Goal: Information Seeking & Learning: Check status

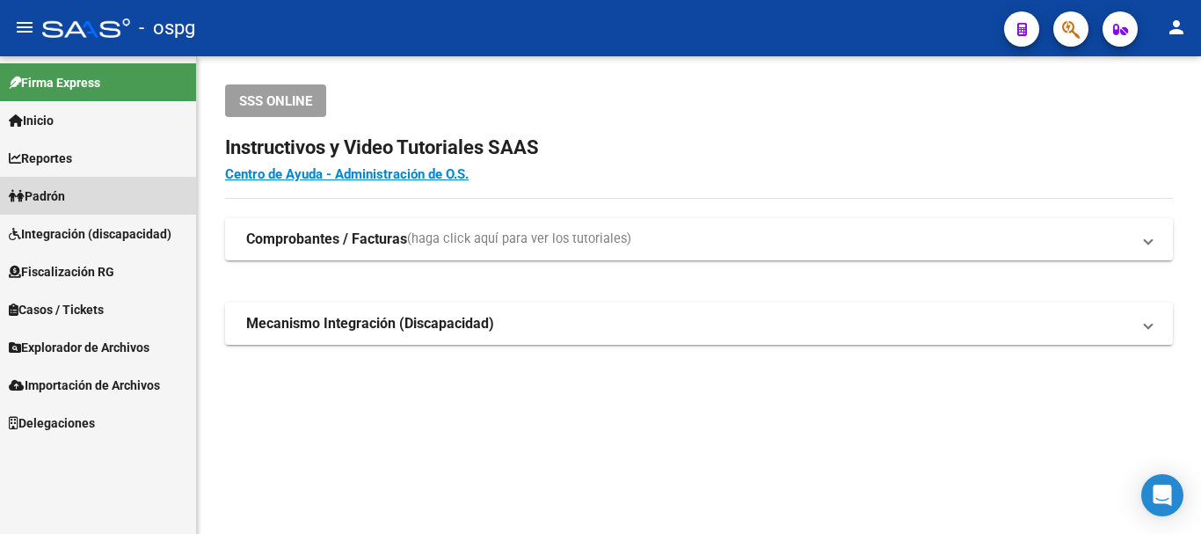
click at [91, 187] on link "Padrón" at bounding box center [98, 196] width 196 height 38
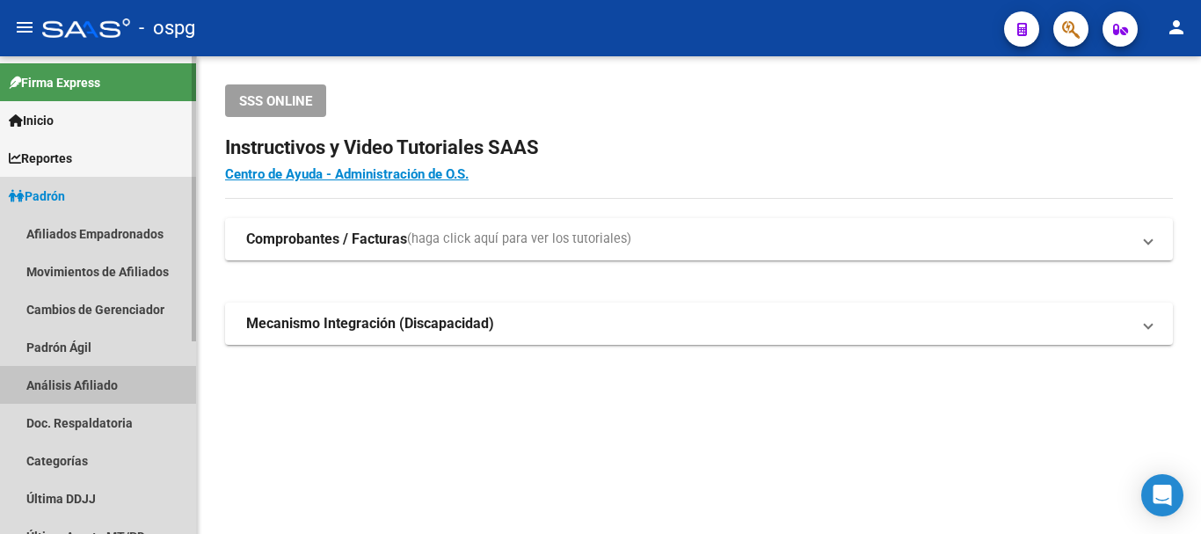
click at [75, 384] on link "Análisis Afiliado" at bounding box center [98, 385] width 196 height 38
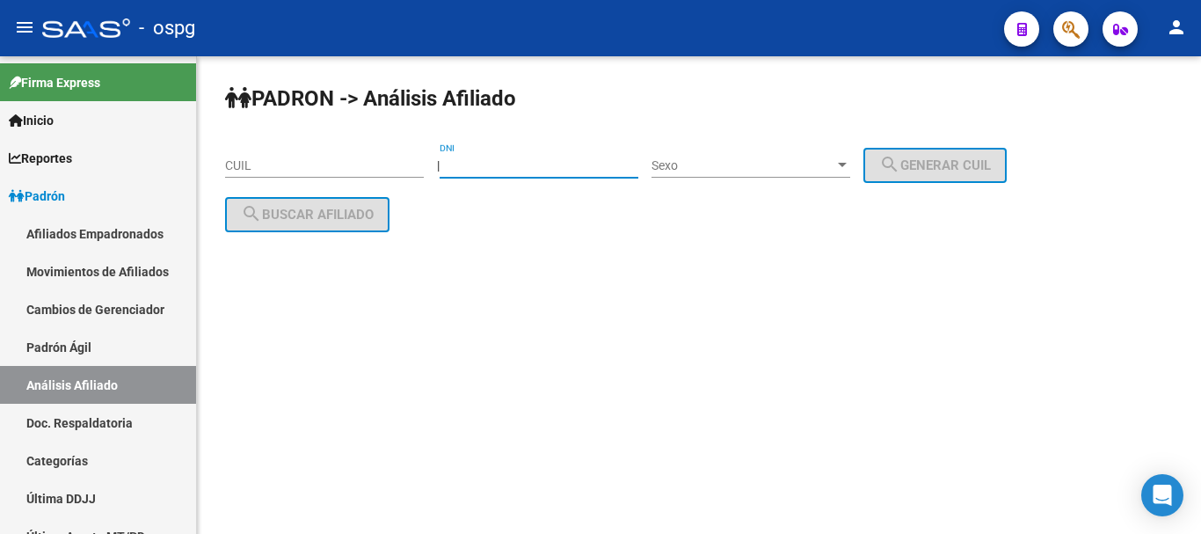
click at [510, 170] on input "DNI" at bounding box center [539, 165] width 199 height 15
paste input "41150143"
type input "41150143"
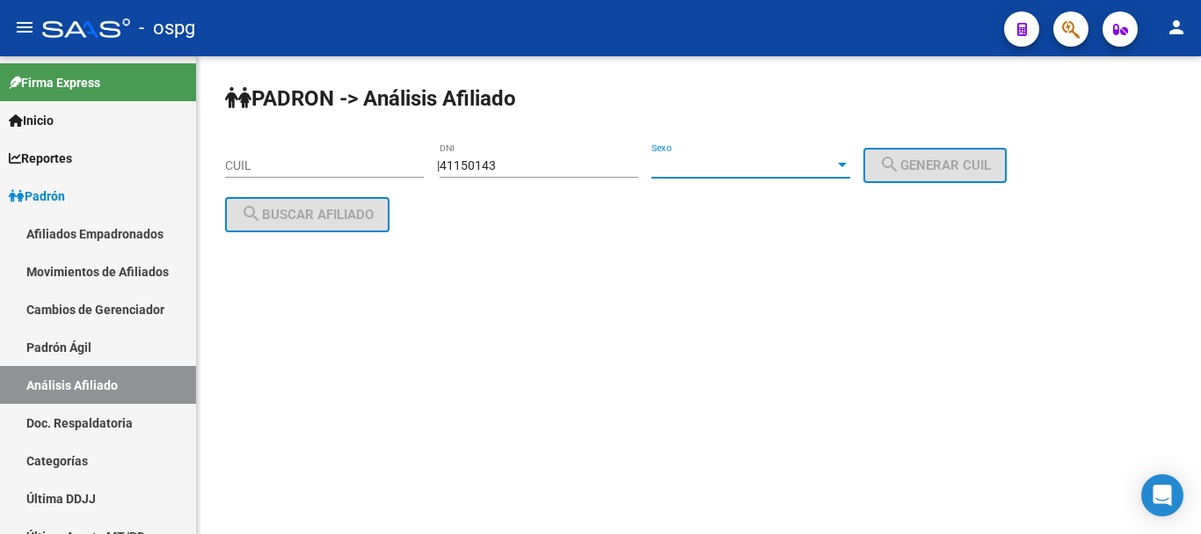
click at [784, 163] on span "Sexo" at bounding box center [742, 165] width 183 height 15
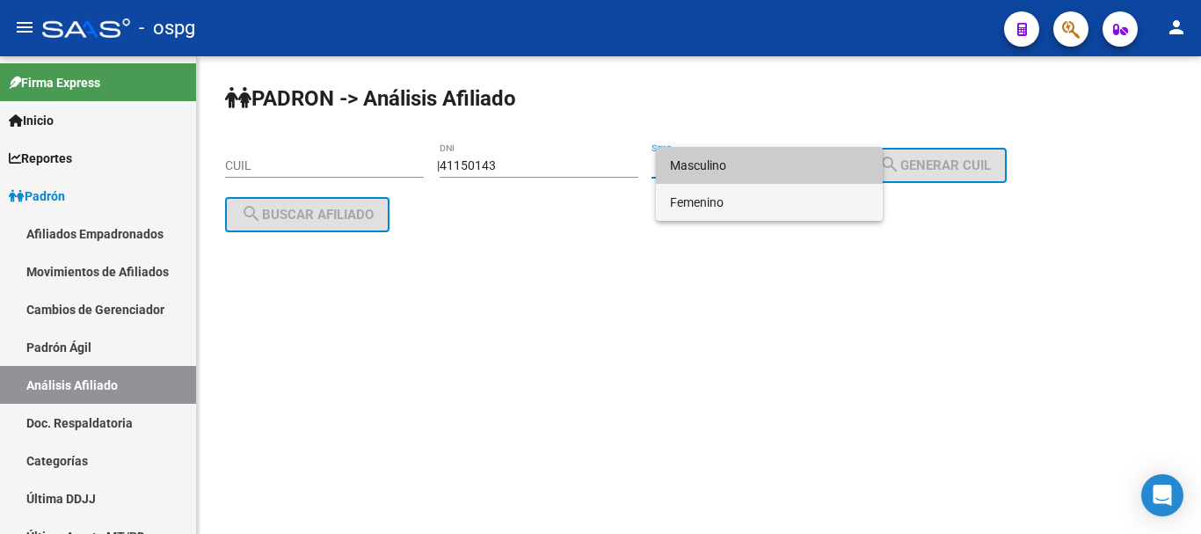
click at [760, 206] on span "Femenino" at bounding box center [769, 202] width 199 height 37
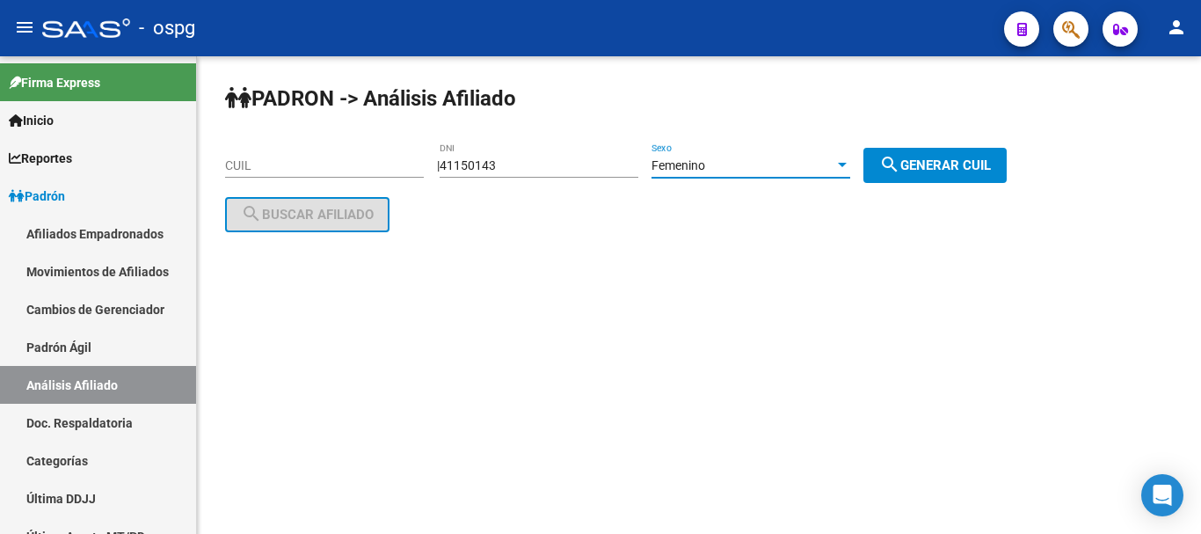
click at [818, 159] on div "Femenino" at bounding box center [742, 165] width 183 height 15
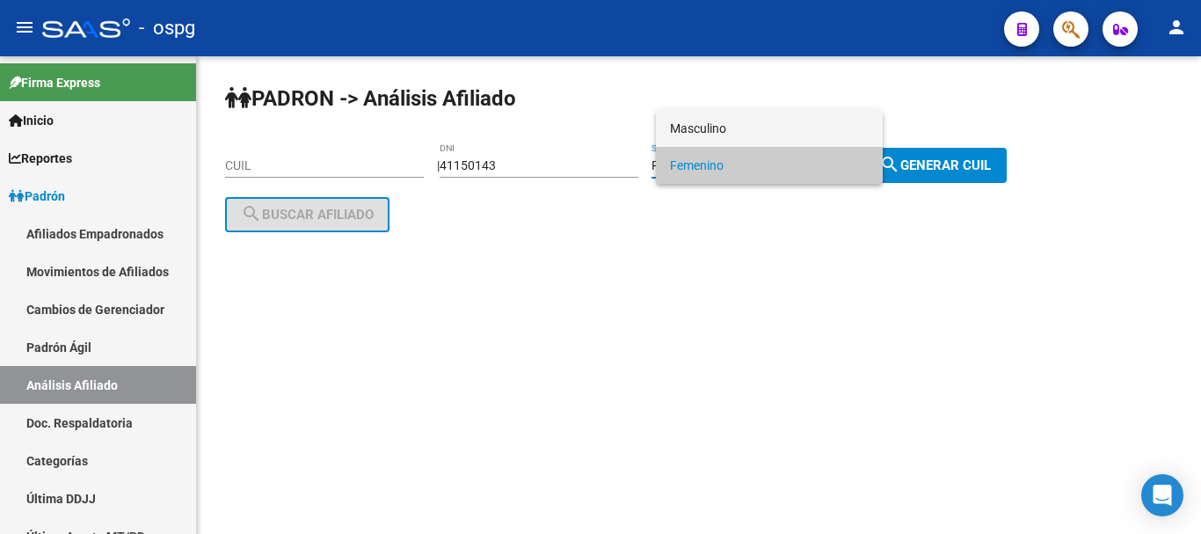
drag, startPoint x: 813, startPoint y: 183, endPoint x: 804, endPoint y: 134, distance: 49.1
click at [804, 135] on div "Masculino Femenino" at bounding box center [769, 147] width 227 height 74
click at [804, 134] on span "Masculino" at bounding box center [769, 128] width 199 height 37
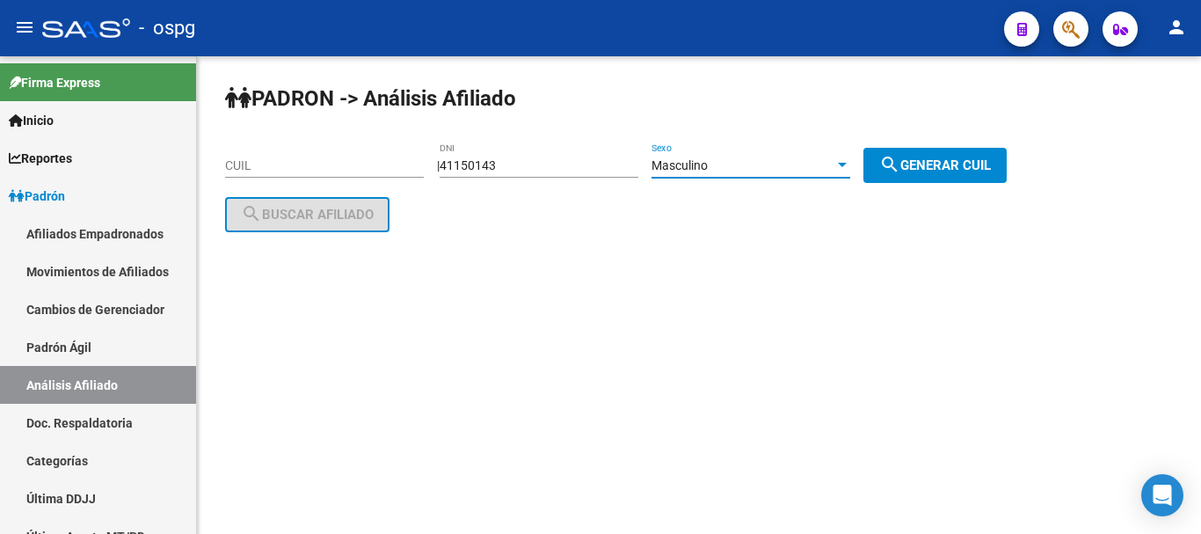
click at [891, 176] on button "search Generar CUIL" at bounding box center [934, 165] width 143 height 35
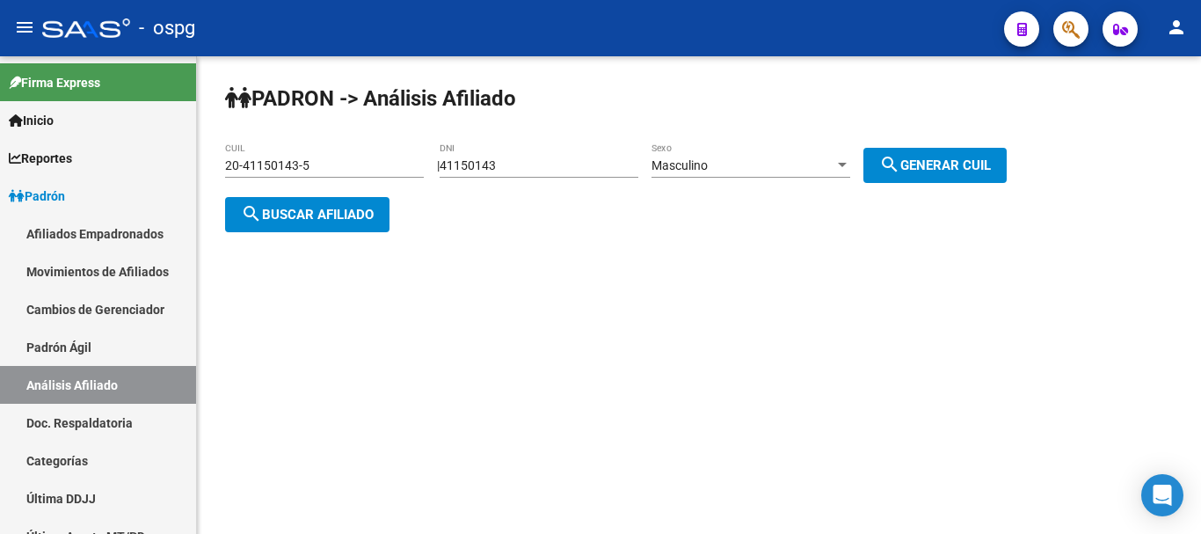
click at [268, 224] on div "PADRON -> Análisis Afiliado 20-41150143-5 CUIL | 41150143 DNI Masculino Sexo se…" at bounding box center [699, 172] width 1004 height 232
click at [271, 219] on span "search Buscar afiliado" at bounding box center [307, 215] width 133 height 16
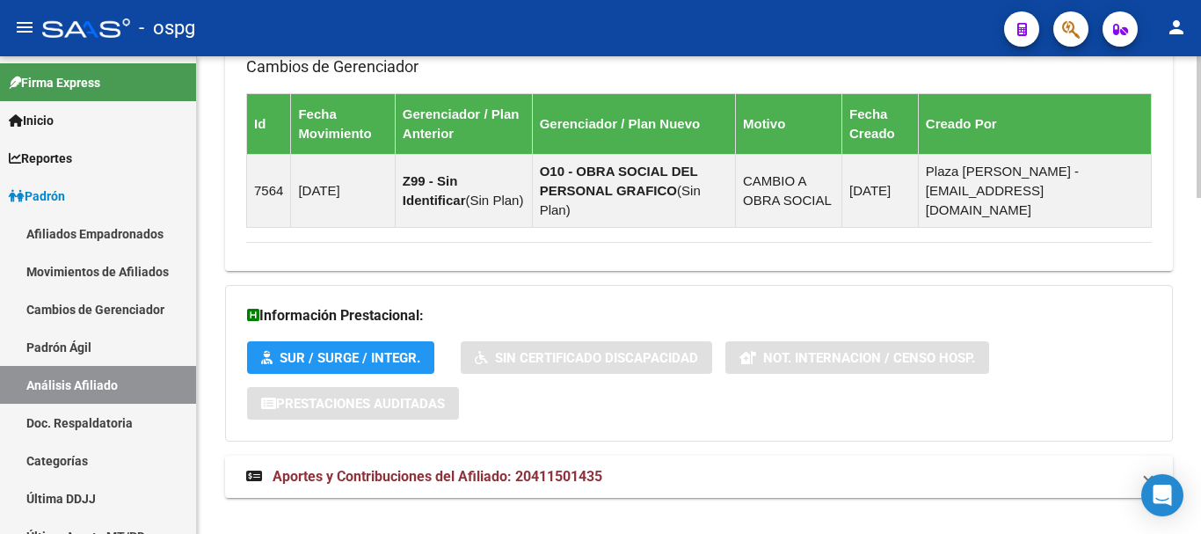
scroll to position [1132, 0]
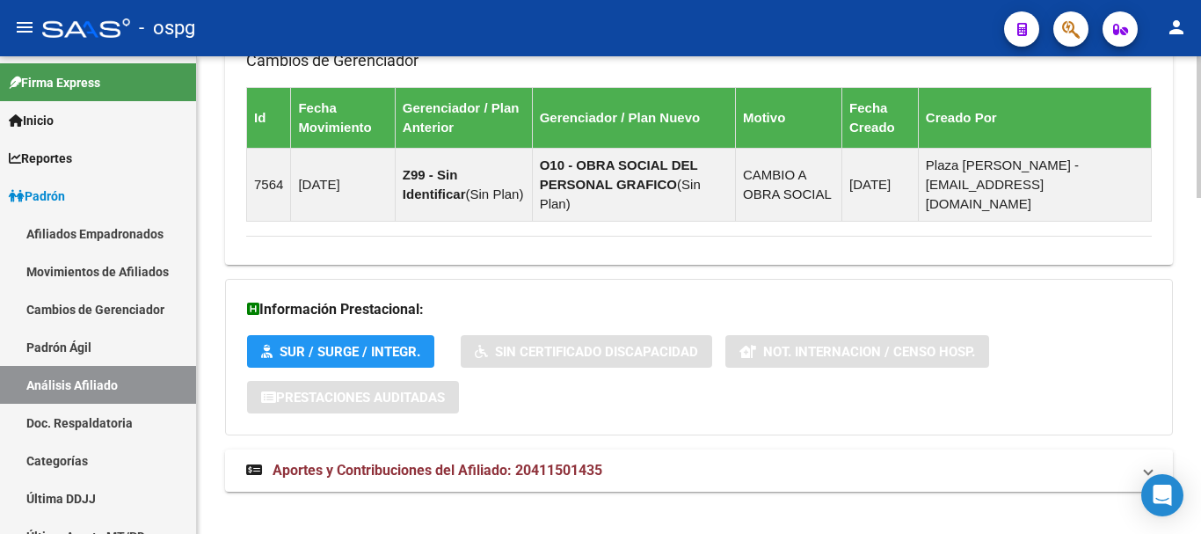
click at [843, 461] on mat-panel-title "Aportes y Contribuciones del Afiliado: 20411501435" at bounding box center [688, 470] width 884 height 19
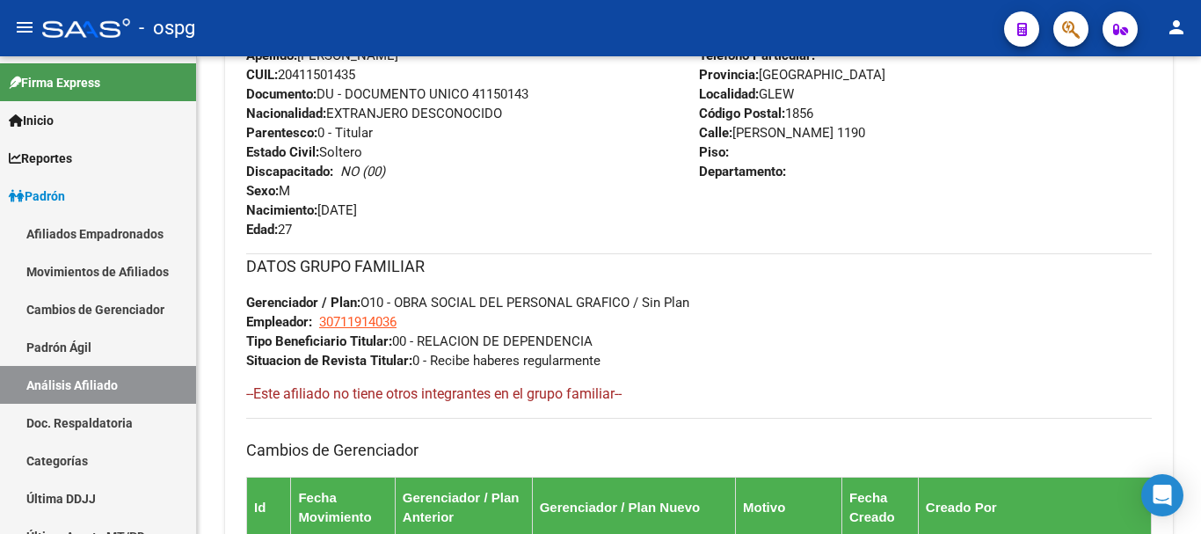
click at [1200, 206] on div at bounding box center [1198, 294] width 4 height 477
click at [1200, 196] on div at bounding box center [1198, 241] width 4 height 90
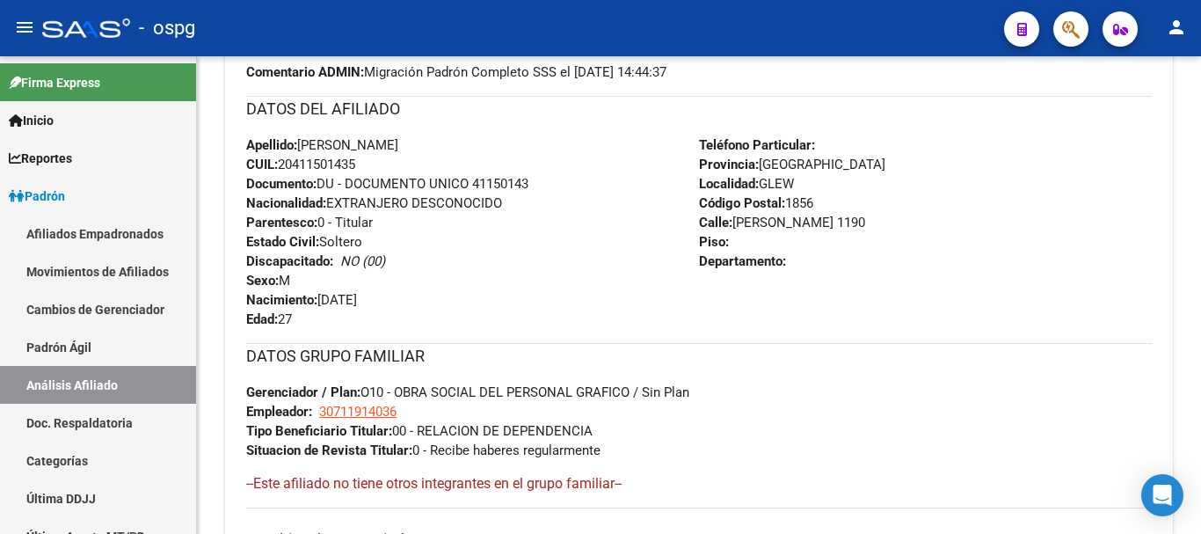
scroll to position [256, 0]
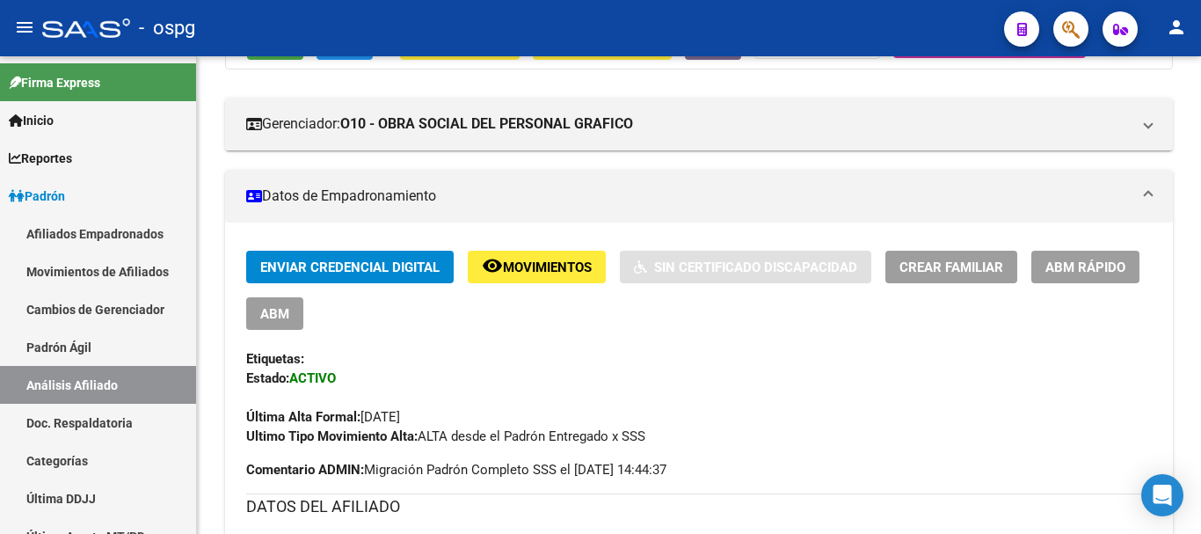
click at [1200, 12] on div "menu - ospg person Firma Express Inicio Calendario SSS Instructivos Contacto OS…" at bounding box center [600, 267] width 1201 height 534
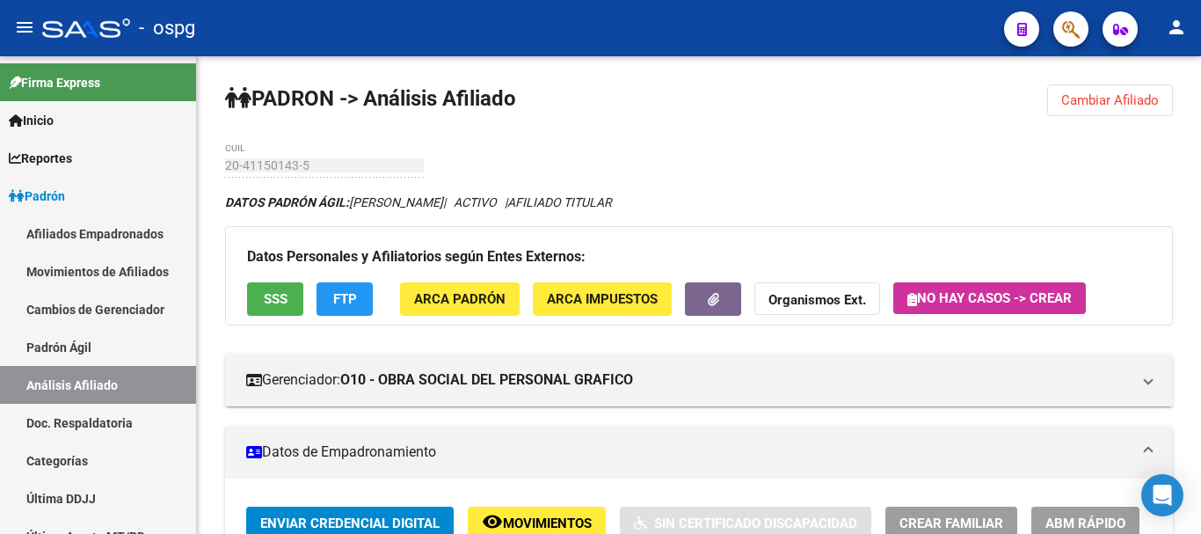
click at [356, 309] on button "FTP" at bounding box center [344, 298] width 56 height 33
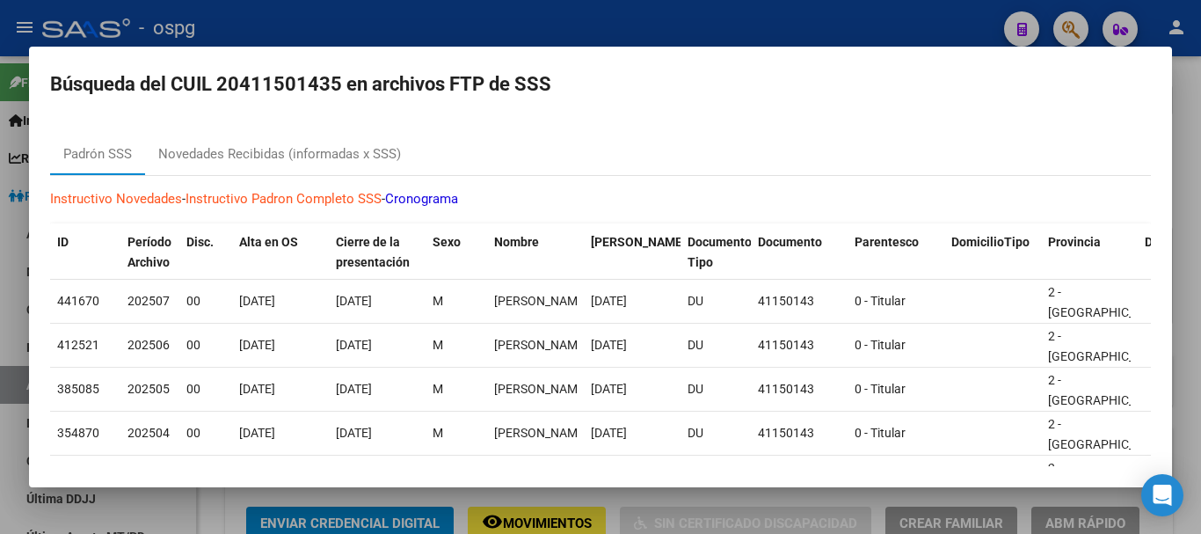
drag, startPoint x: 222, startPoint y: 222, endPoint x: 232, endPoint y: 183, distance: 39.9
click at [222, 217] on div "Instructivo Novedades - Instructivo Padron Completo SSS - Cronograma ID Período…" at bounding box center [600, 479] width 1101 height 607
click at [237, 157] on div "Novedades Recibidas (informadas x SSS)" at bounding box center [279, 154] width 243 height 20
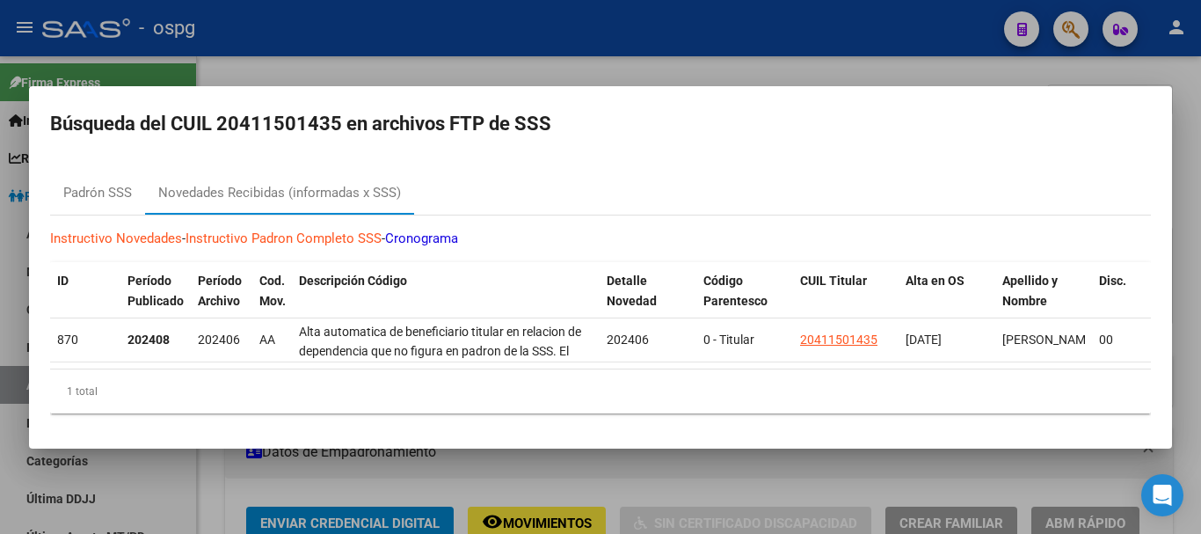
click at [422, 33] on div at bounding box center [600, 267] width 1201 height 534
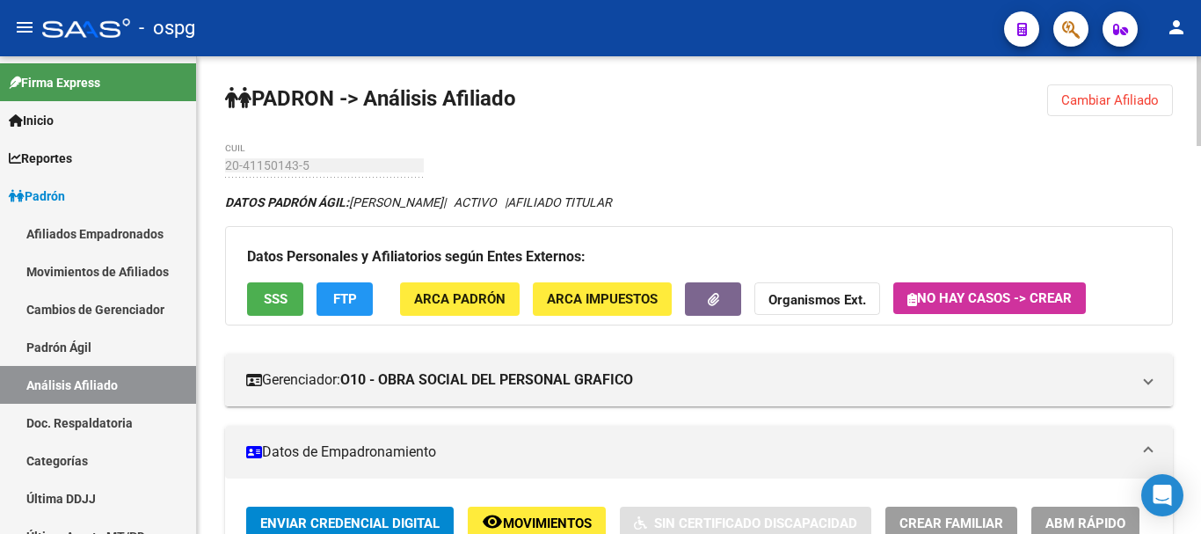
click at [294, 300] on button "SSS" at bounding box center [275, 298] width 56 height 33
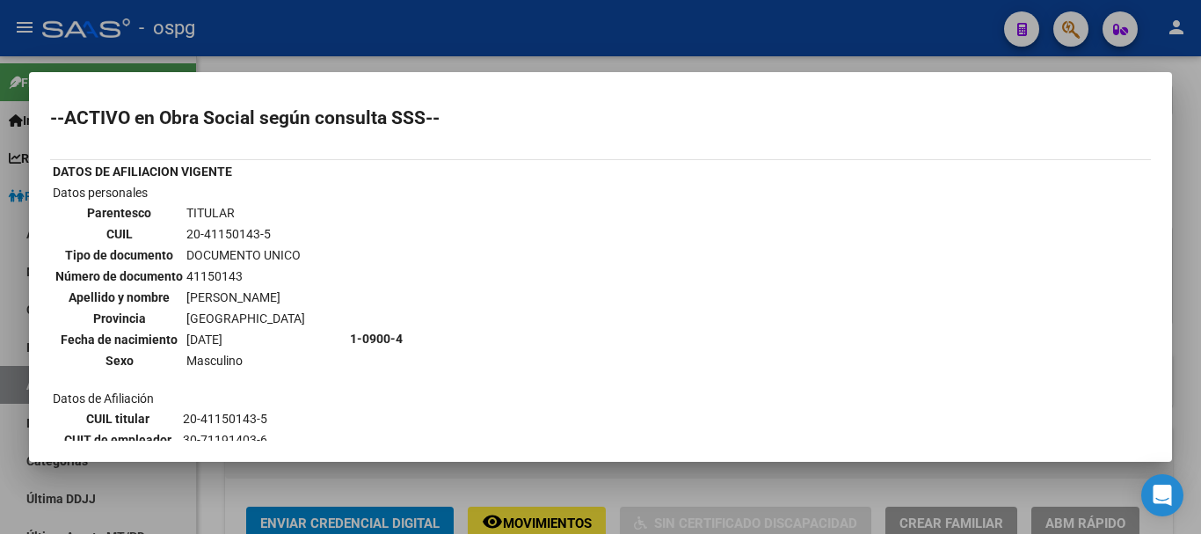
scroll to position [256, 0]
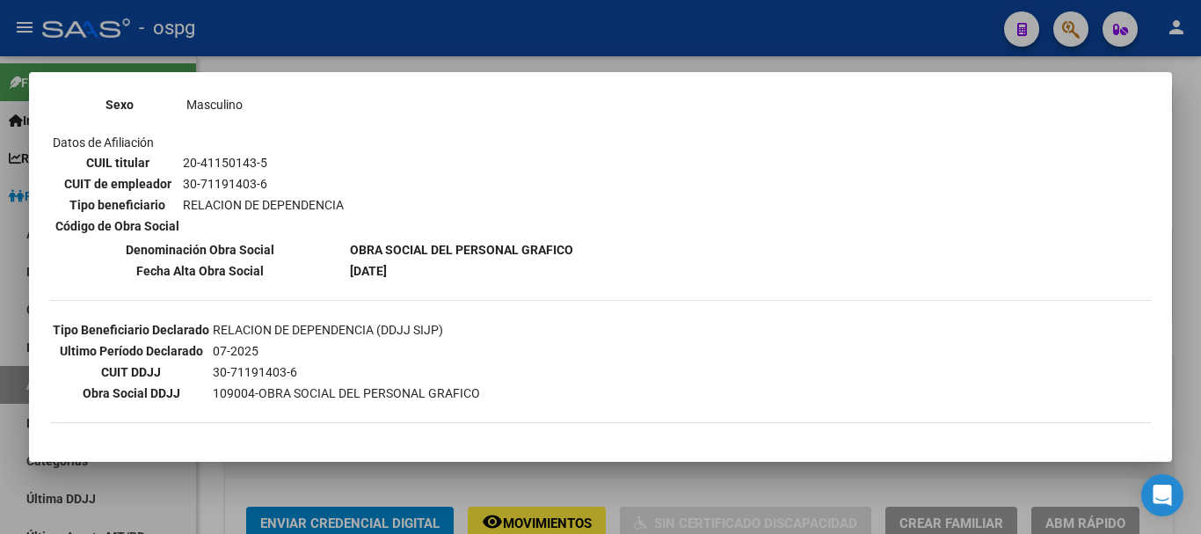
click at [392, 42] on div at bounding box center [600, 267] width 1201 height 534
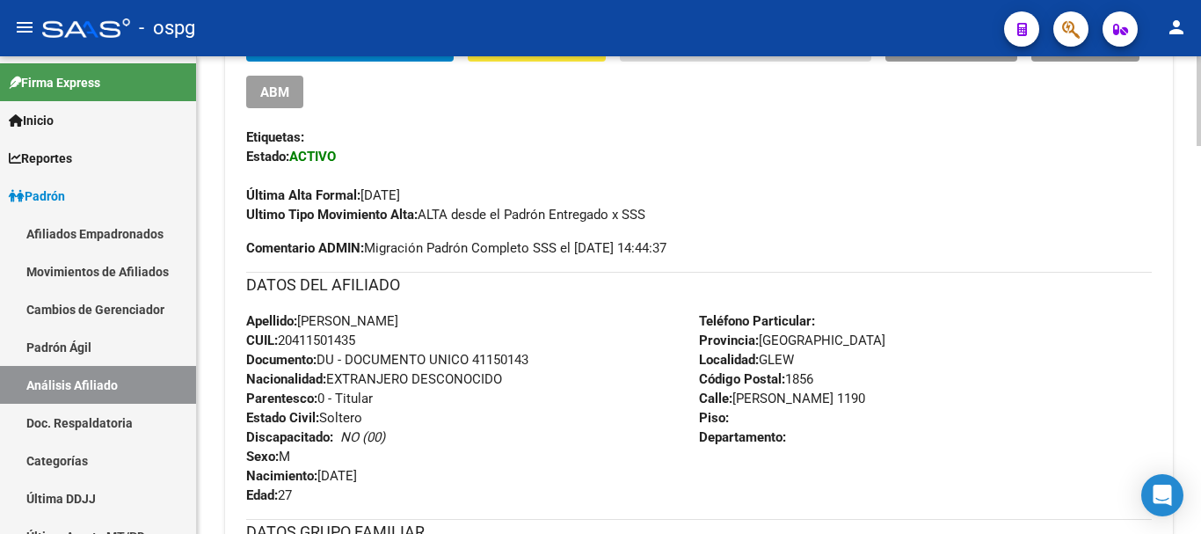
click at [1200, 272] on div at bounding box center [1198, 294] width 4 height 477
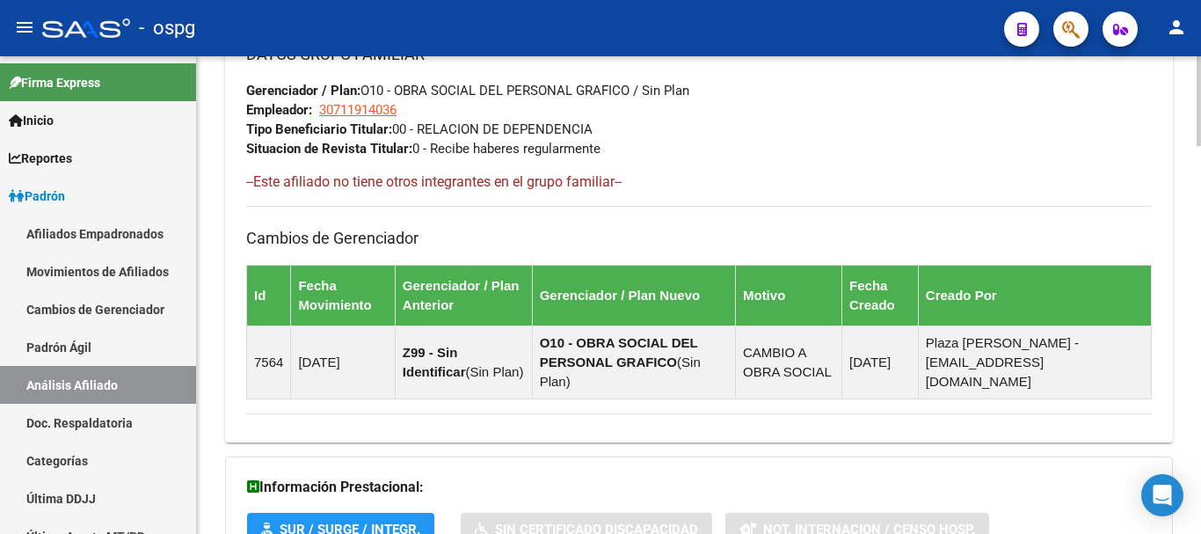
click at [1200, 287] on div at bounding box center [1198, 294] width 4 height 477
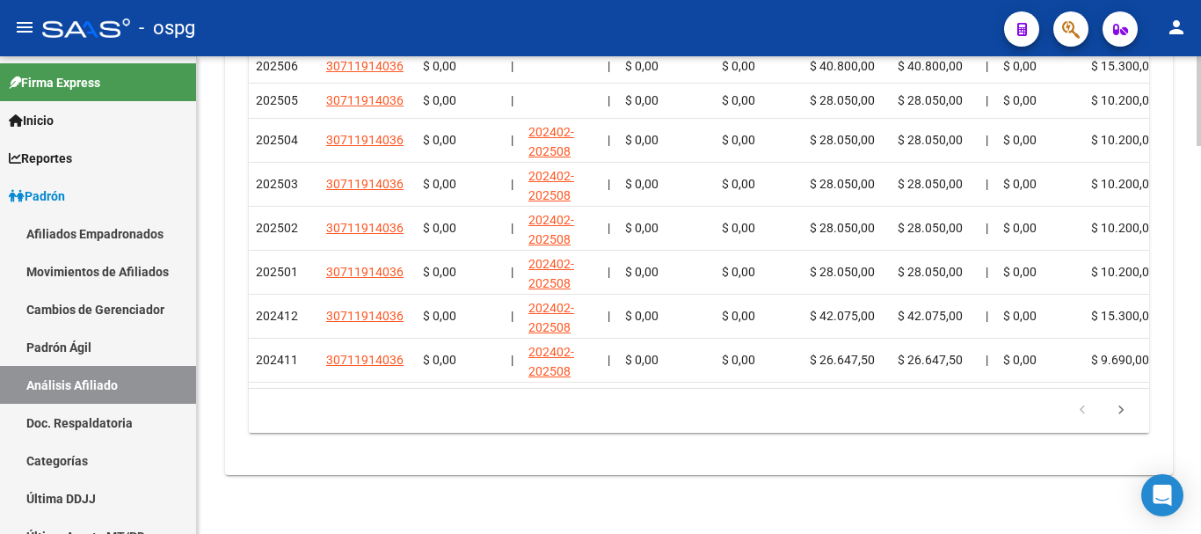
scroll to position [1584, 0]
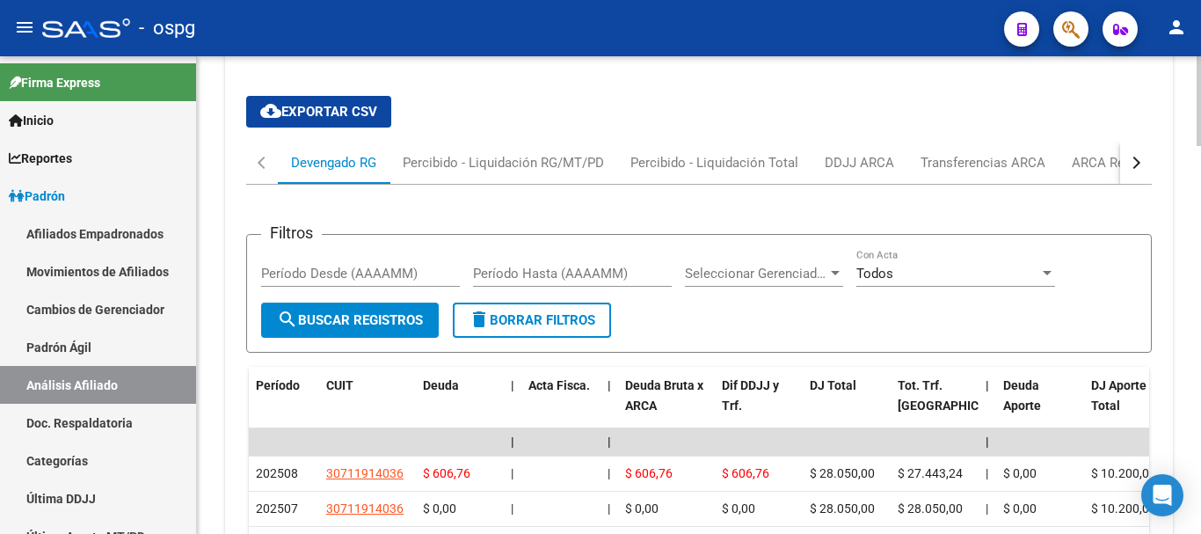
click at [1200, 122] on div at bounding box center [1198, 294] width 4 height 477
drag, startPoint x: 862, startPoint y: 136, endPoint x: 872, endPoint y: 145, distance: 13.1
click at [861, 153] on div "DDJJ ARCA" at bounding box center [859, 162] width 69 height 19
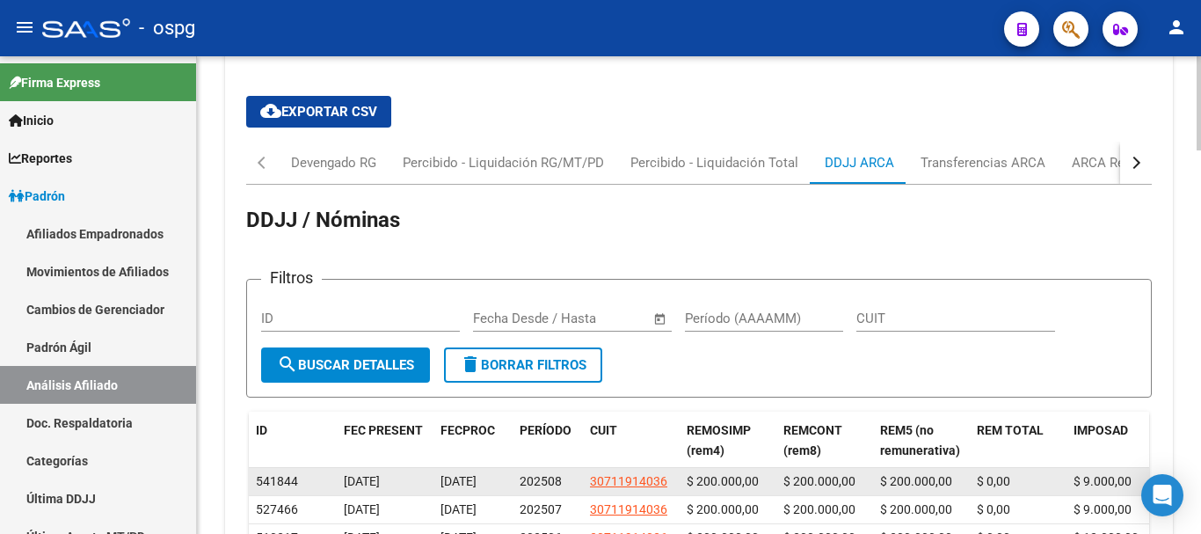
drag, startPoint x: 592, startPoint y: 461, endPoint x: 672, endPoint y: 456, distance: 80.1
click at [672, 471] on div "30711914036" at bounding box center [631, 481] width 83 height 20
copy span "30711914036"
click at [709, 474] on span "$ 200.000,00" at bounding box center [723, 481] width 72 height 14
click at [568, 471] on div "202508" at bounding box center [548, 481] width 56 height 20
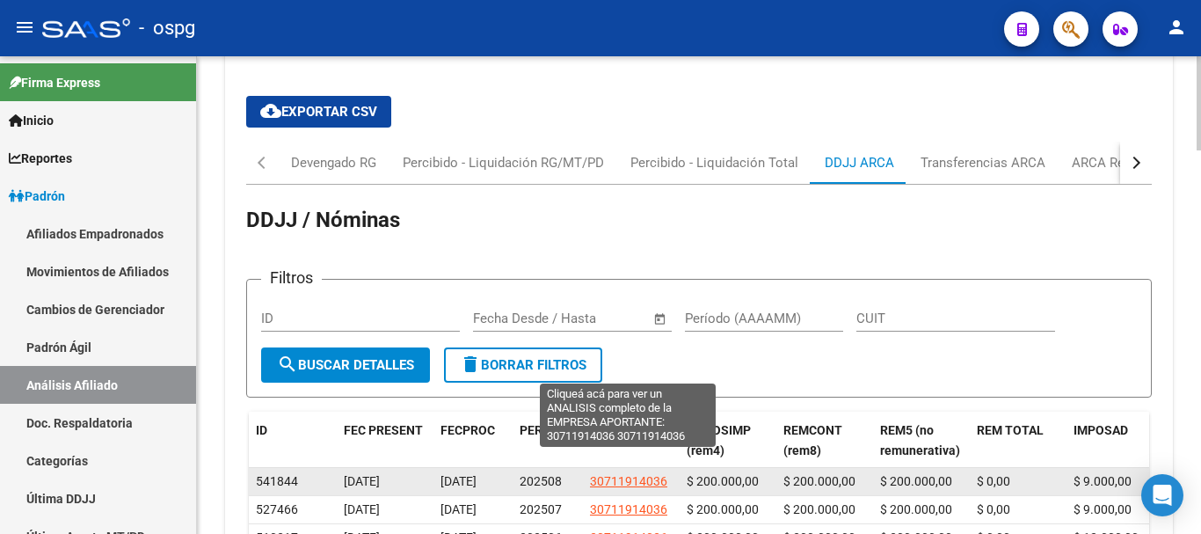
click at [610, 474] on span "30711914036" at bounding box center [628, 481] width 77 height 14
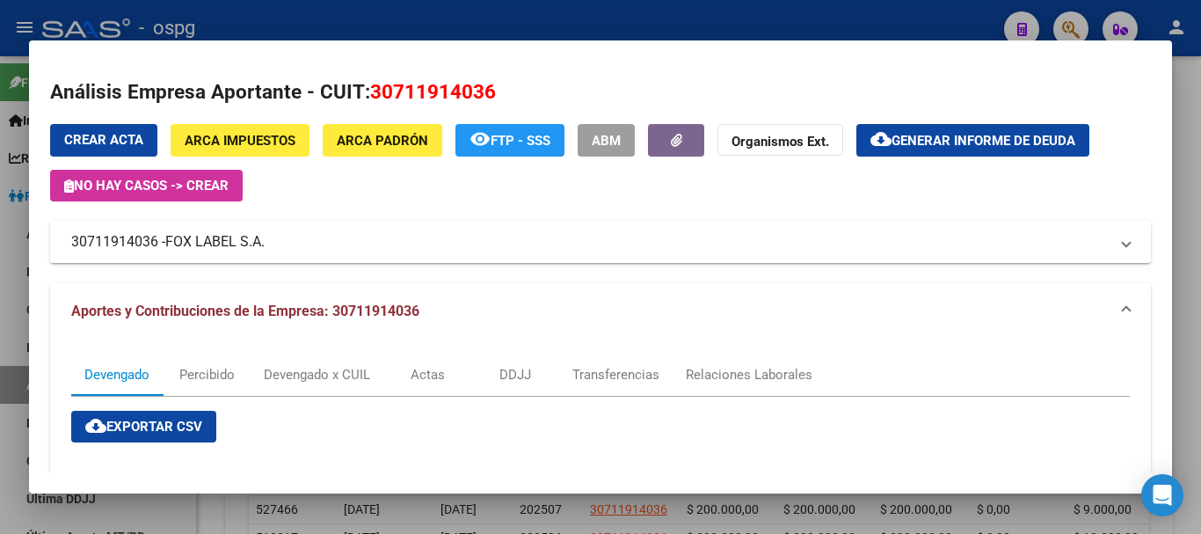
click at [789, 29] on div at bounding box center [600, 267] width 1201 height 534
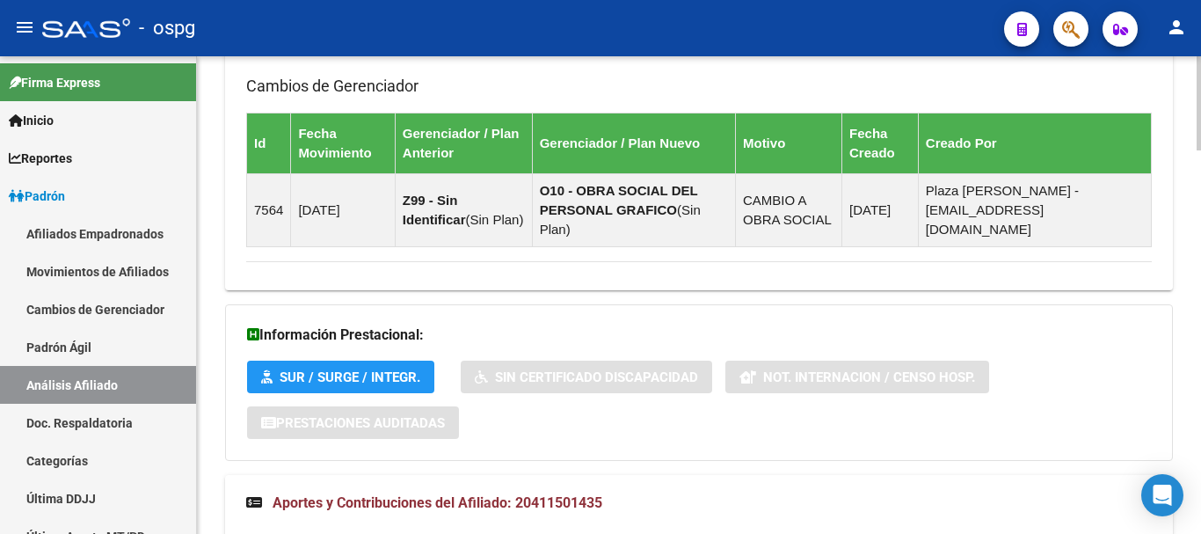
click at [1200, 137] on div at bounding box center [1198, 294] width 4 height 477
click at [1200, 136] on div at bounding box center [1198, 294] width 4 height 477
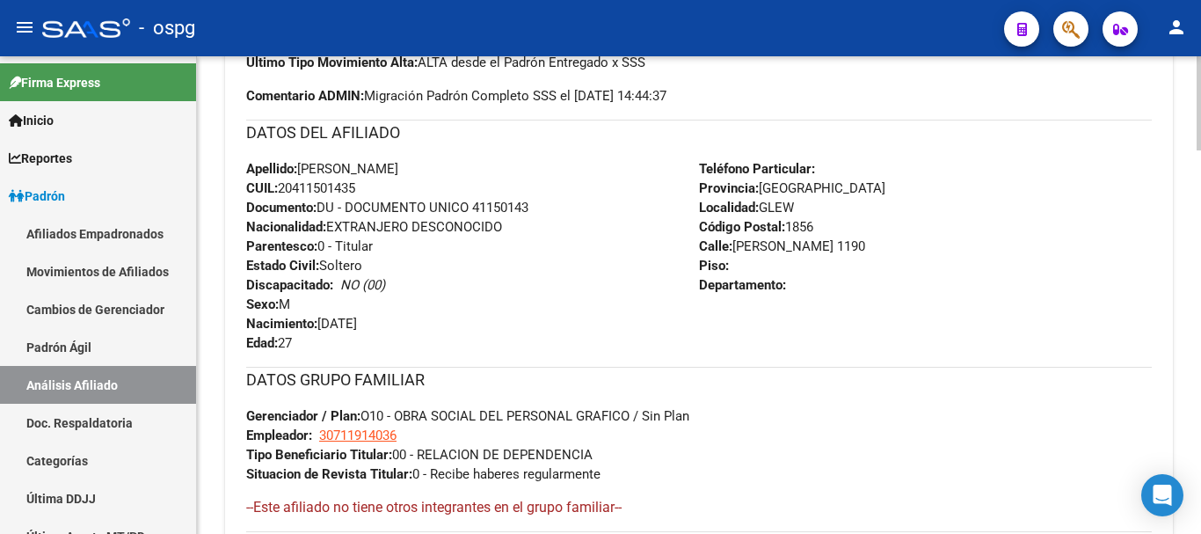
click at [1200, 136] on div at bounding box center [1198, 294] width 4 height 477
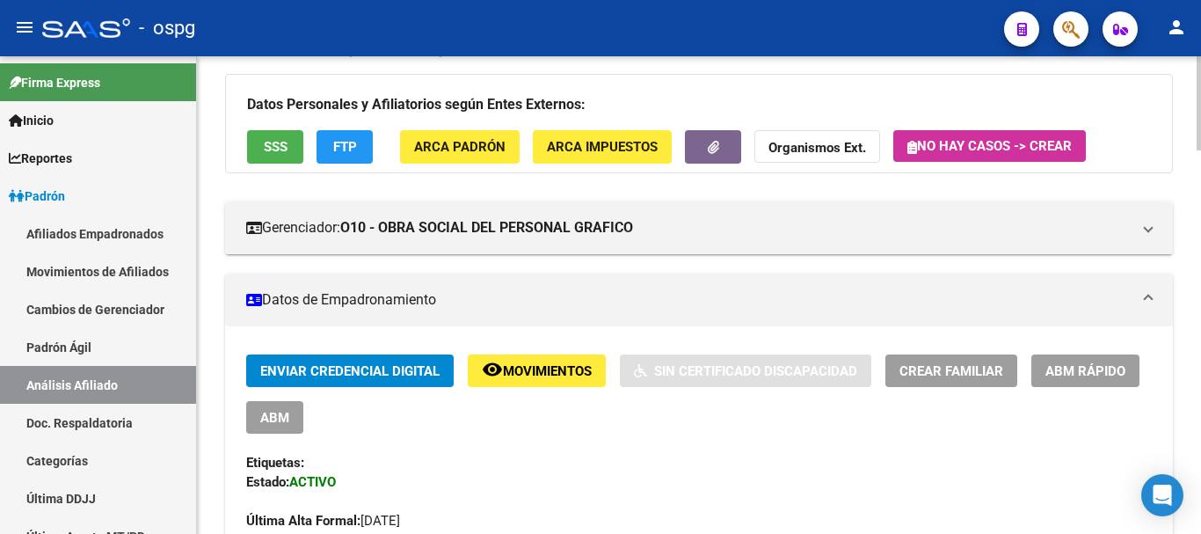
click at [1200, 134] on div at bounding box center [1198, 133] width 4 height 94
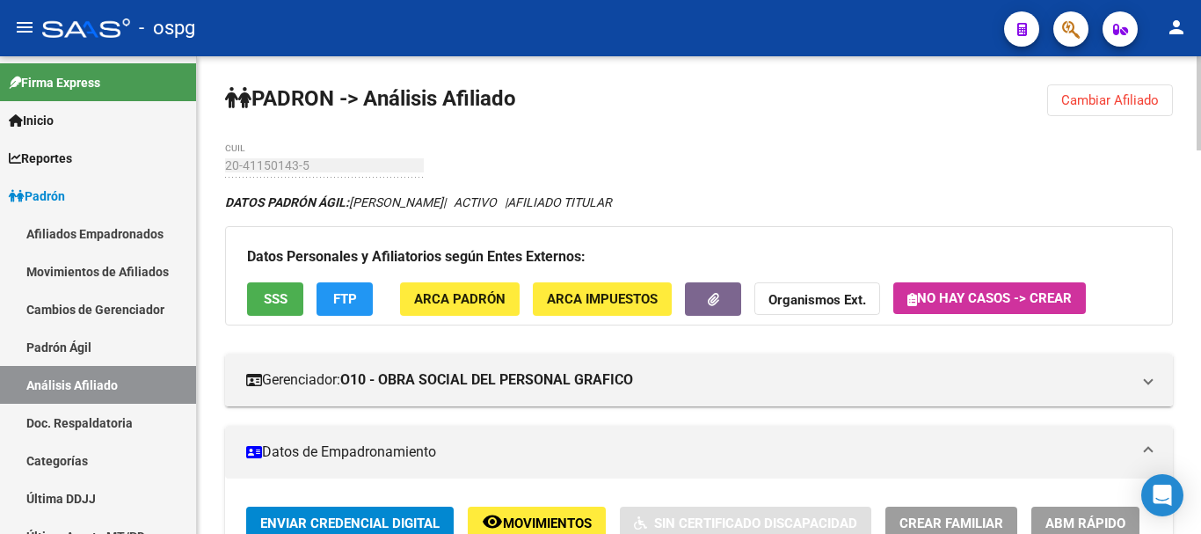
click at [1199, 68] on div at bounding box center [1198, 103] width 4 height 94
drag, startPoint x: 1098, startPoint y: 108, endPoint x: 598, endPoint y: 131, distance: 500.7
click at [1098, 105] on button "Cambiar Afiliado" at bounding box center [1110, 100] width 126 height 32
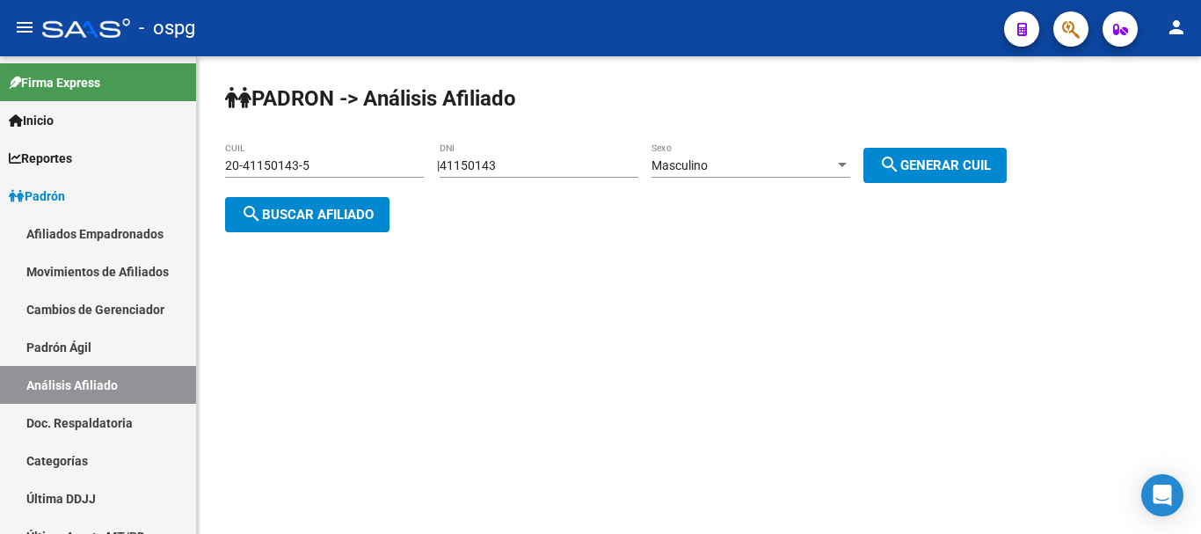
click at [338, 177] on div "20-41150143-5 CUIL" at bounding box center [324, 167] width 199 height 50
drag, startPoint x: 344, startPoint y: 170, endPoint x: 142, endPoint y: 168, distance: 201.3
click at [41, 169] on mat-sidenav-container "Firma Express Inicio Calendario SSS Instructivos Contacto OS Reportes Ingresos …" at bounding box center [600, 294] width 1201 height 477
type input "20-27409267-0"
click at [291, 229] on button "search Buscar afiliado" at bounding box center [307, 214] width 164 height 35
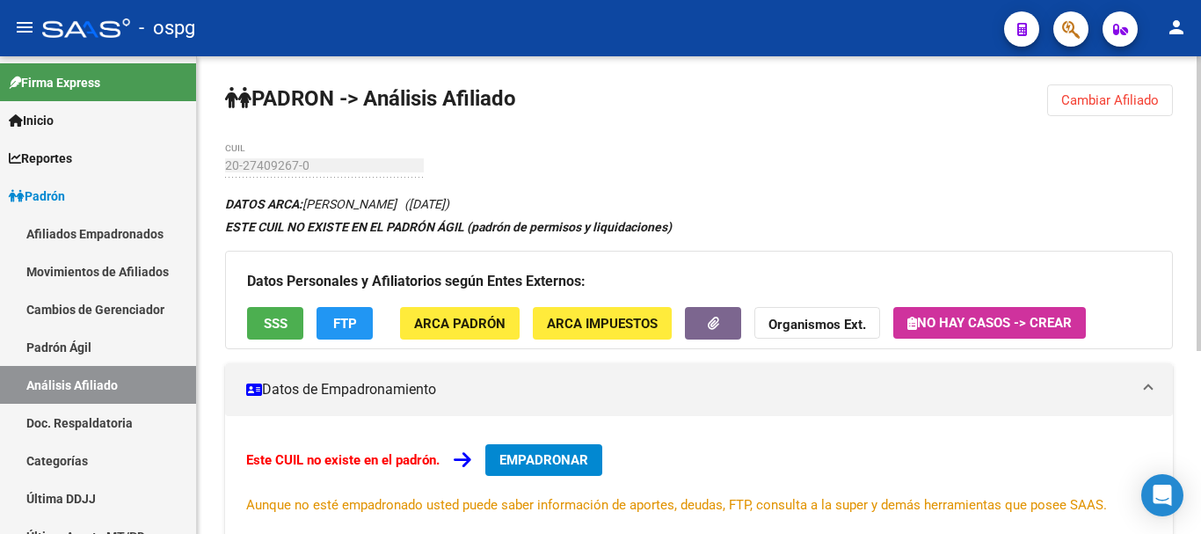
click at [337, 318] on span "FTP" at bounding box center [345, 324] width 24 height 16
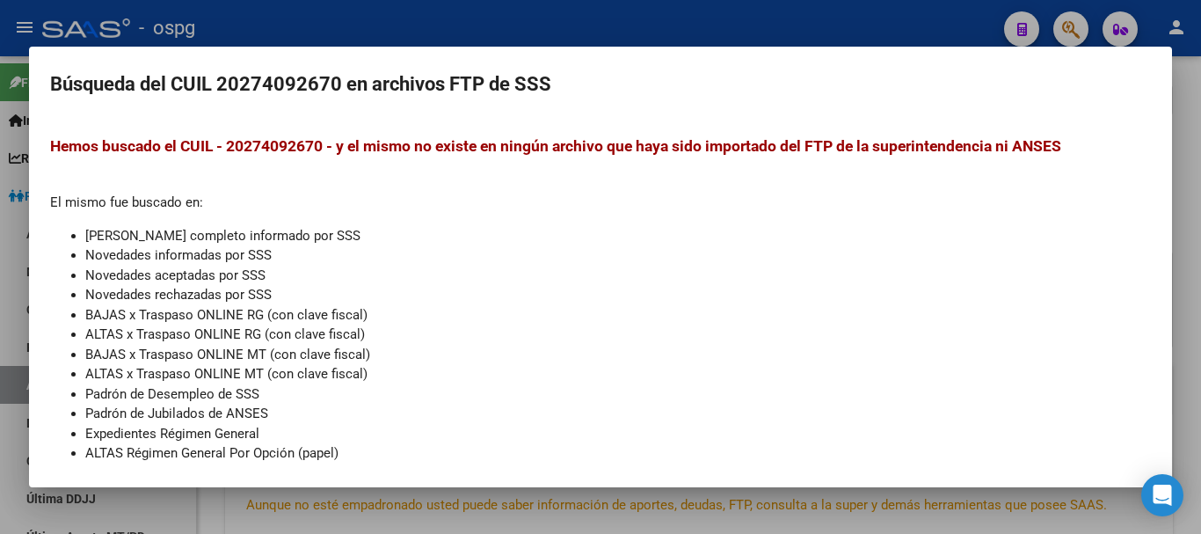
click at [681, 14] on div at bounding box center [600, 267] width 1201 height 534
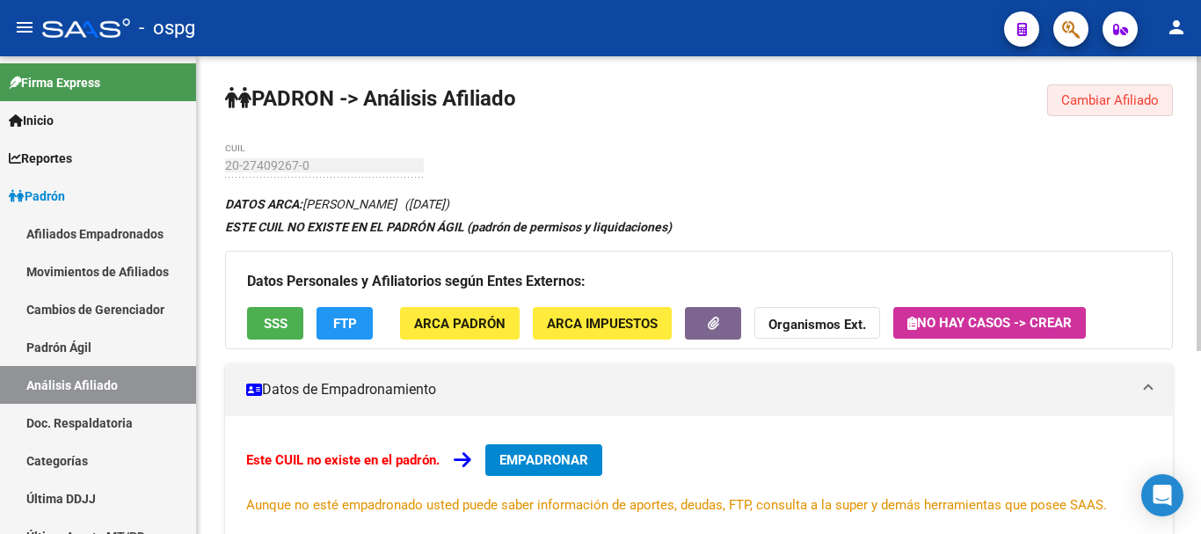
click at [1084, 91] on button "Cambiar Afiliado" at bounding box center [1110, 100] width 126 height 32
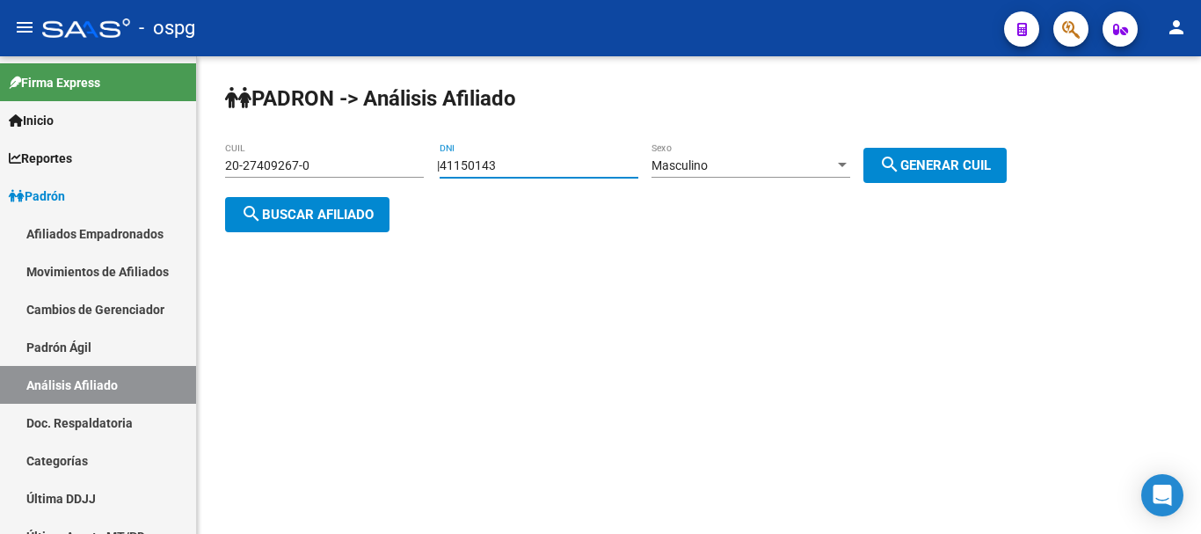
drag, startPoint x: 517, startPoint y: 164, endPoint x: 271, endPoint y: 173, distance: 246.3
click at [271, 173] on app-analisis-afiliado "PADRON -> Análisis Afiliado 20-27409267-0 CUIL | 41150143 DNI Masculino Sexo se…" at bounding box center [622, 189] width 795 height 63
paste input "5868617"
type input "45868617"
click at [733, 167] on div "Masculino" at bounding box center [742, 165] width 183 height 15
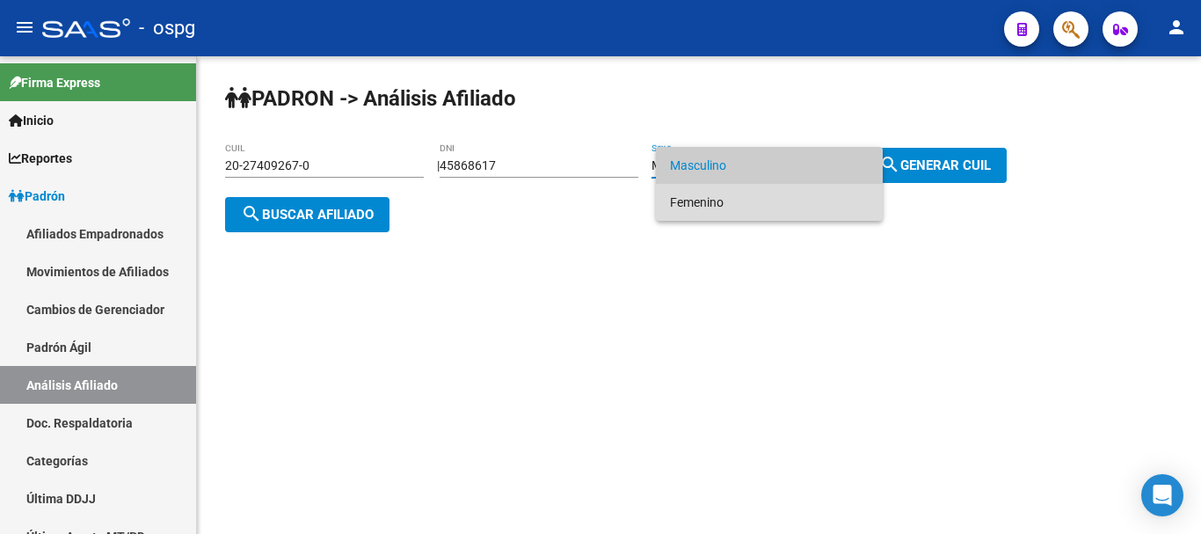
click at [728, 194] on span "Femenino" at bounding box center [769, 202] width 199 height 37
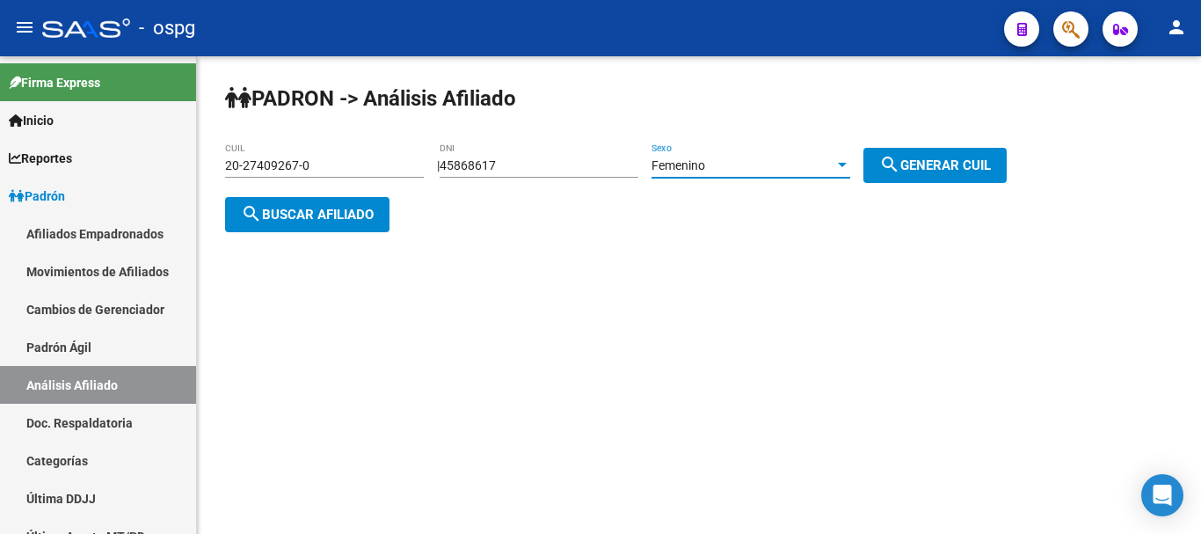
drag, startPoint x: 912, startPoint y: 162, endPoint x: 722, endPoint y: 194, distance: 193.5
click at [900, 165] on mat-icon "search" at bounding box center [889, 164] width 21 height 21
click at [345, 213] on span "search Buscar afiliado" at bounding box center [307, 215] width 133 height 16
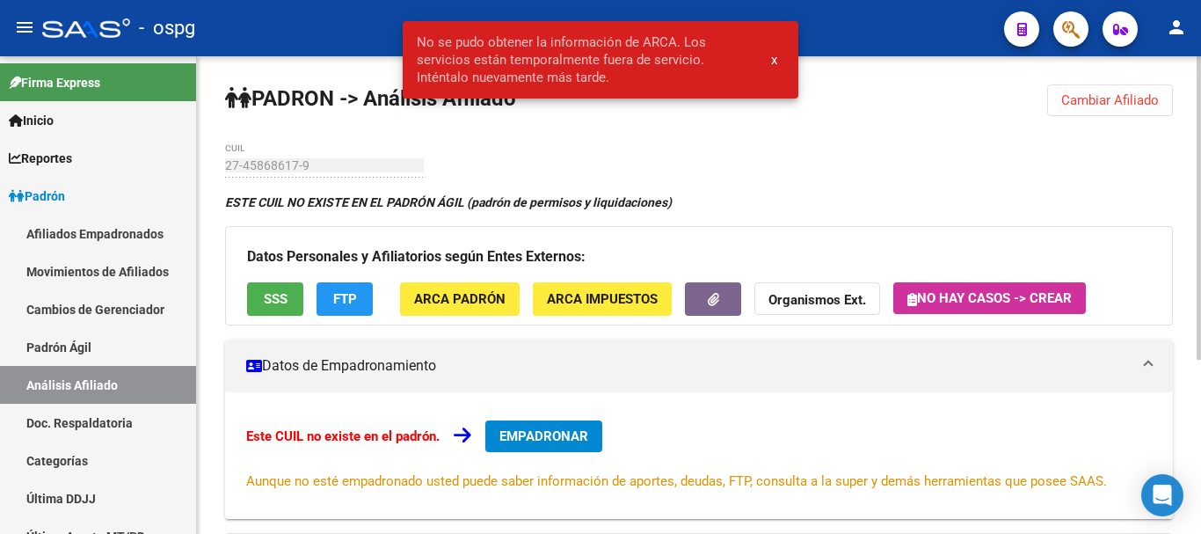
click at [716, 208] on div "ESTE CUIL NO EXISTE EN EL PADRÓN ÁGIL (padrón de permisos y liquidaciones)" at bounding box center [699, 202] width 948 height 19
click at [772, 63] on span "x" at bounding box center [774, 60] width 6 height 16
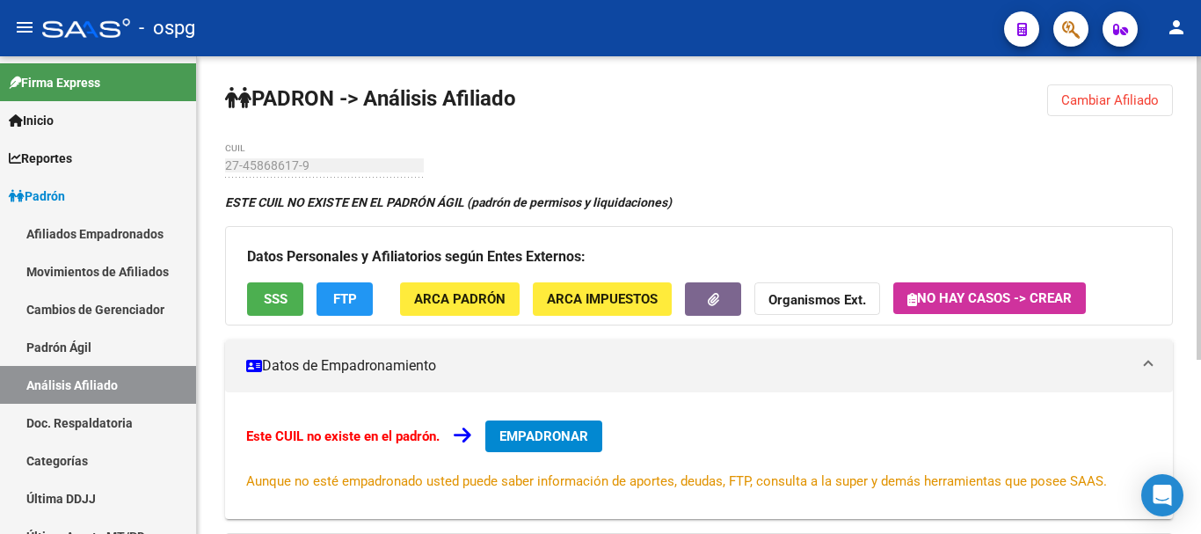
click at [683, 220] on div "ESTE CUIL NO EXISTE EN EL PADRÓN ÁGIL (padrón de permisos y liquidaciones) Dato…" at bounding box center [699, 478] width 948 height 571
click at [1090, 107] on span "Cambiar Afiliado" at bounding box center [1110, 100] width 98 height 16
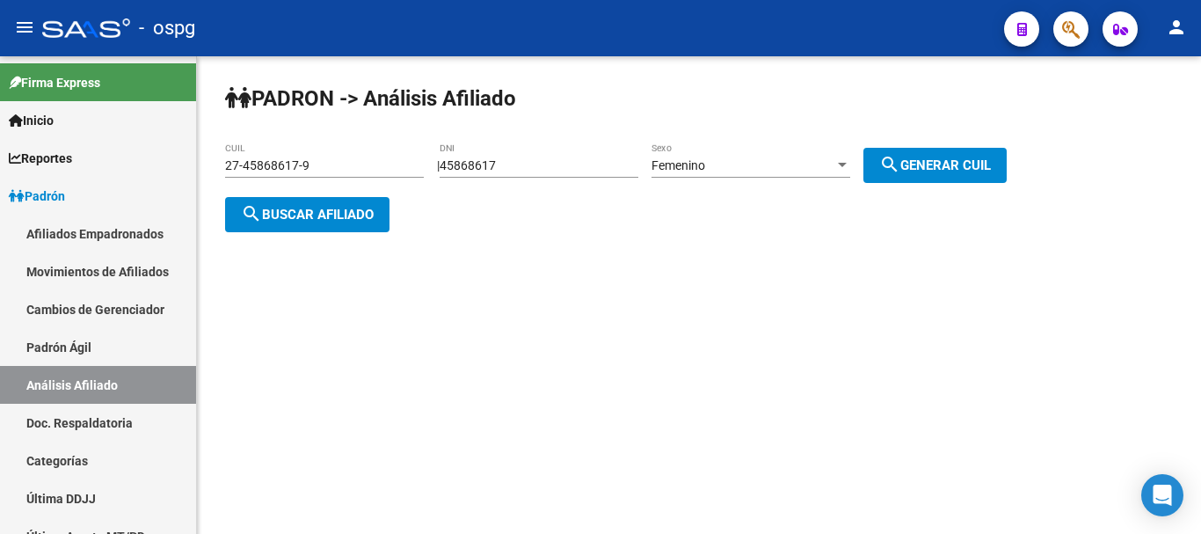
click at [741, 165] on div "Femenino" at bounding box center [742, 165] width 183 height 15
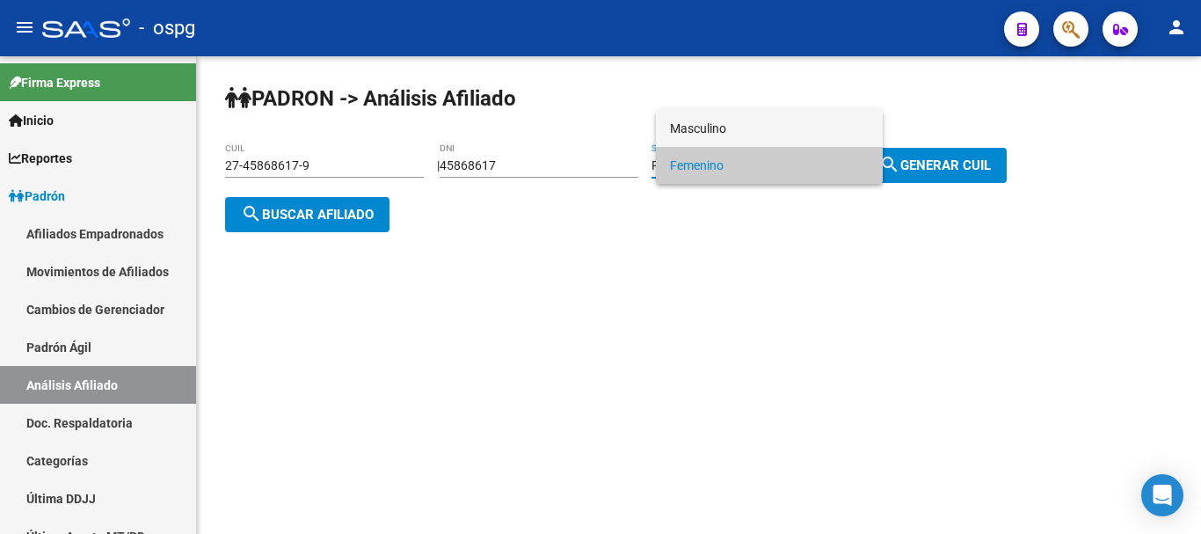
click at [752, 131] on span "Masculino" at bounding box center [769, 128] width 199 height 37
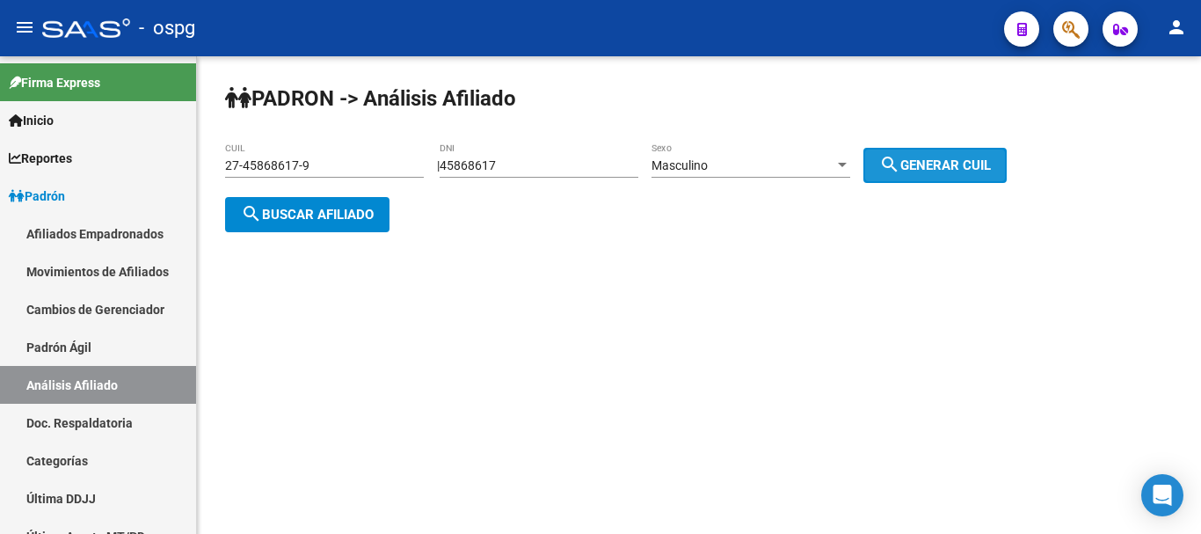
click at [926, 158] on span "search Generar CUIL" at bounding box center [935, 165] width 112 height 16
type input "20-45868617-4"
click at [206, 218] on div "PADRON -> Análisis Afiliado 20-45868617-4 CUIL | 45868617 DNI Masculino Sexo se…" at bounding box center [699, 172] width 1004 height 232
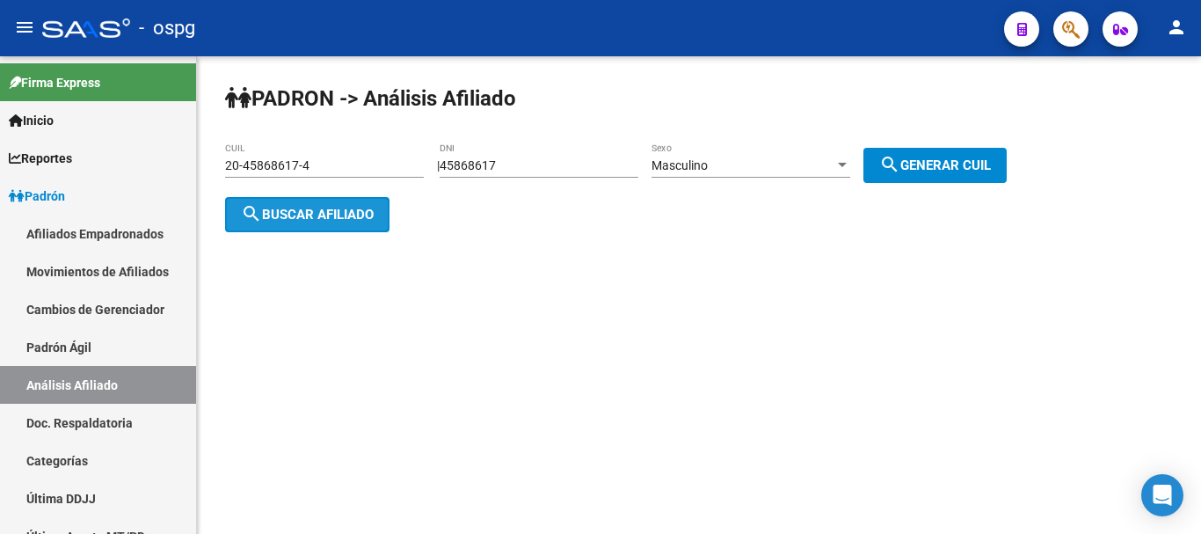
click at [287, 212] on span "search Buscar afiliado" at bounding box center [307, 215] width 133 height 16
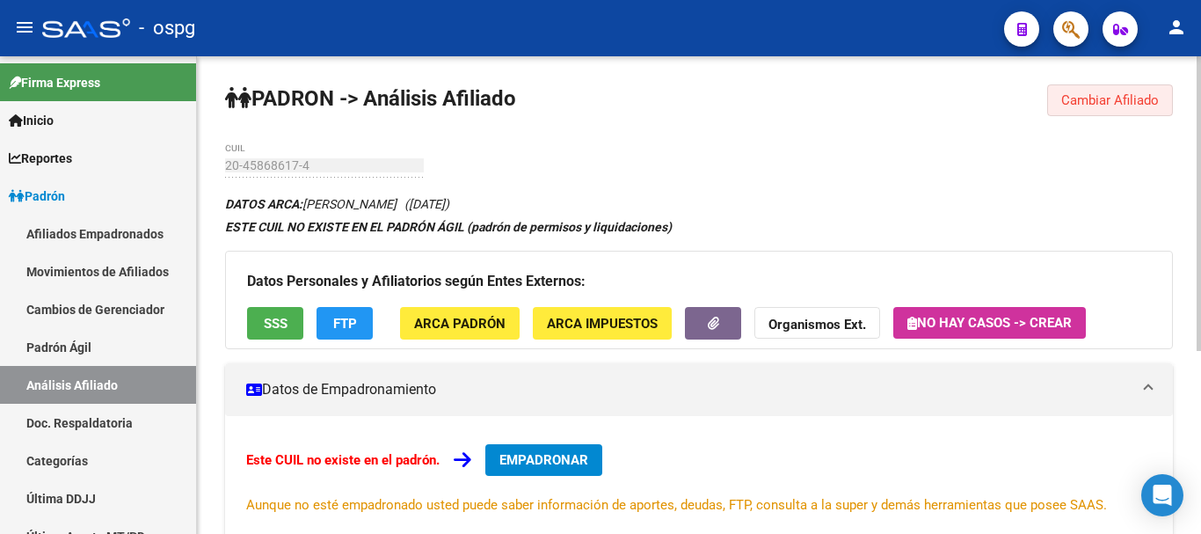
drag, startPoint x: 1108, startPoint y: 111, endPoint x: 903, endPoint y: 121, distance: 205.1
click at [1107, 104] on button "Cambiar Afiliado" at bounding box center [1110, 100] width 126 height 32
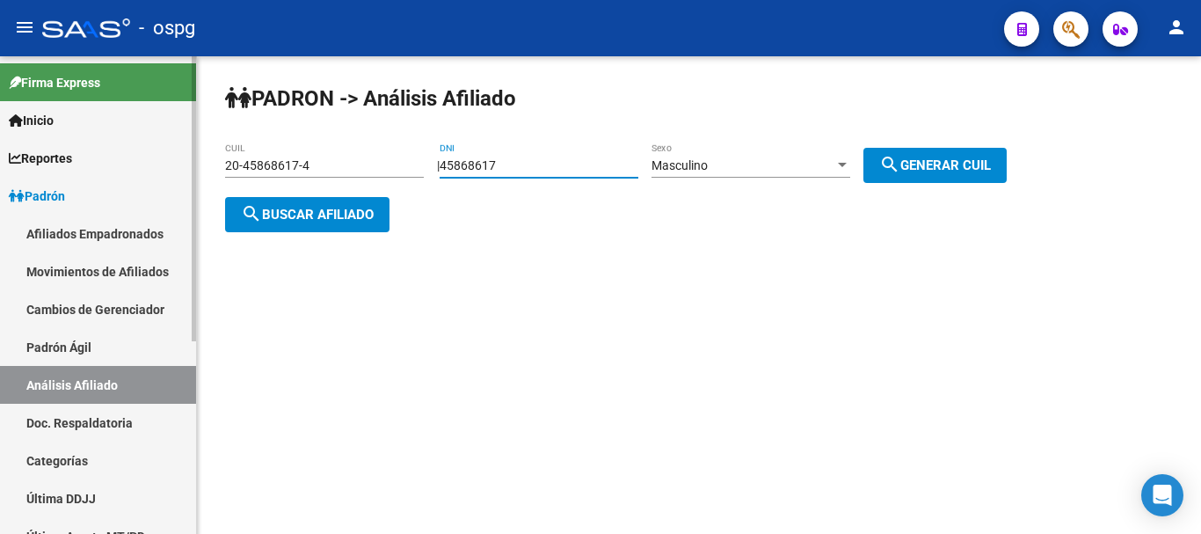
drag, startPoint x: 562, startPoint y: 167, endPoint x: 83, endPoint y: 199, distance: 480.1
click at [85, 197] on mat-sidenav-container "Firma Express Inicio Calendario SSS Instructivos Contacto OS Reportes Ingresos …" at bounding box center [600, 294] width 1201 height 477
paste input "20249149"
type input "20249149"
click at [850, 155] on div "Masculino Sexo" at bounding box center [750, 159] width 199 height 35
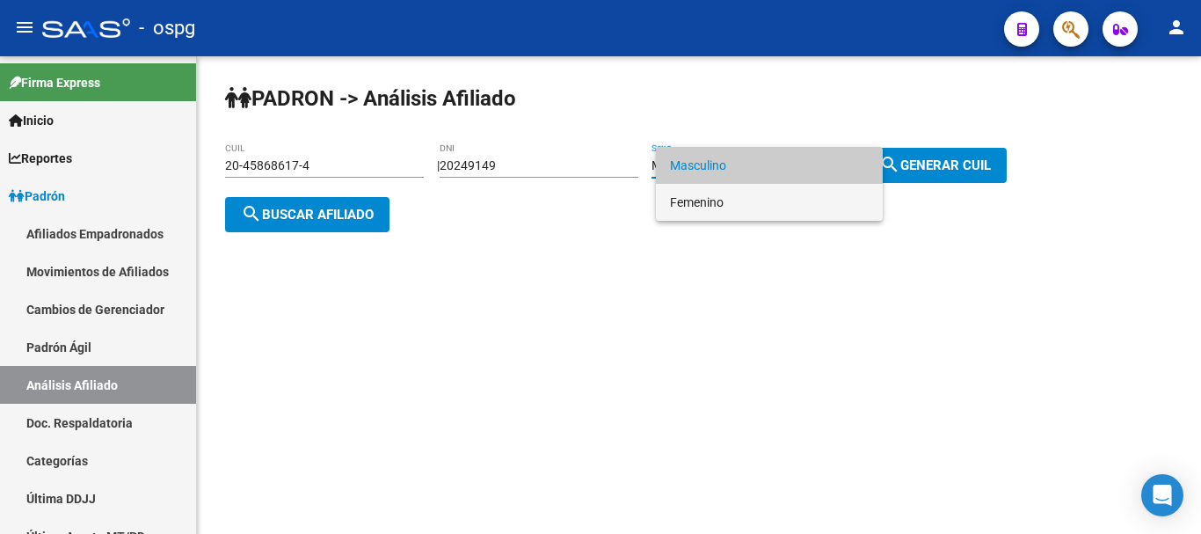
drag, startPoint x: 729, startPoint y: 214, endPoint x: 738, endPoint y: 212, distance: 9.8
click at [731, 214] on span "Femenino" at bounding box center [769, 202] width 199 height 37
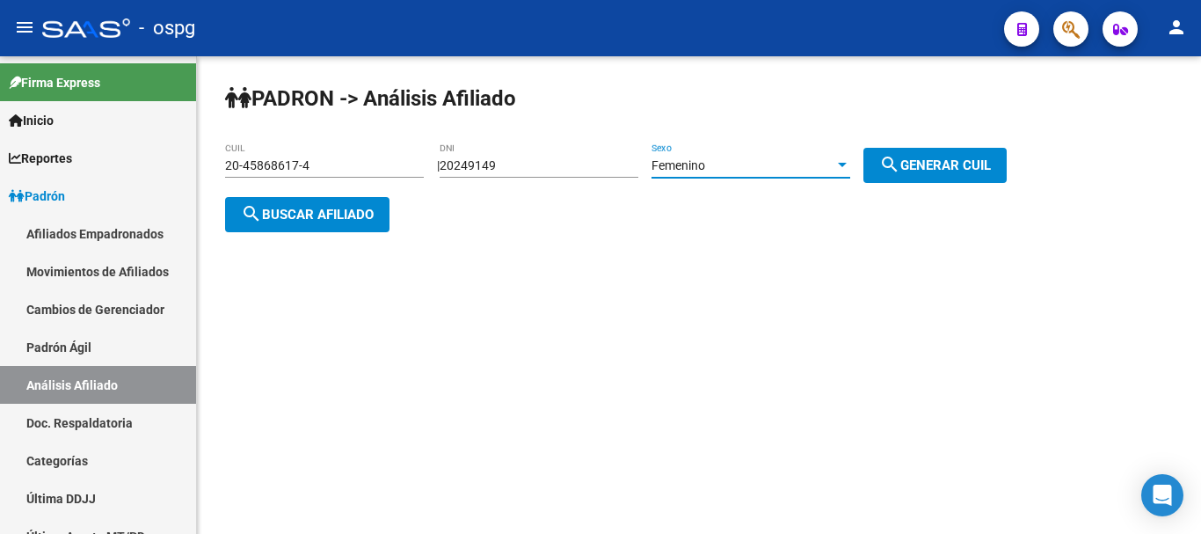
click at [899, 158] on mat-icon "search" at bounding box center [889, 164] width 21 height 21
click at [273, 218] on span "search Buscar afiliado" at bounding box center [307, 215] width 133 height 16
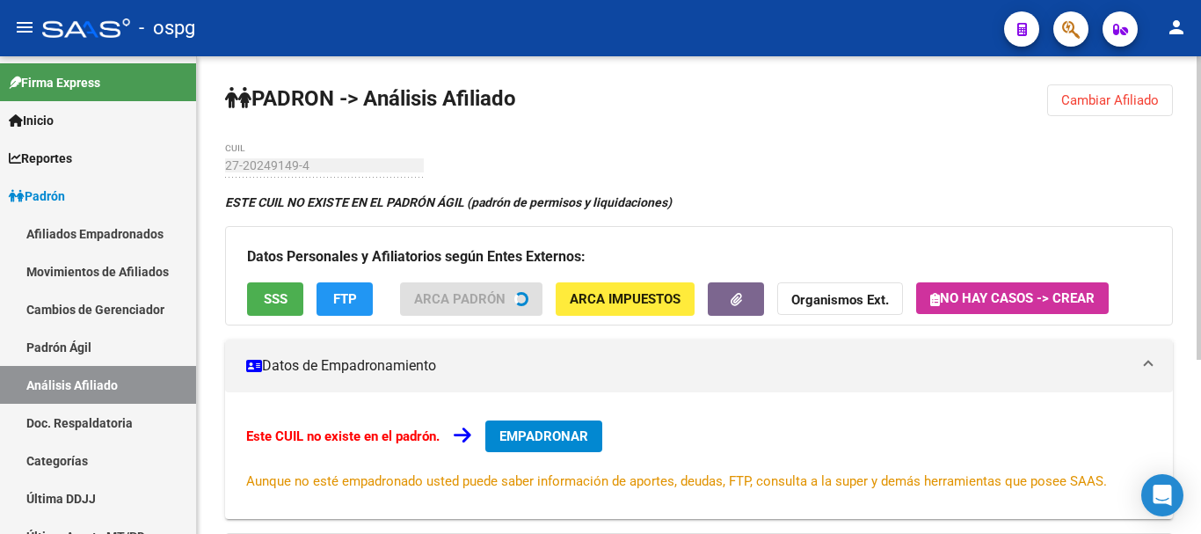
click at [1200, 111] on div at bounding box center [1198, 207] width 4 height 303
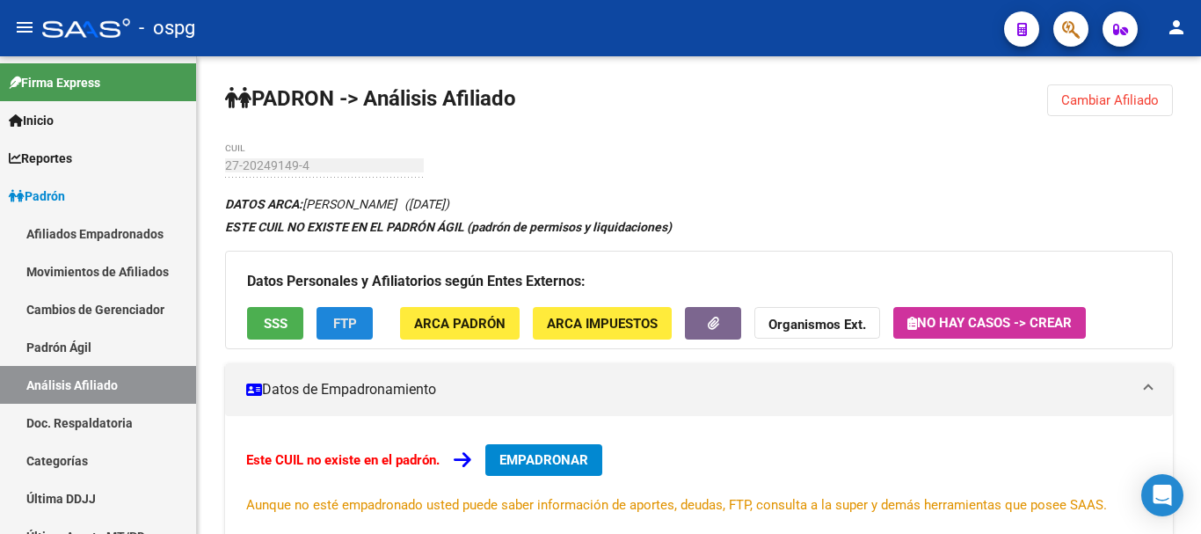
click at [337, 327] on span "FTP" at bounding box center [345, 324] width 24 height 16
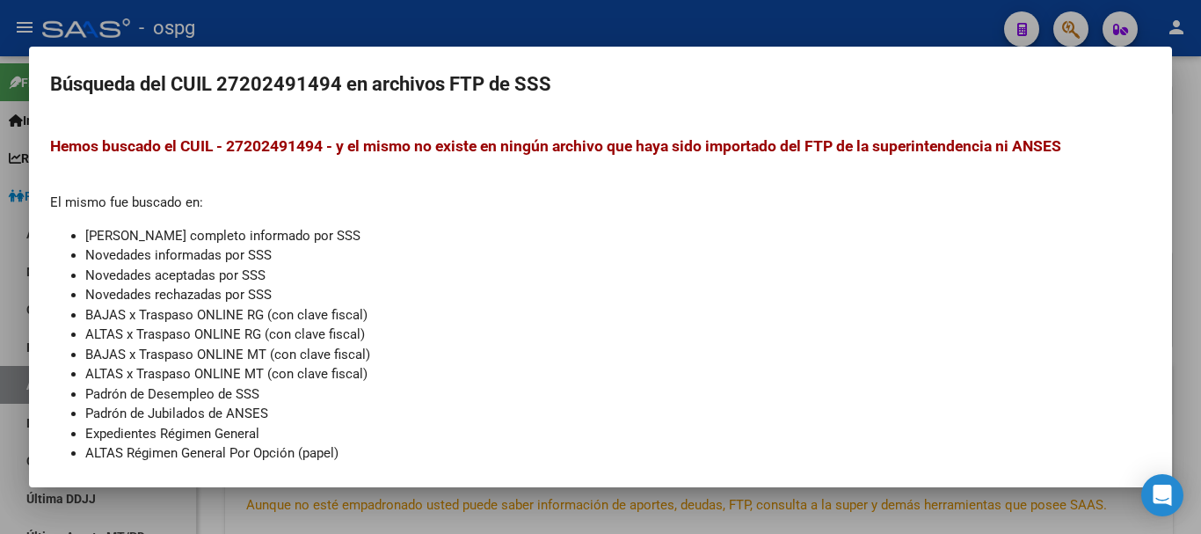
click at [560, 4] on div at bounding box center [600, 267] width 1201 height 534
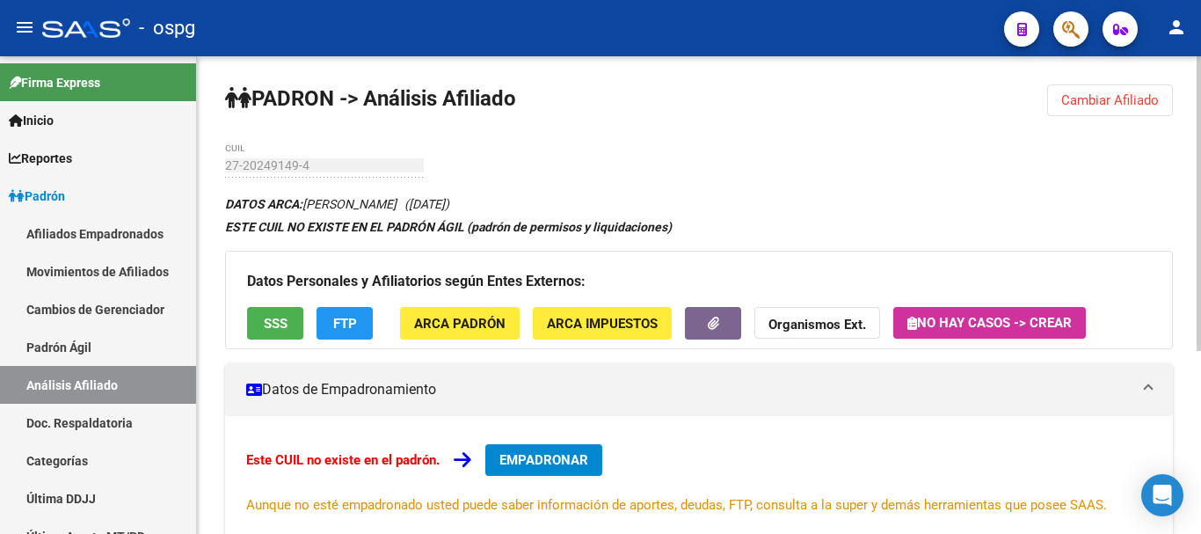
click at [815, 323] on strong "Organismos Ext." at bounding box center [817, 324] width 98 height 16
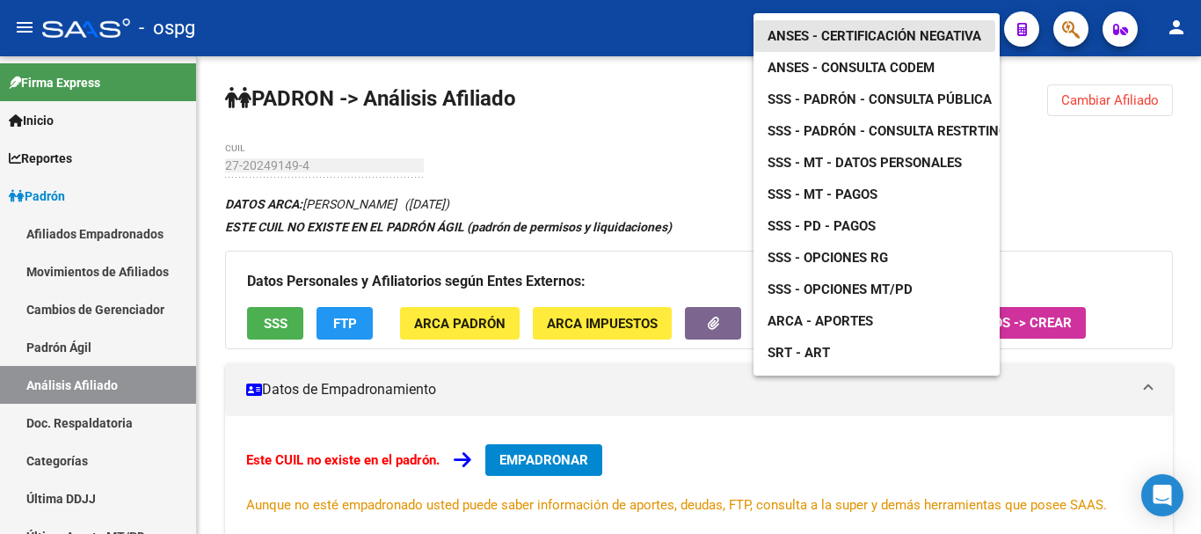
click at [867, 28] on span "ANSES - Certificación Negativa" at bounding box center [874, 36] width 214 height 16
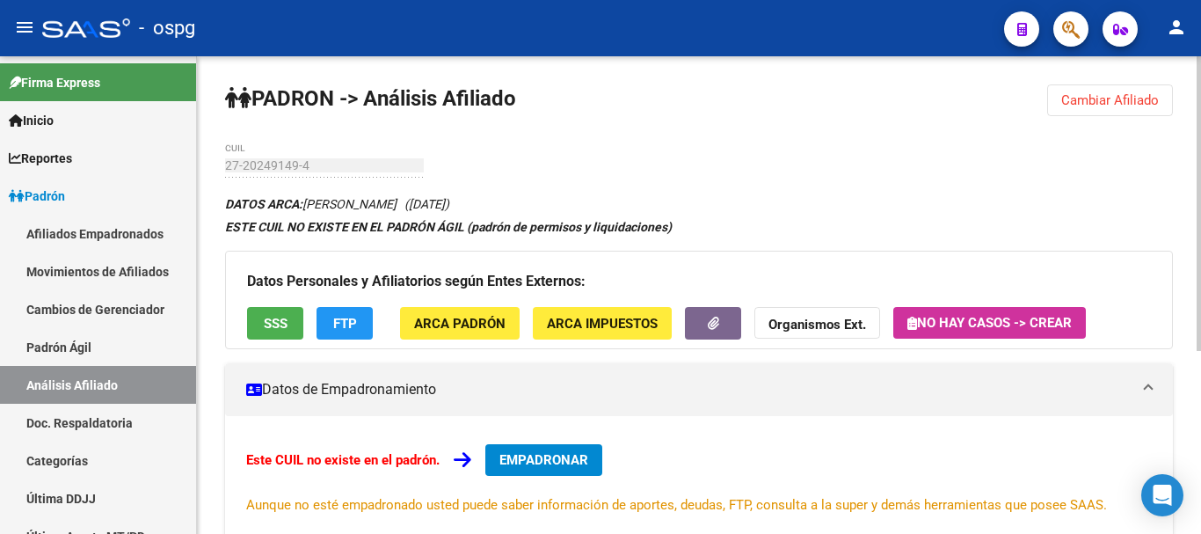
click at [1094, 89] on button "Cambiar Afiliado" at bounding box center [1110, 100] width 126 height 32
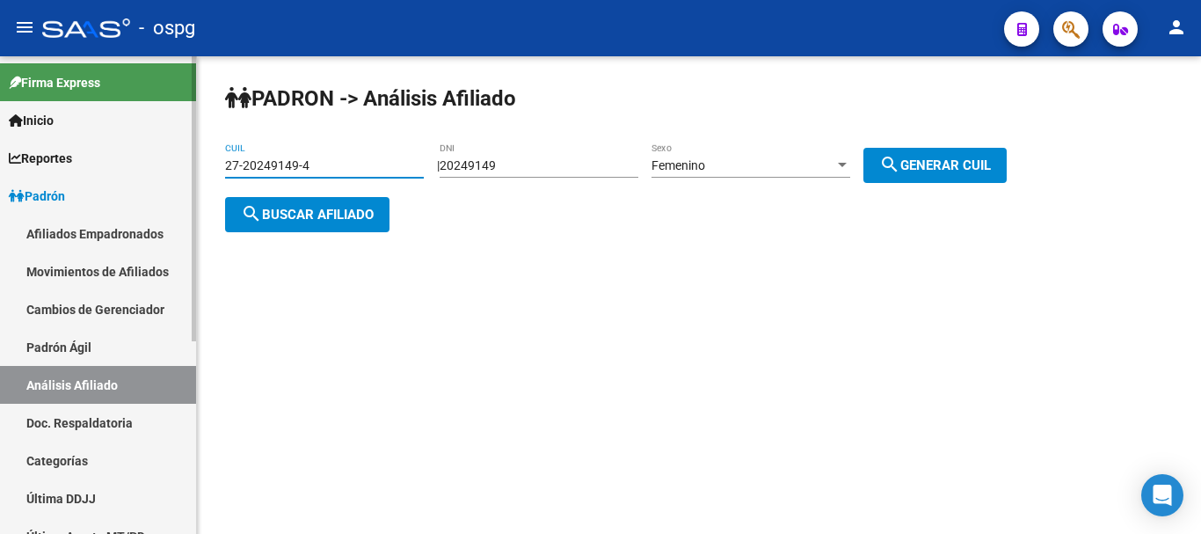
drag, startPoint x: 334, startPoint y: 167, endPoint x: 0, endPoint y: 169, distance: 334.0
click at [0, 169] on mat-sidenav-container "Firma Express Inicio Calendario SSS Instructivos Contacto OS Reportes Ingresos …" at bounding box center [600, 294] width 1201 height 477
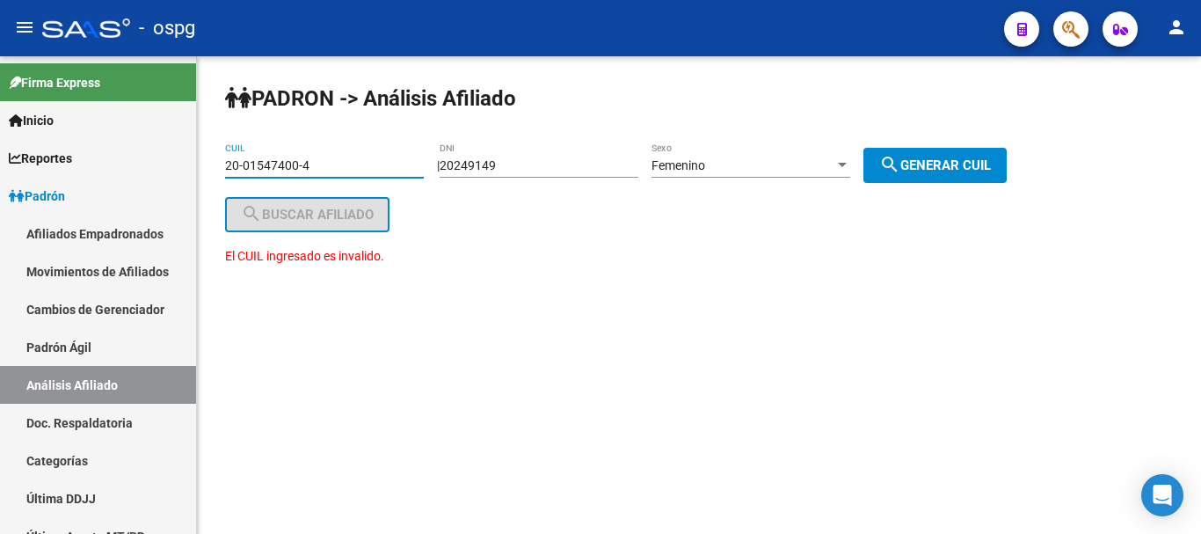
click at [240, 165] on input "20-01547400-4" at bounding box center [324, 165] width 199 height 15
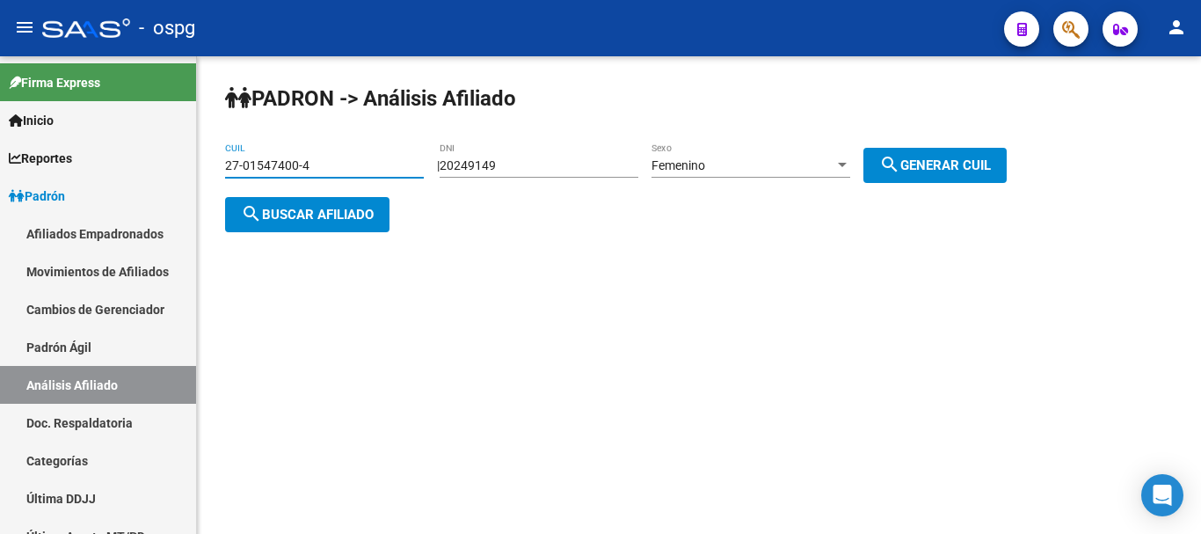
type input "27-01547400-4"
click at [304, 208] on span "search Buscar afiliado" at bounding box center [307, 215] width 133 height 16
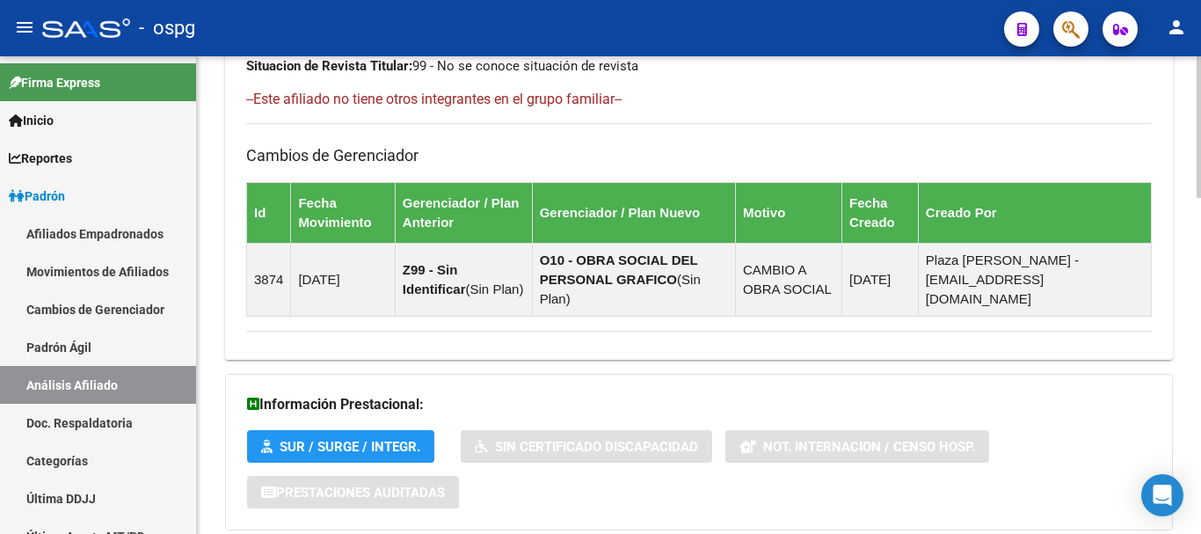
click at [1199, 469] on div at bounding box center [1198, 430] width 4 height 142
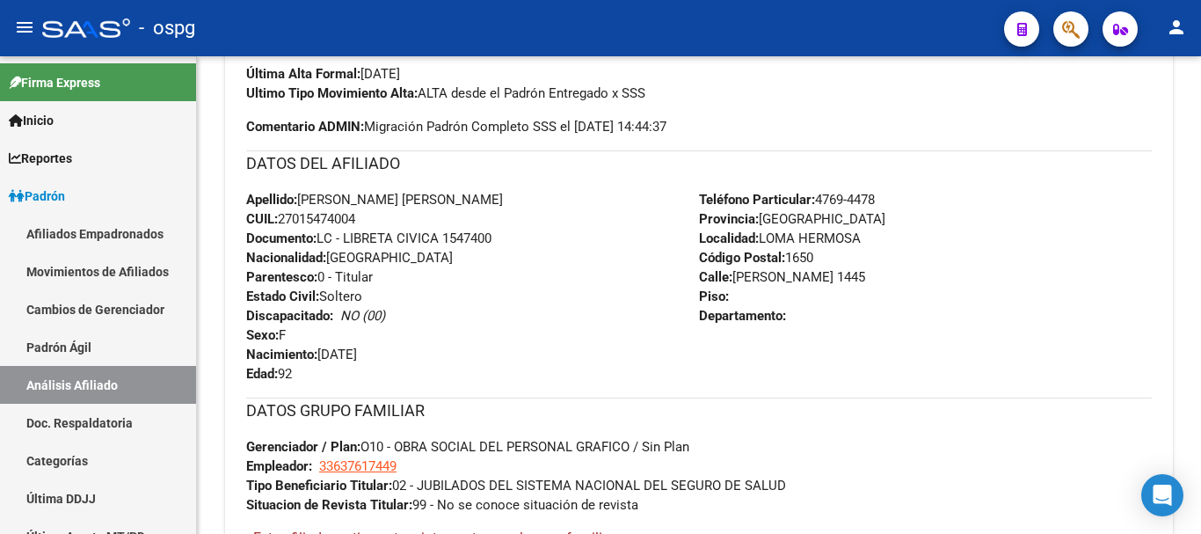
click at [1200, 418] on div at bounding box center [1198, 294] width 4 height 477
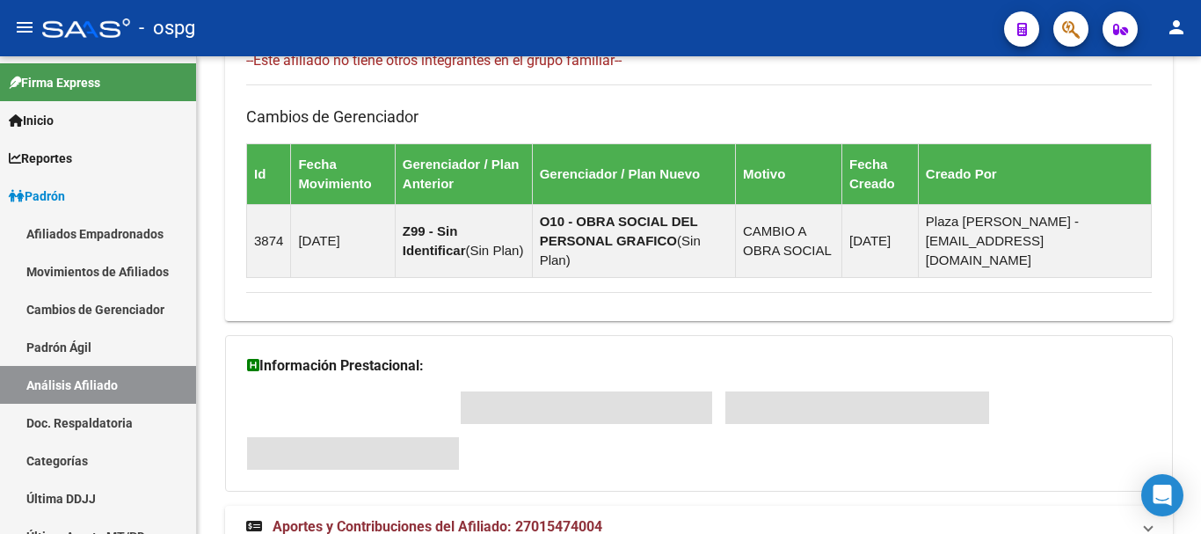
scroll to position [1132, 0]
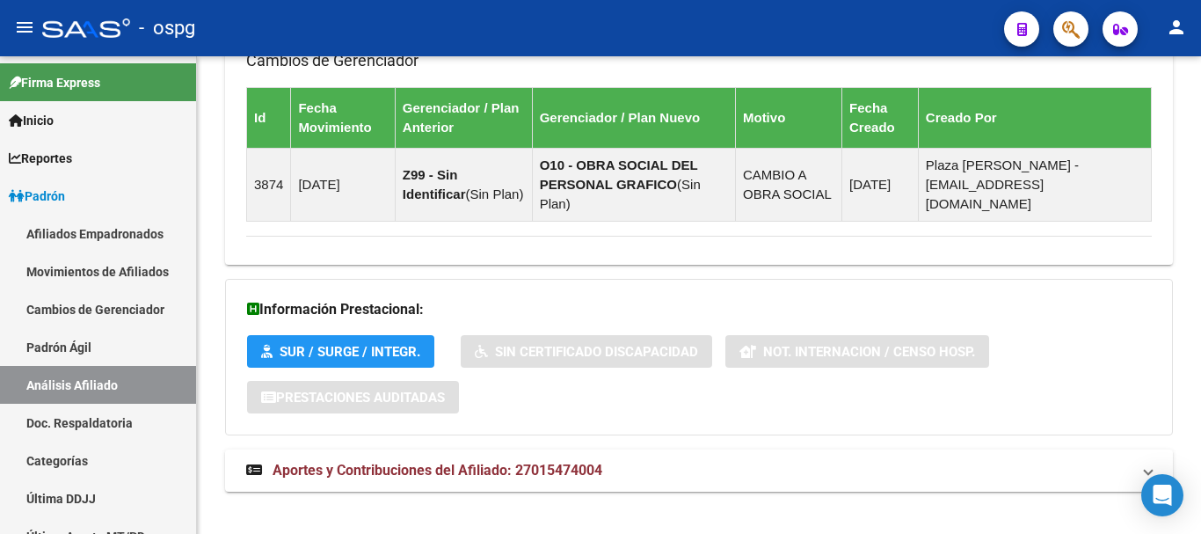
click at [1197, 505] on div at bounding box center [1198, 294] width 4 height 477
drag, startPoint x: 679, startPoint y: 441, endPoint x: 662, endPoint y: 438, distance: 17.1
click at [673, 461] on mat-panel-title "Aportes y Contribuciones del Afiliado: 27015474004" at bounding box center [688, 470] width 884 height 19
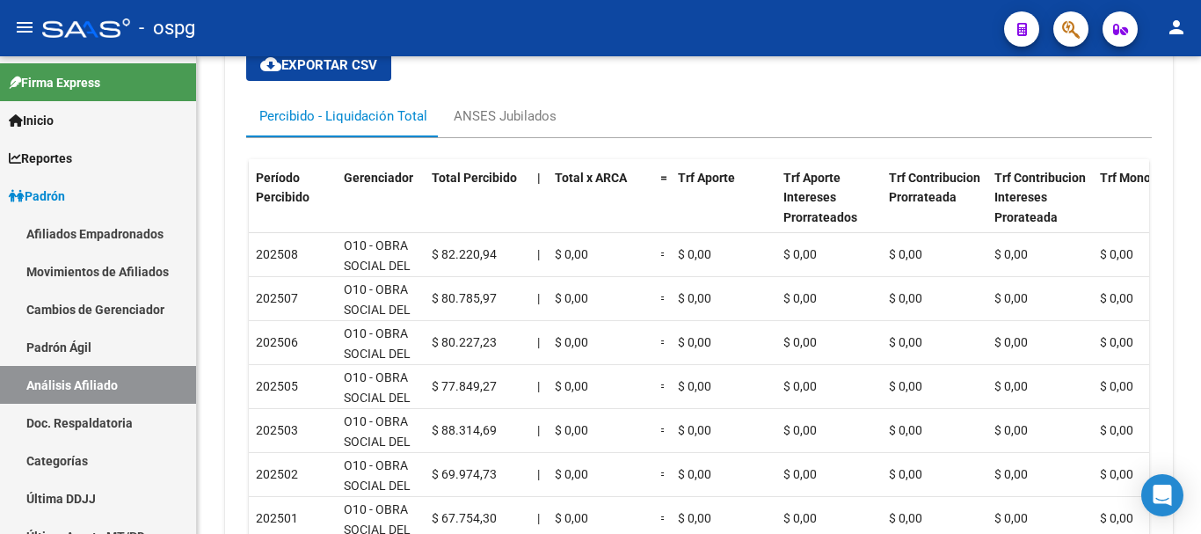
scroll to position [1419, 0]
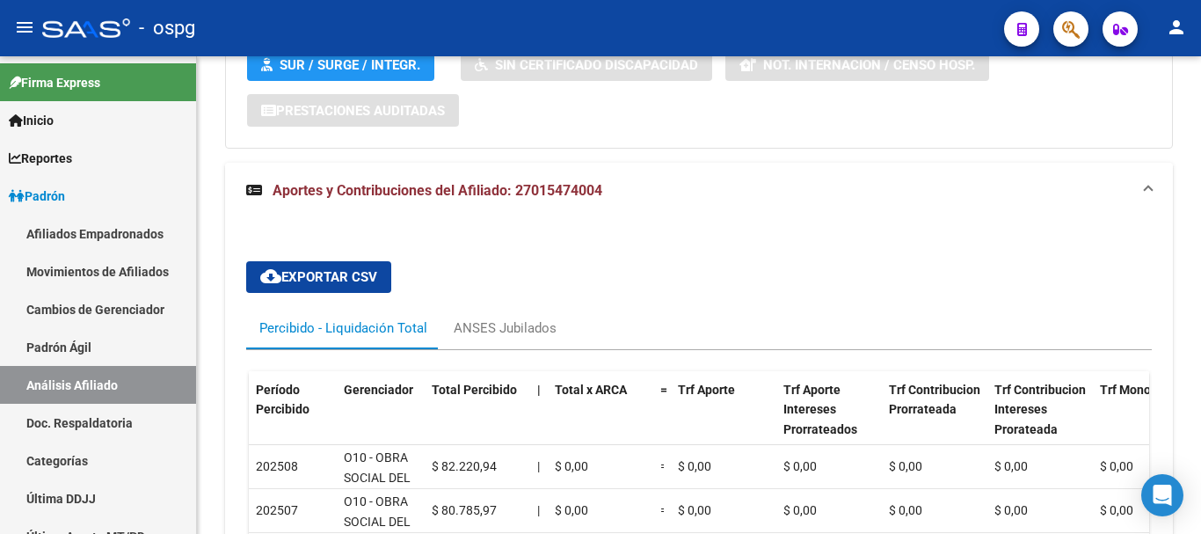
click at [1199, 402] on div at bounding box center [1198, 385] width 4 height 95
click at [459, 318] on div "ANSES Jubilados" at bounding box center [505, 327] width 103 height 19
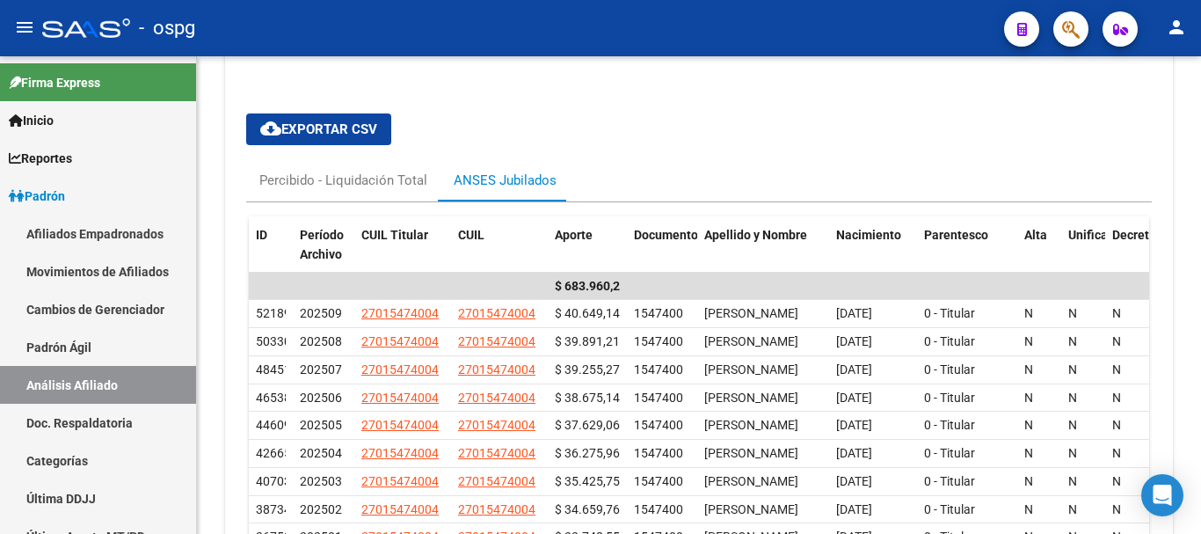
scroll to position [1603, 0]
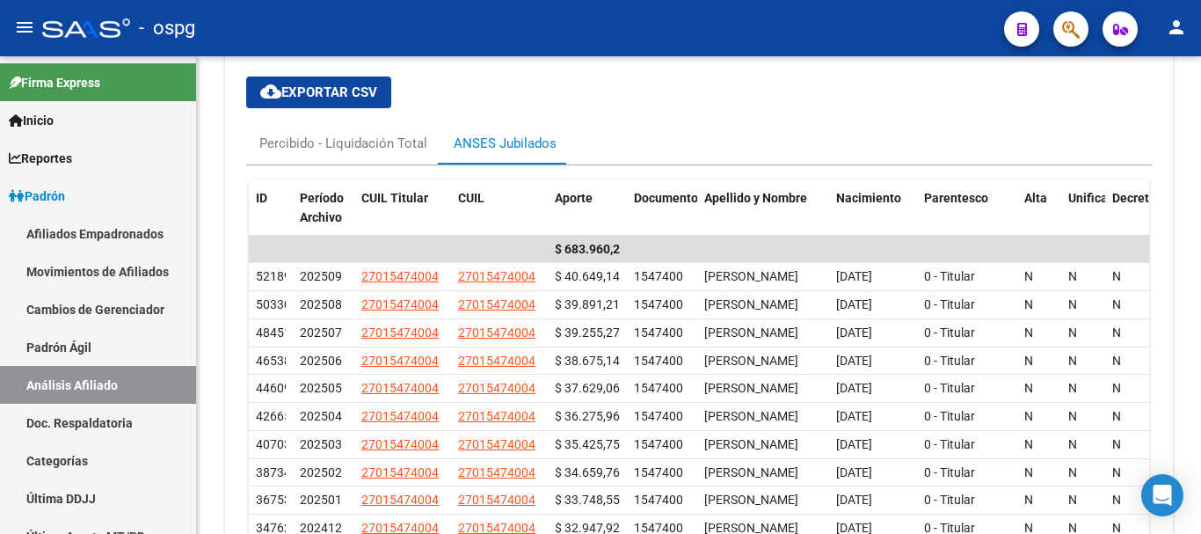
click at [1200, 460] on div at bounding box center [1198, 447] width 4 height 103
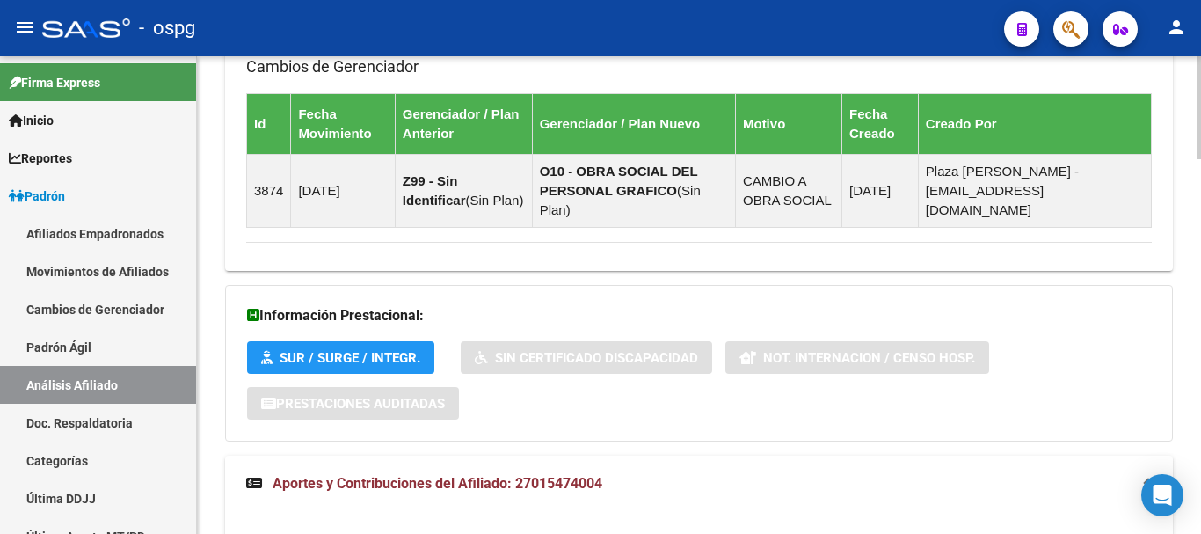
click at [1200, 141] on div at bounding box center [1198, 294] width 4 height 477
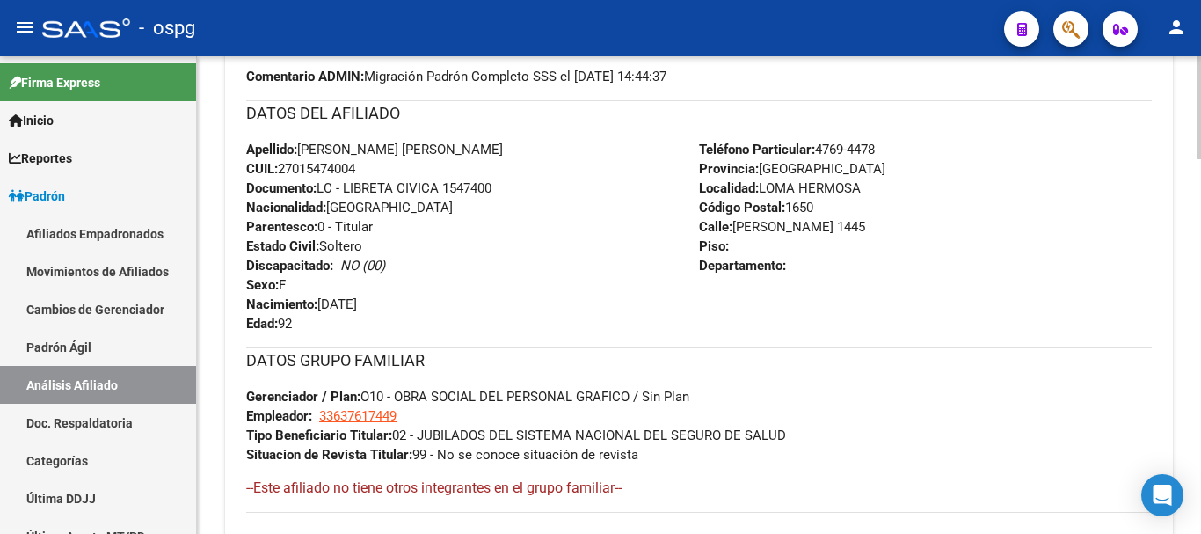
click at [1200, 62] on div at bounding box center [1198, 294] width 4 height 477
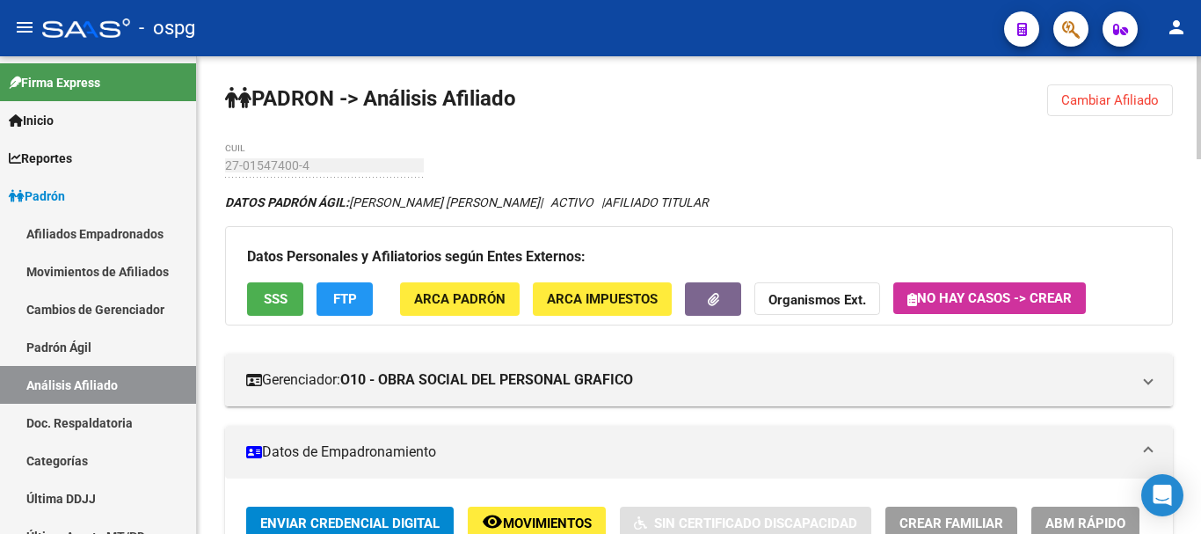
click at [1093, 100] on span "Cambiar Afiliado" at bounding box center [1110, 100] width 98 height 16
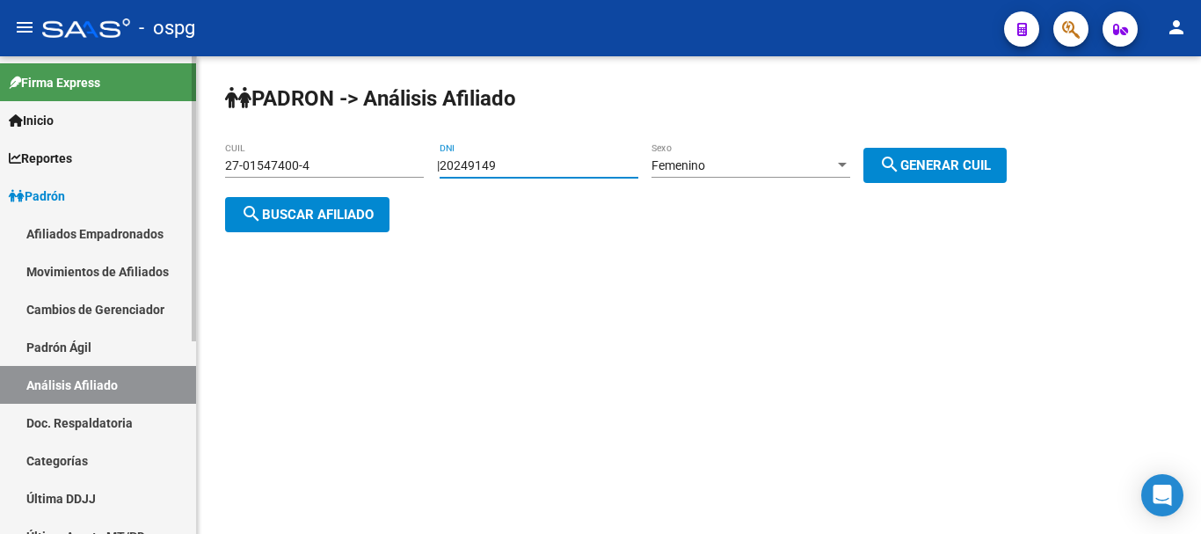
drag, startPoint x: 574, startPoint y: 162, endPoint x: 175, endPoint y: 178, distance: 399.4
click at [175, 178] on mat-sidenav-container "Firma Express Inicio Calendario SSS Instructivos Contacto OS Reportes Ingresos …" at bounding box center [600, 294] width 1201 height 477
paste input "42112705"
type input "42112705"
click at [735, 168] on div "Femenino" at bounding box center [742, 165] width 183 height 15
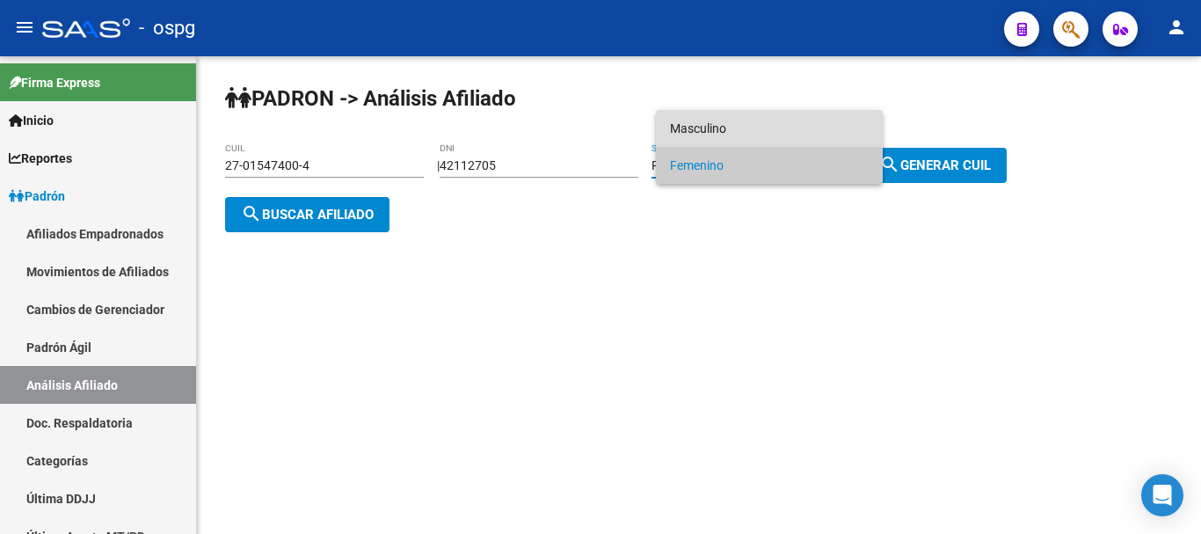
click at [740, 132] on span "Masculino" at bounding box center [769, 128] width 199 height 37
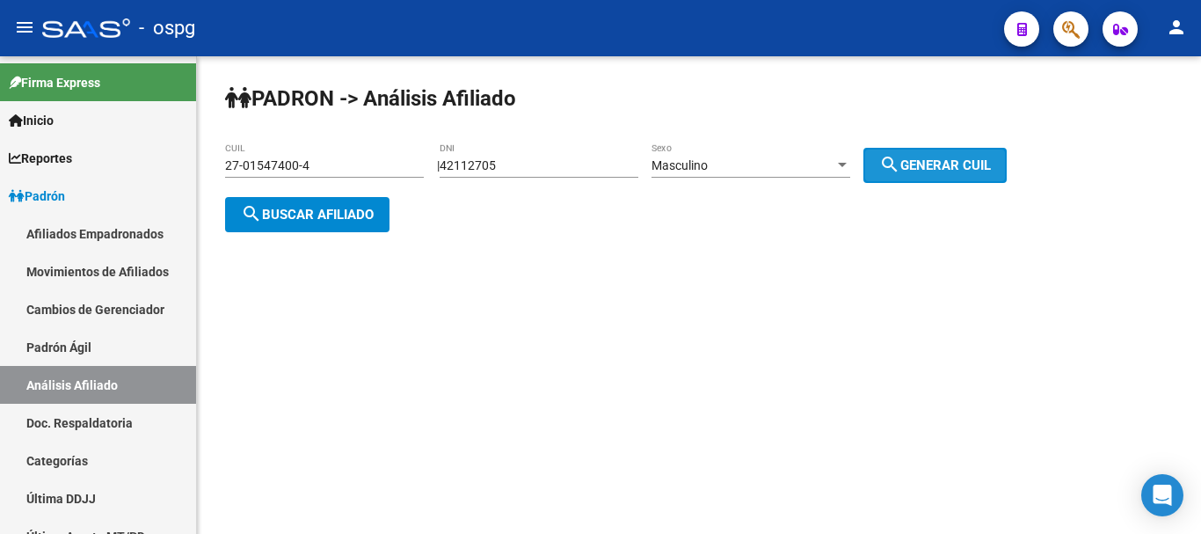
drag, startPoint x: 901, startPoint y: 170, endPoint x: 401, endPoint y: 206, distance: 501.5
click at [899, 170] on mat-icon "search" at bounding box center [889, 164] width 21 height 21
type input "20-42112705-1"
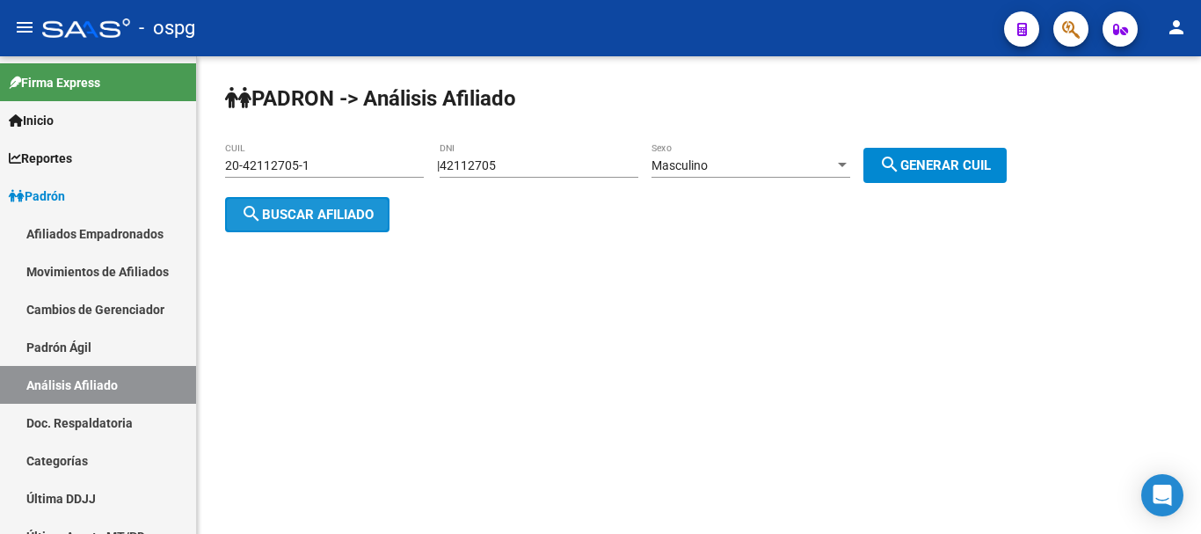
click at [311, 208] on span "search Buscar afiliado" at bounding box center [307, 215] width 133 height 16
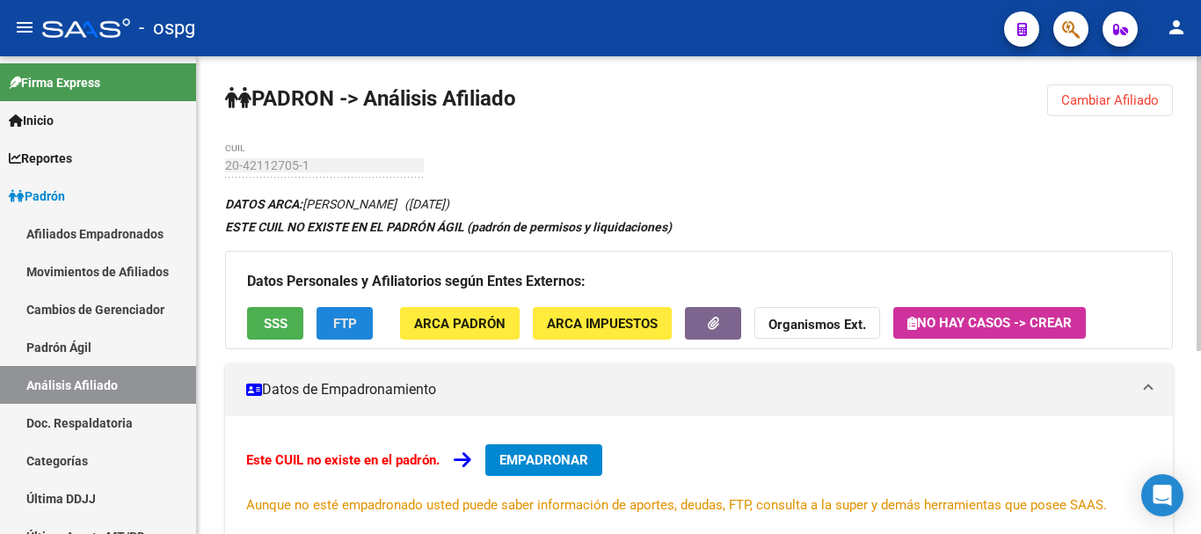
click at [348, 329] on span "FTP" at bounding box center [345, 324] width 24 height 16
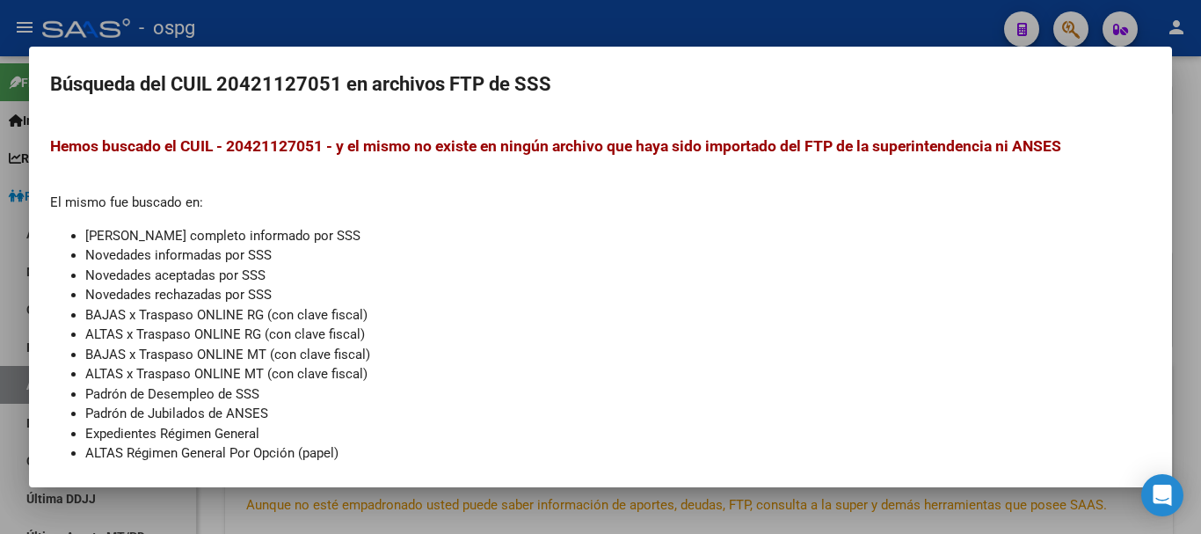
click at [606, 47] on mat-dialog-container "Búsqueda del CUIL 20421127051 en archivos FTP de SSS Hemos buscado el CUIL - 20…" at bounding box center [600, 267] width 1143 height 440
click at [712, 41] on div at bounding box center [600, 267] width 1201 height 534
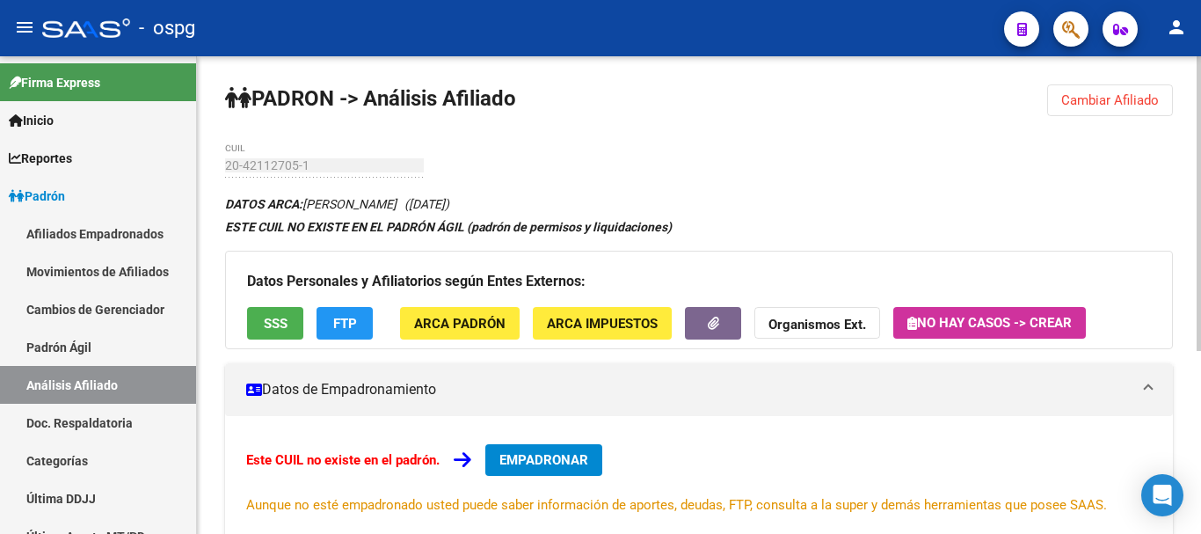
click at [790, 327] on strong "Organismos Ext." at bounding box center [817, 324] width 98 height 16
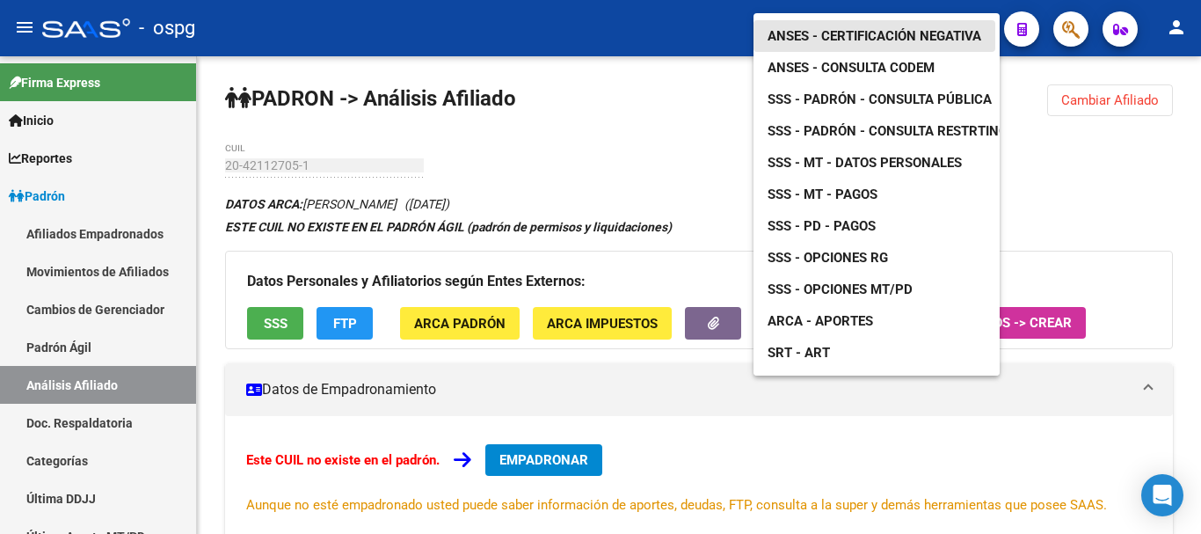
click at [839, 20] on link "ANSES - Certificación Negativa" at bounding box center [874, 36] width 242 height 32
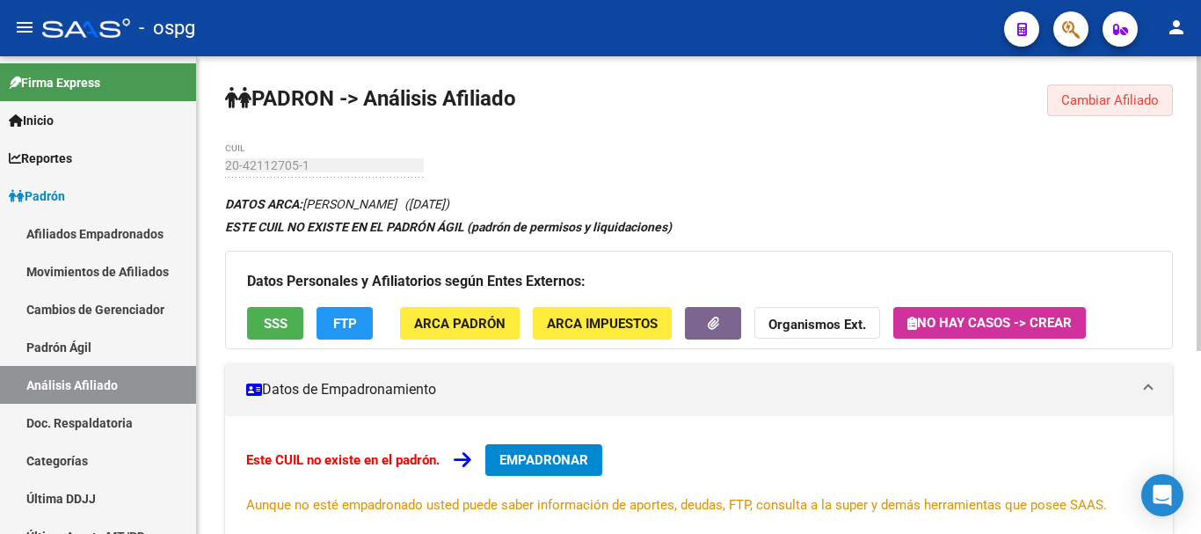
click at [1108, 87] on button "Cambiar Afiliado" at bounding box center [1110, 100] width 126 height 32
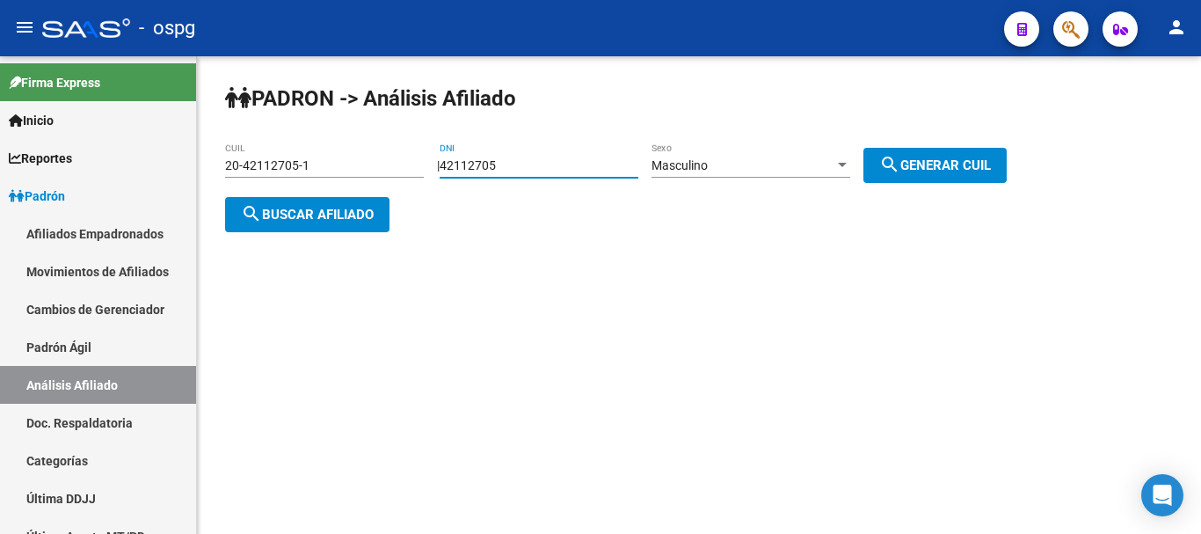
drag, startPoint x: 520, startPoint y: 174, endPoint x: 483, endPoint y: 165, distance: 37.1
click at [388, 186] on app-analisis-afiliado "PADRON -> Análisis Afiliado 20-42112705-1 CUIL | 42112705 DNI Masculino Sexo se…" at bounding box center [622, 189] width 795 height 63
paste input "20249149"
type input "20249149"
click at [771, 156] on div "Masculino Sexo" at bounding box center [750, 159] width 199 height 35
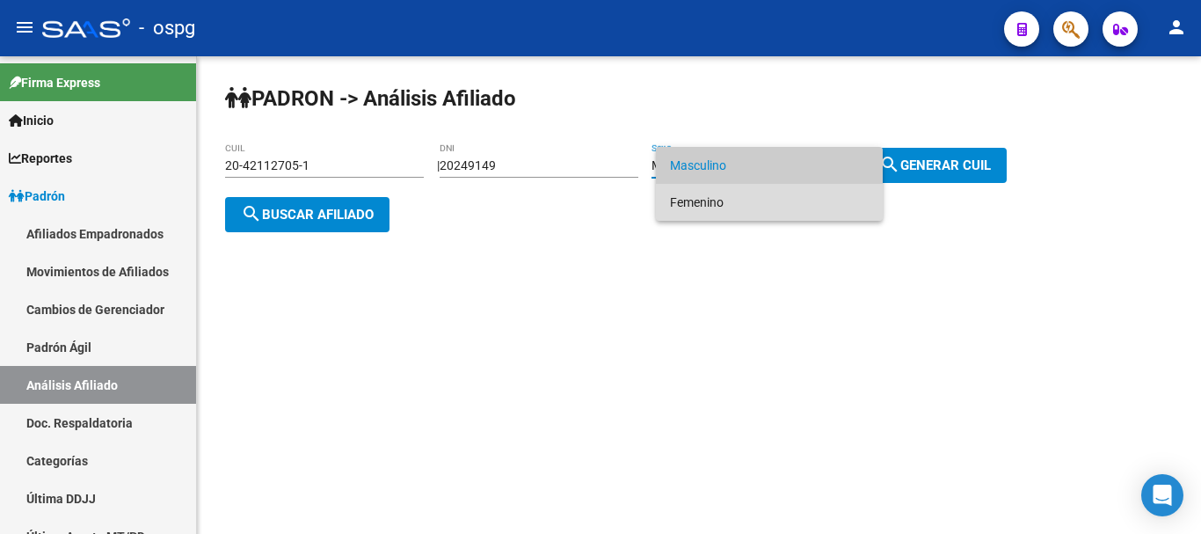
click at [750, 205] on span "Femenino" at bounding box center [769, 202] width 199 height 37
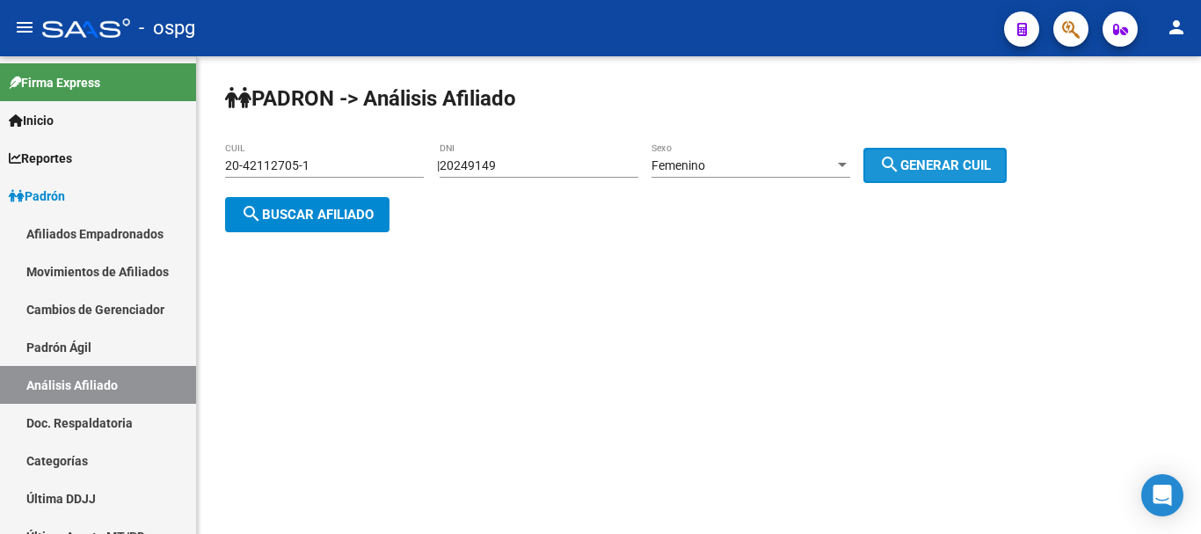
click at [932, 175] on button "search Generar CUIL" at bounding box center [934, 165] width 143 height 35
type input "27-20249149-4"
click at [366, 232] on div "PADRON -> Análisis Afiliado 27-20249149-4 CUIL | 20249149 DNI Femenino Sexo sea…" at bounding box center [699, 172] width 1004 height 232
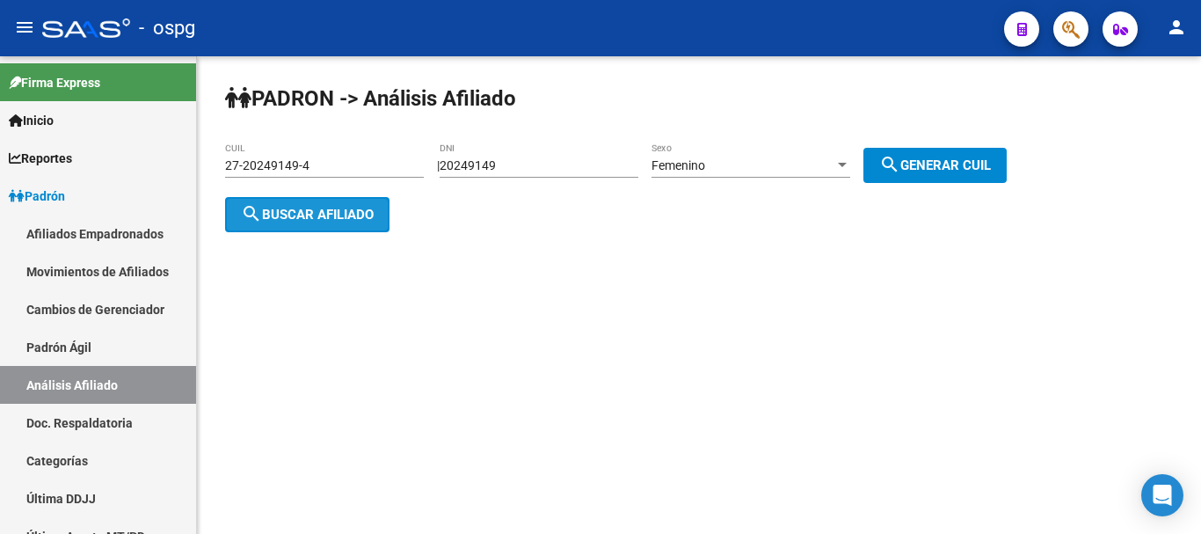
click at [355, 219] on span "search Buscar afiliado" at bounding box center [307, 215] width 133 height 16
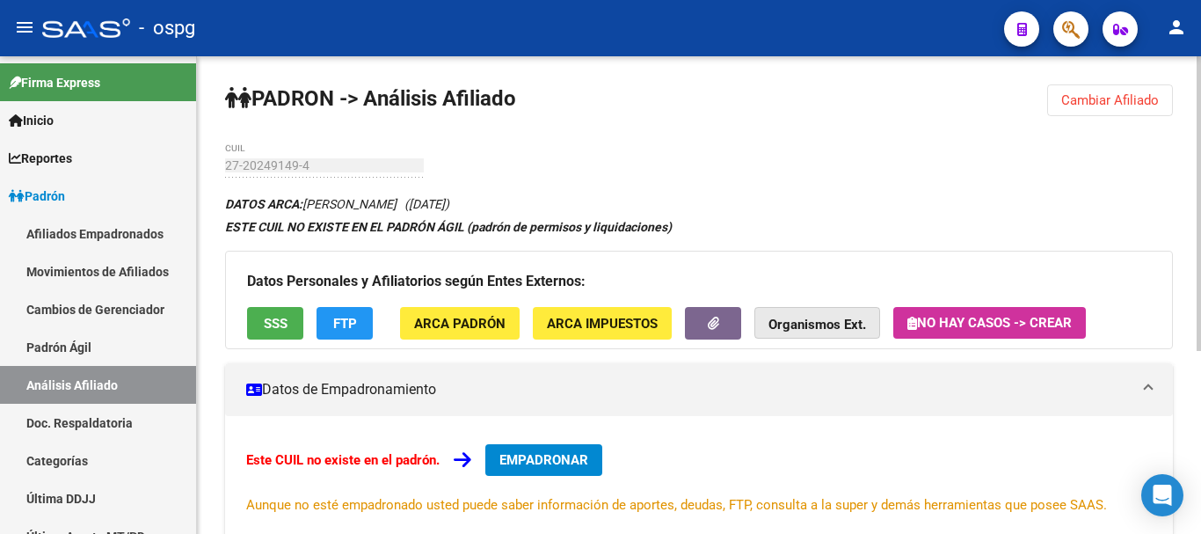
click at [833, 316] on strong "Organismos Ext." at bounding box center [817, 324] width 98 height 16
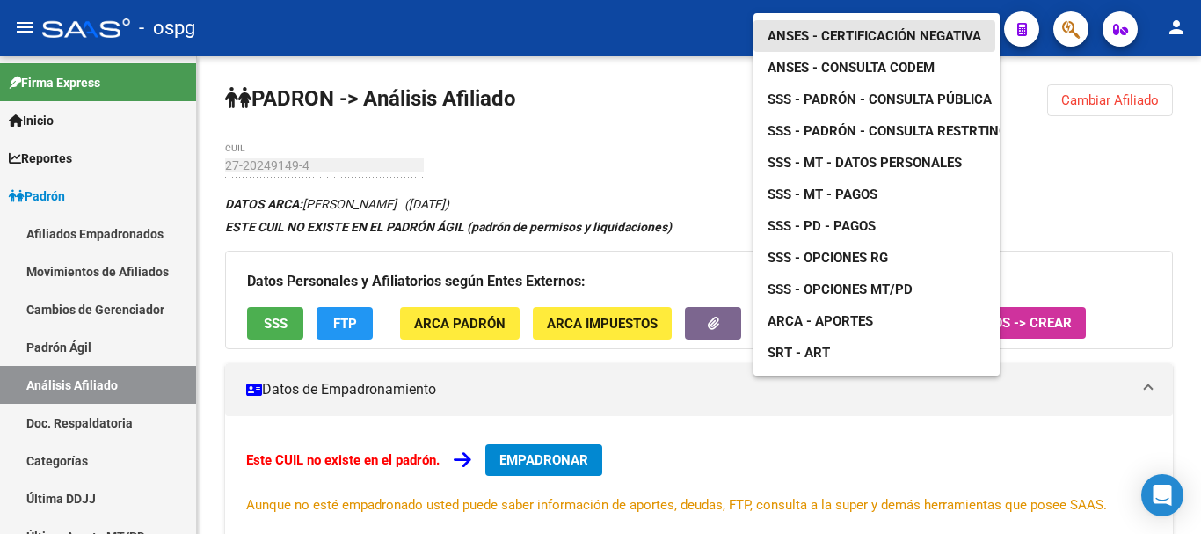
click at [897, 20] on link "ANSES - Certificación Negativa" at bounding box center [874, 36] width 242 height 32
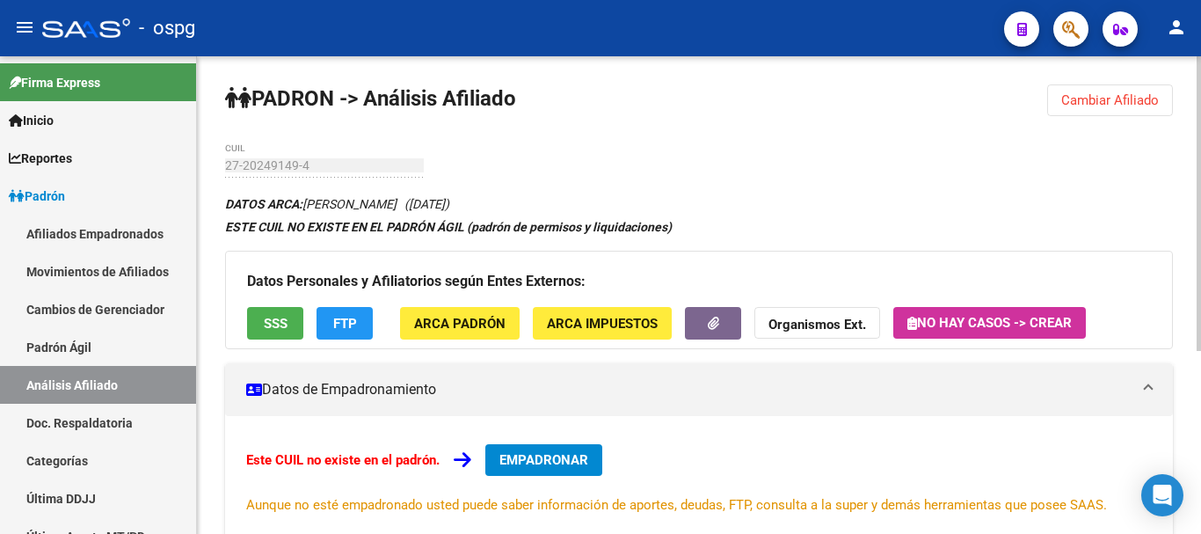
click at [241, 146] on div "27-20249149-4 CUIL" at bounding box center [324, 159] width 199 height 35
click at [144, 175] on mat-sidenav-container "Firma Express Inicio Calendario SSS Instructivos Contacto OS Reportes Ingresos …" at bounding box center [600, 294] width 1201 height 477
click at [818, 320] on strong "Organismos Ext." at bounding box center [817, 324] width 98 height 16
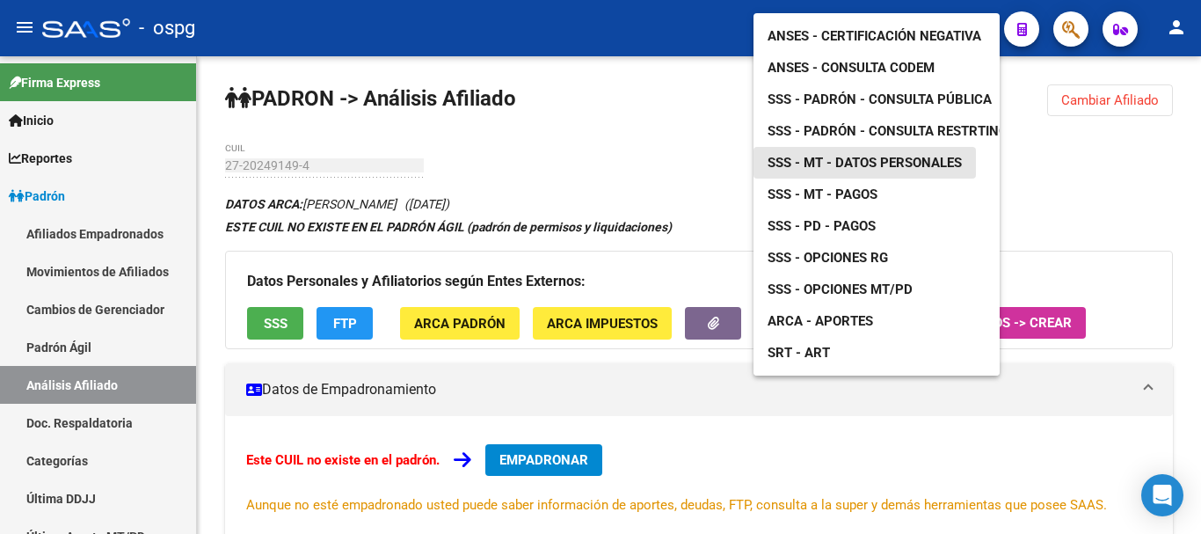
click at [890, 147] on link "SSS - MT - Datos Personales" at bounding box center [864, 163] width 222 height 32
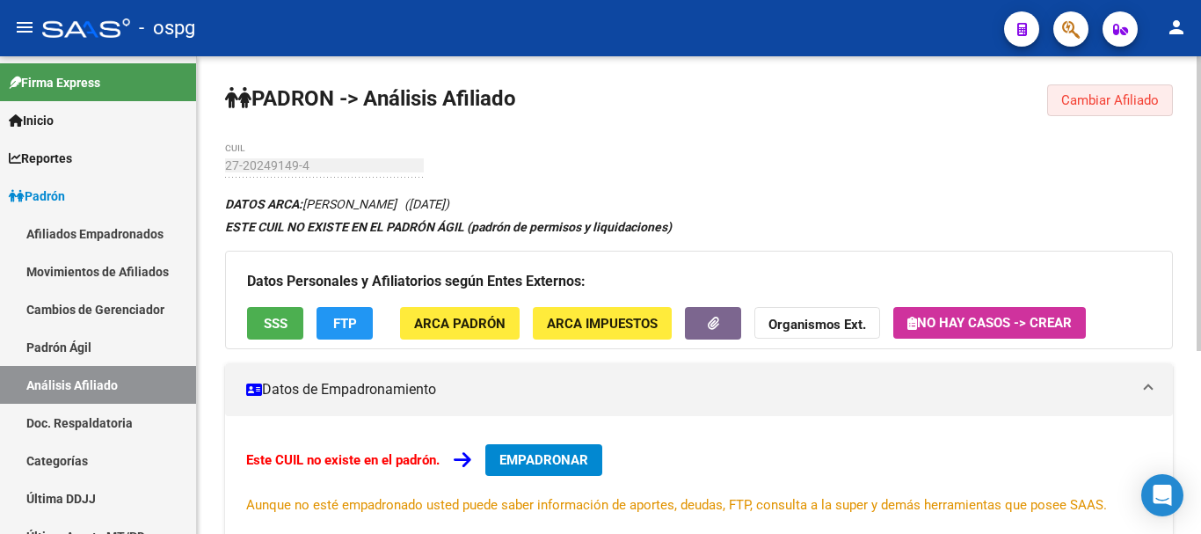
click at [1104, 100] on span "Cambiar Afiliado" at bounding box center [1110, 100] width 98 height 16
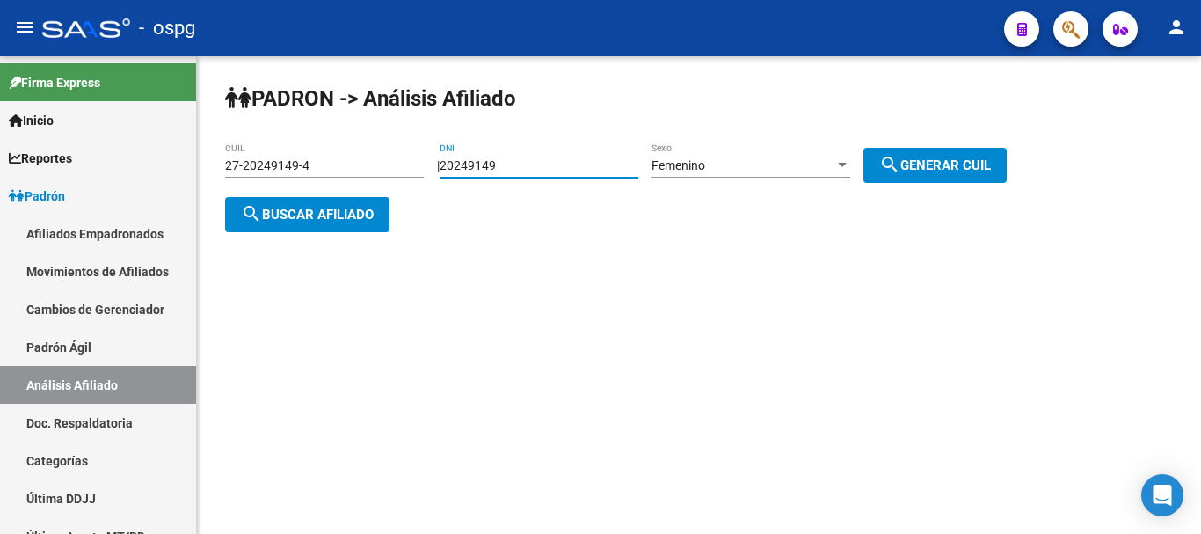
drag, startPoint x: 546, startPoint y: 170, endPoint x: 317, endPoint y: 138, distance: 230.7
click at [208, 169] on div "PADRON -> Análisis Afiliado 27-20249149-4 CUIL | 20249149 DNI Femenino Sexo sea…" at bounding box center [699, 172] width 1004 height 232
type input "45239123"
click at [981, 164] on span "search Generar CUIL" at bounding box center [935, 165] width 112 height 16
type input "27-45239123-1"
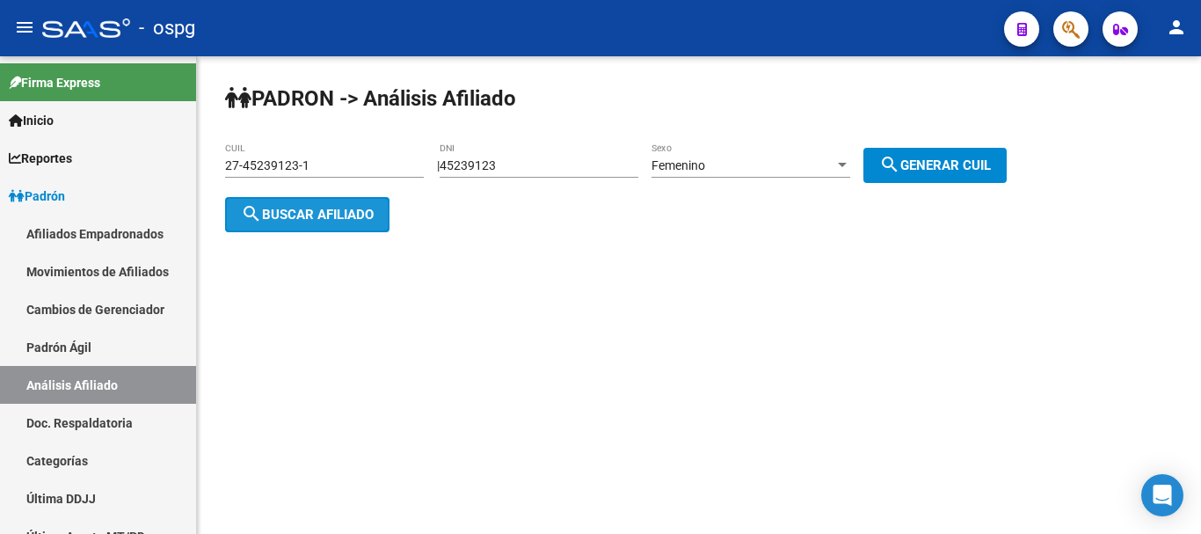
click at [238, 228] on button "search Buscar afiliado" at bounding box center [307, 214] width 164 height 35
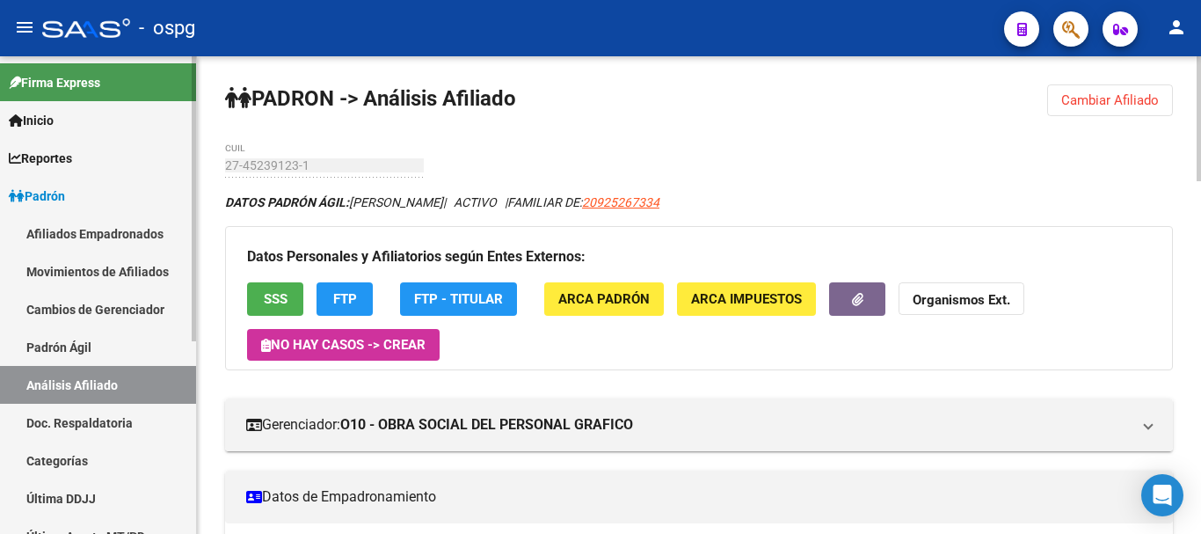
click at [172, 178] on mat-sidenav-container "Firma Express Inicio Calendario SSS Instructivos Contacto OS Reportes Ingresos …" at bounding box center [600, 294] width 1201 height 477
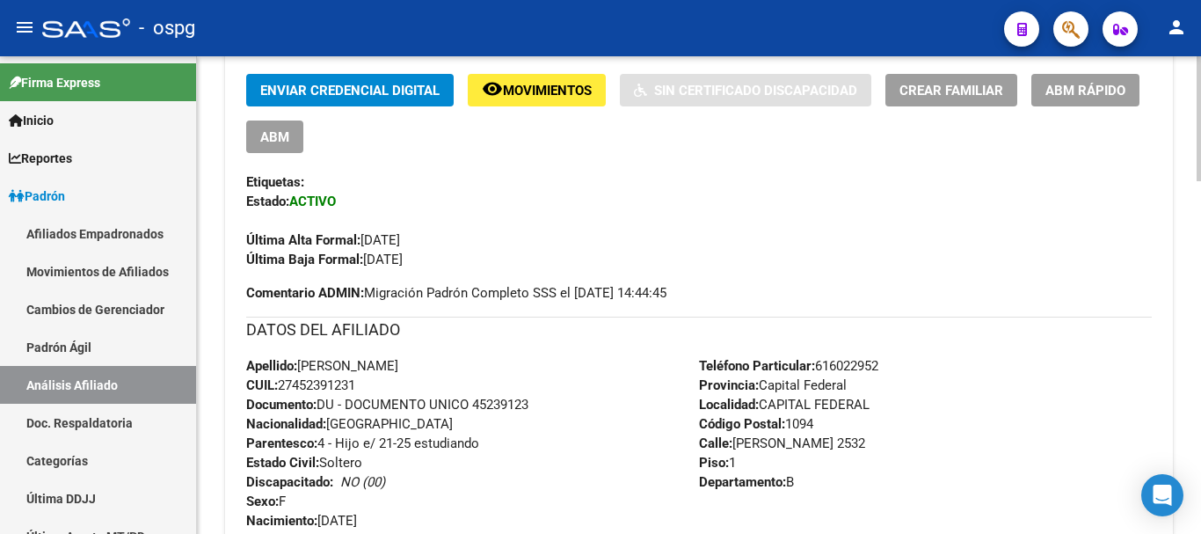
click at [1200, 299] on div at bounding box center [1198, 294] width 4 height 477
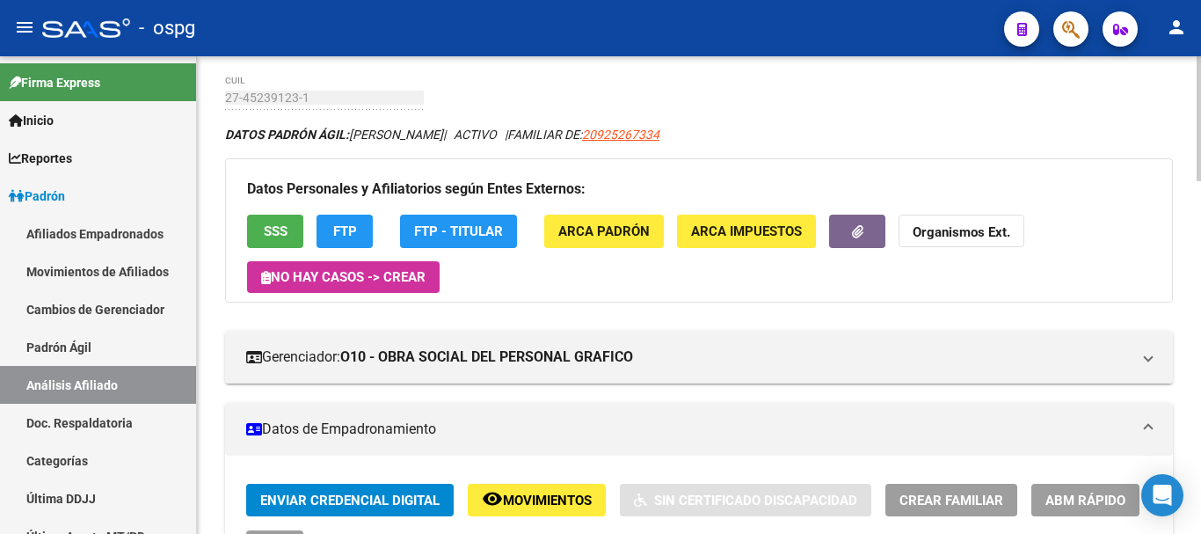
click at [1200, 178] on div at bounding box center [1198, 136] width 4 height 125
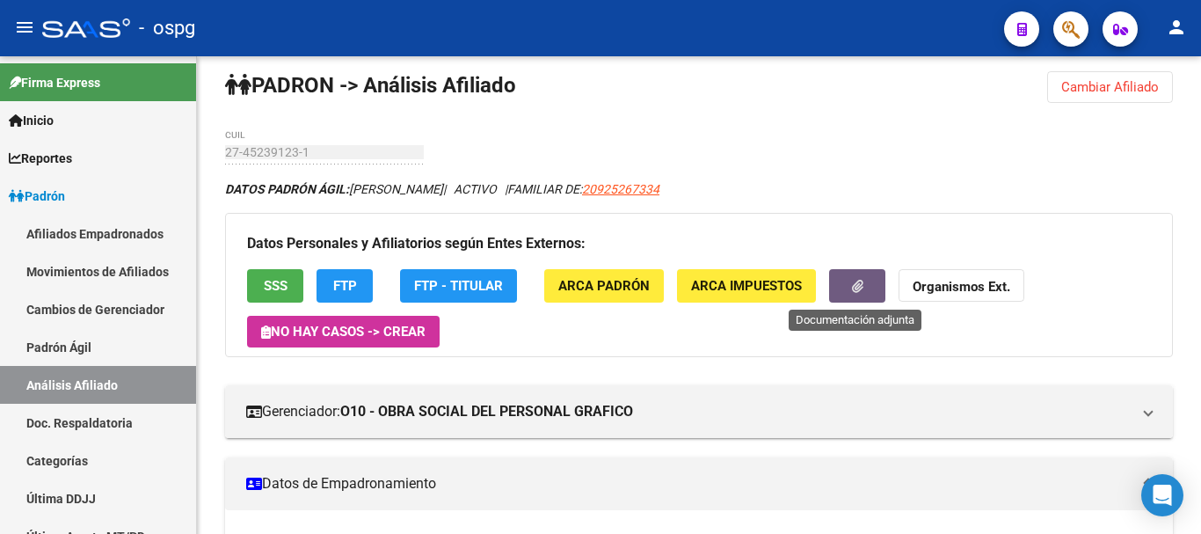
click at [861, 273] on button "button" at bounding box center [857, 285] width 56 height 33
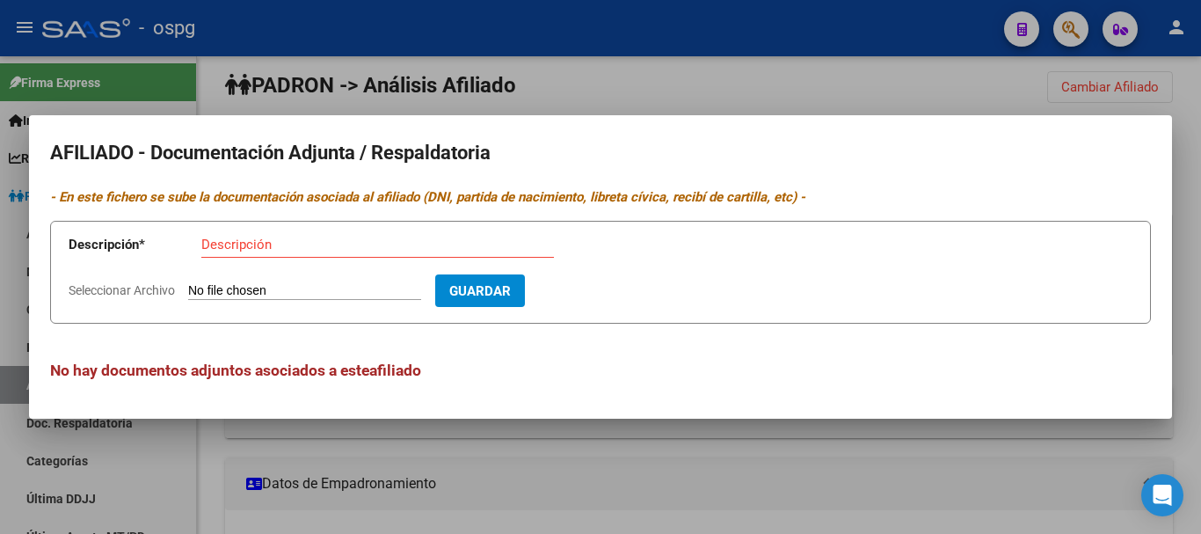
click at [869, 57] on div at bounding box center [600, 267] width 1201 height 534
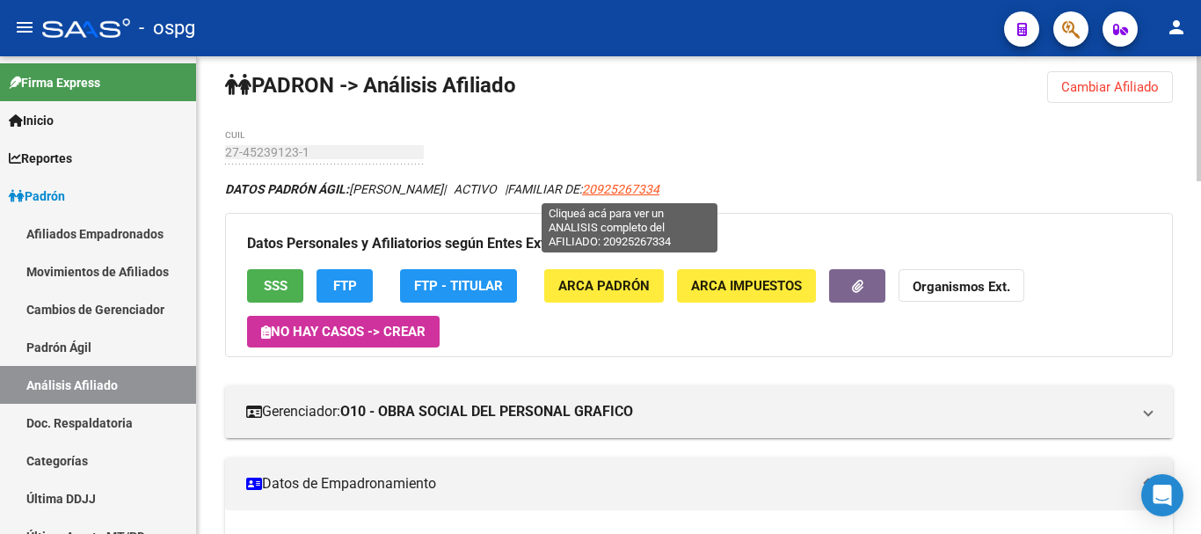
click at [631, 193] on span "20925267334" at bounding box center [620, 189] width 77 height 14
type textarea "20925267334"
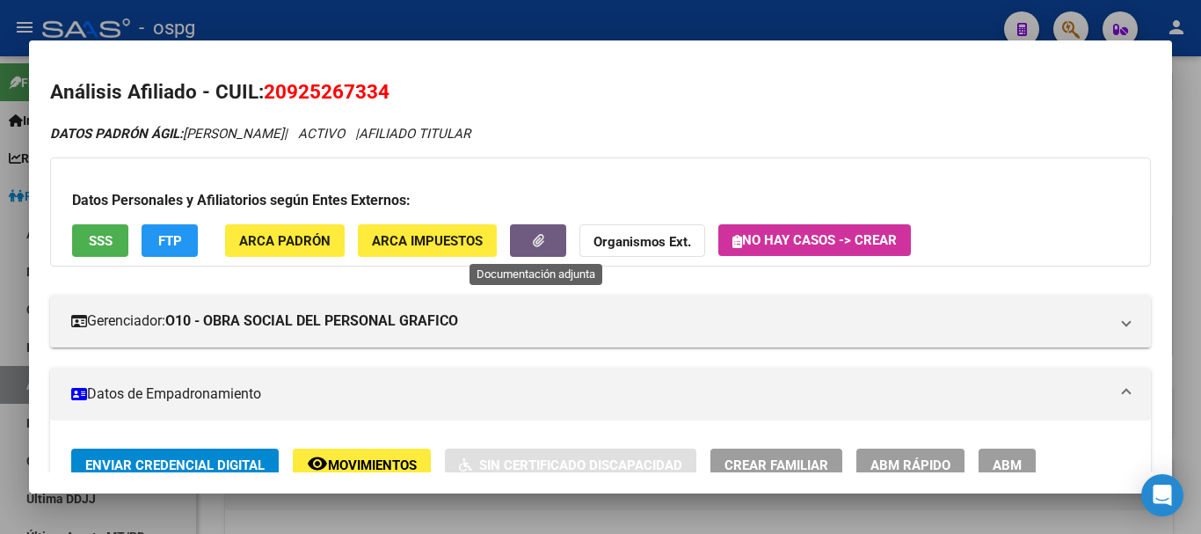
click at [559, 236] on button "button" at bounding box center [538, 240] width 56 height 33
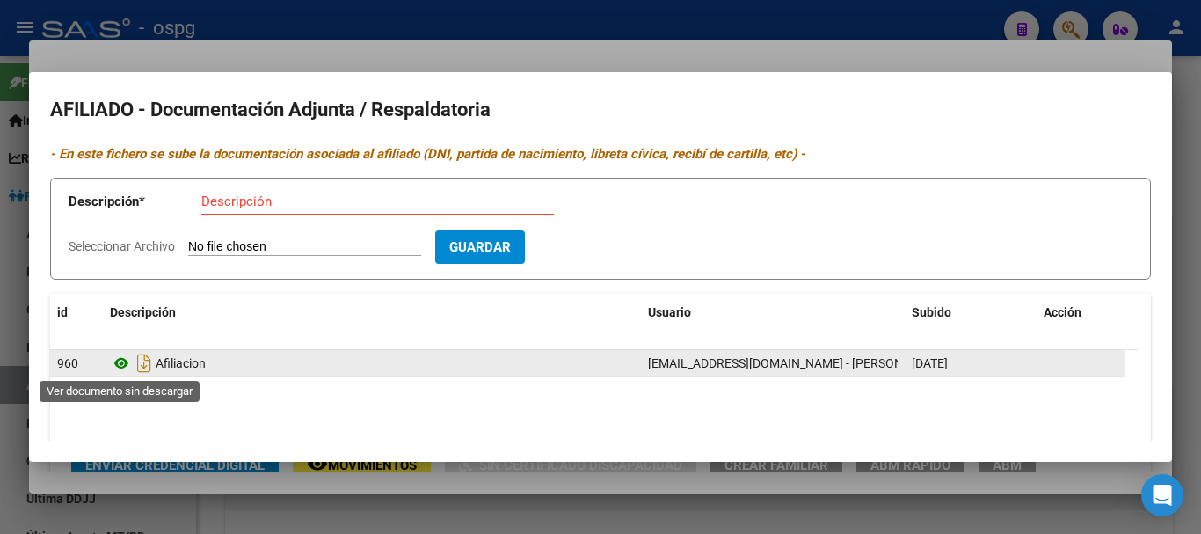
drag, startPoint x: 154, startPoint y: 362, endPoint x: 127, endPoint y: 360, distance: 26.4
click at [127, 360] on app-download-rewritename at bounding box center [133, 363] width 46 height 14
click at [125, 360] on icon at bounding box center [121, 362] width 23 height 21
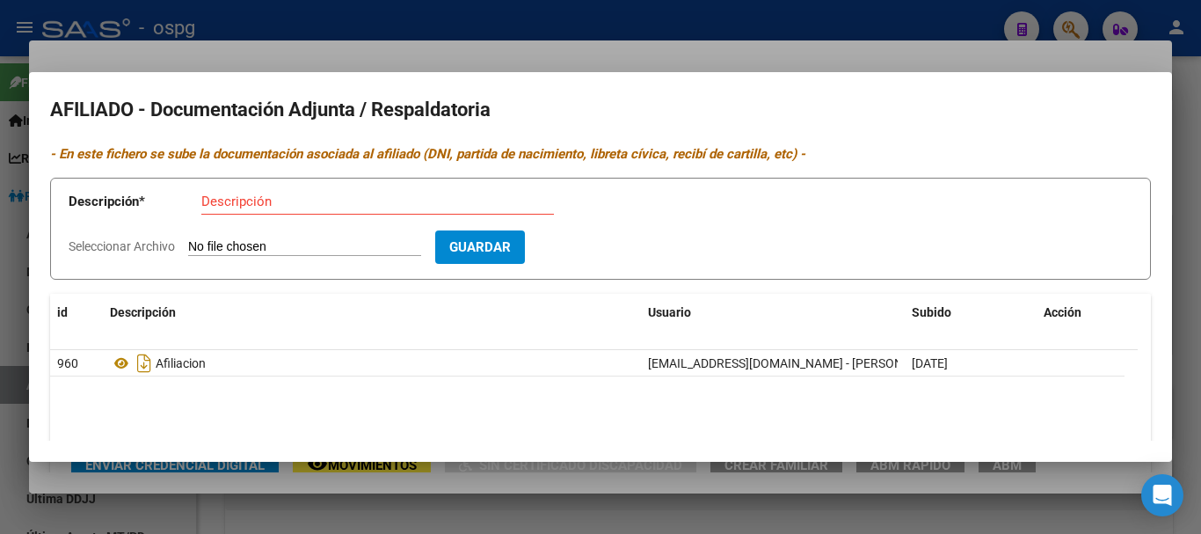
click at [436, 42] on div at bounding box center [600, 267] width 1201 height 534
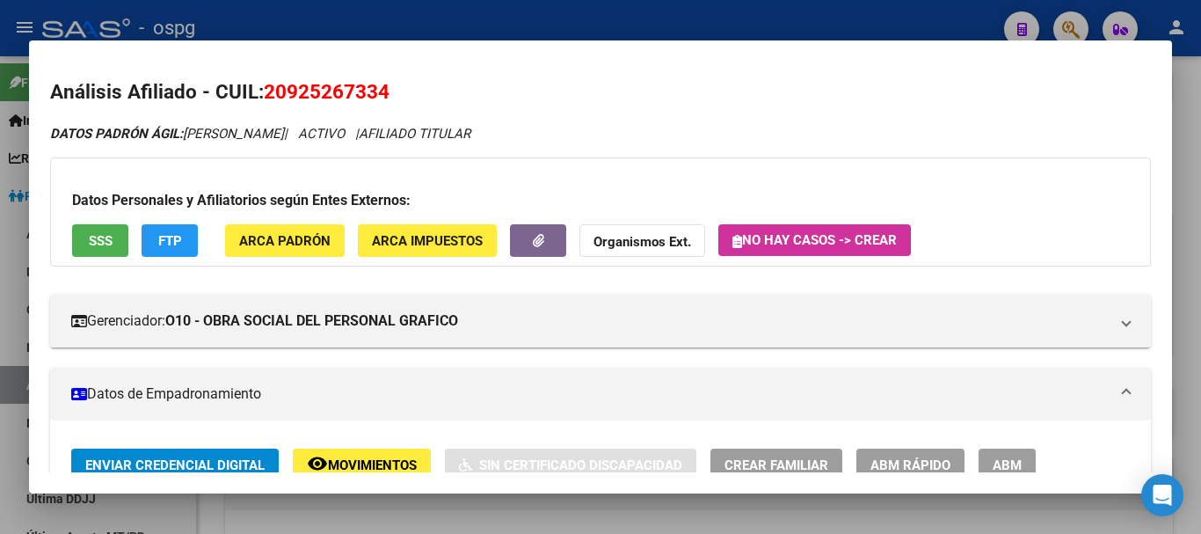
click at [486, 13] on div at bounding box center [600, 267] width 1201 height 534
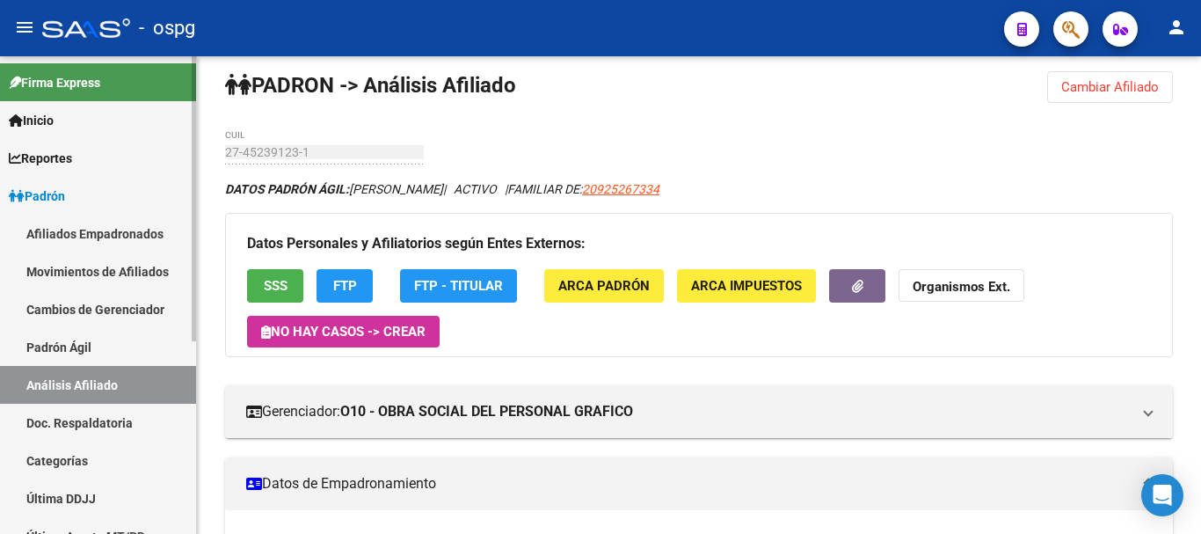
click at [163, 150] on mat-sidenav-container "Firma Express Inicio Calendario SSS Instructivos Contacto OS Reportes Ingresos …" at bounding box center [600, 294] width 1201 height 477
click at [980, 280] on strong "Organismos Ext." at bounding box center [961, 288] width 98 height 16
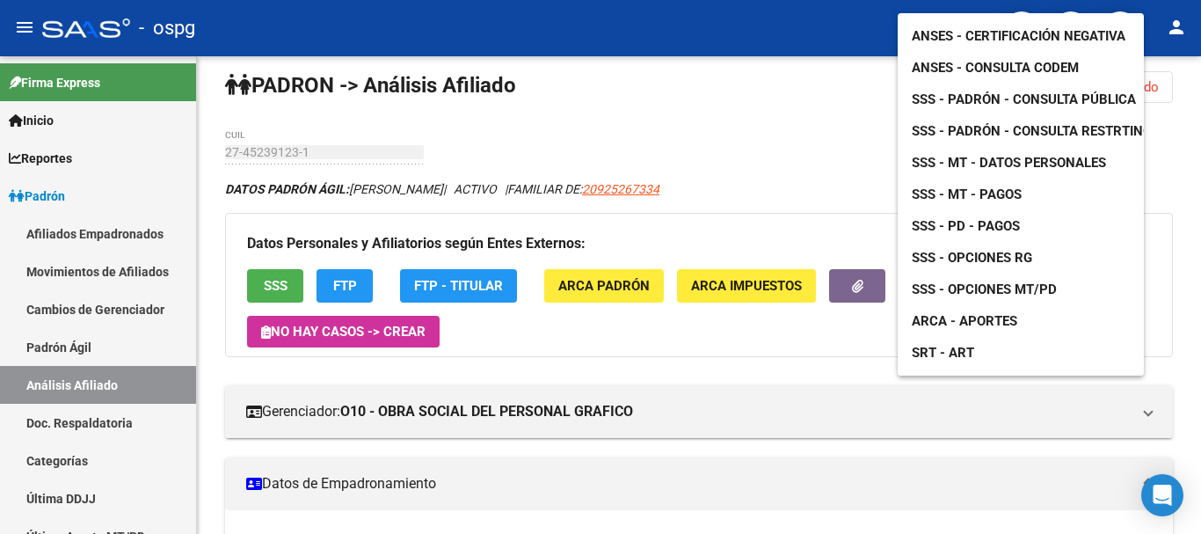
click at [968, 28] on span "ANSES - Certificación Negativa" at bounding box center [1019, 36] width 214 height 16
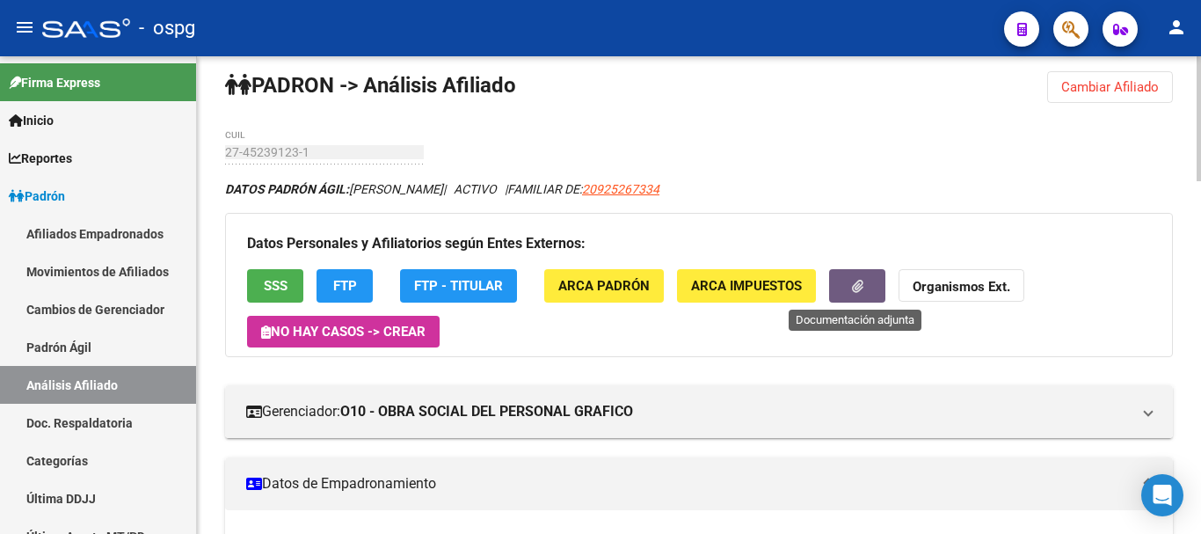
click at [877, 280] on button "button" at bounding box center [857, 285] width 56 height 33
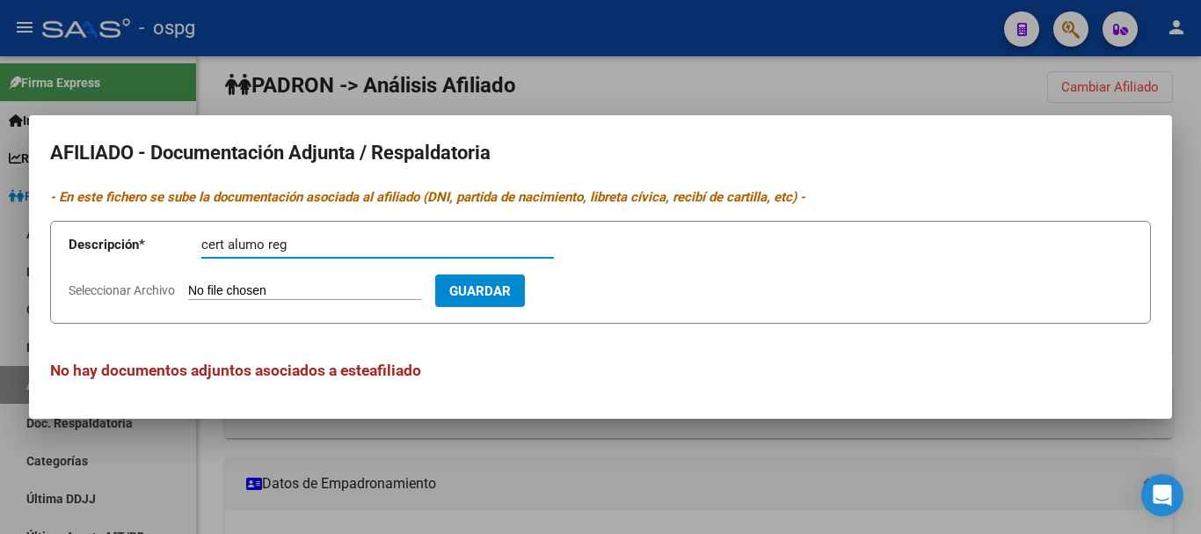
type input "cert alumo reg"
click at [150, 285] on span "Seleccionar Archivo" at bounding box center [122, 290] width 106 height 14
click at [188, 285] on input "Seleccionar Archivo" at bounding box center [304, 291] width 233 height 17
type input "C:\fakepath\[PERSON_NAME]-2025-02631348-UBA-FADU.pdf"
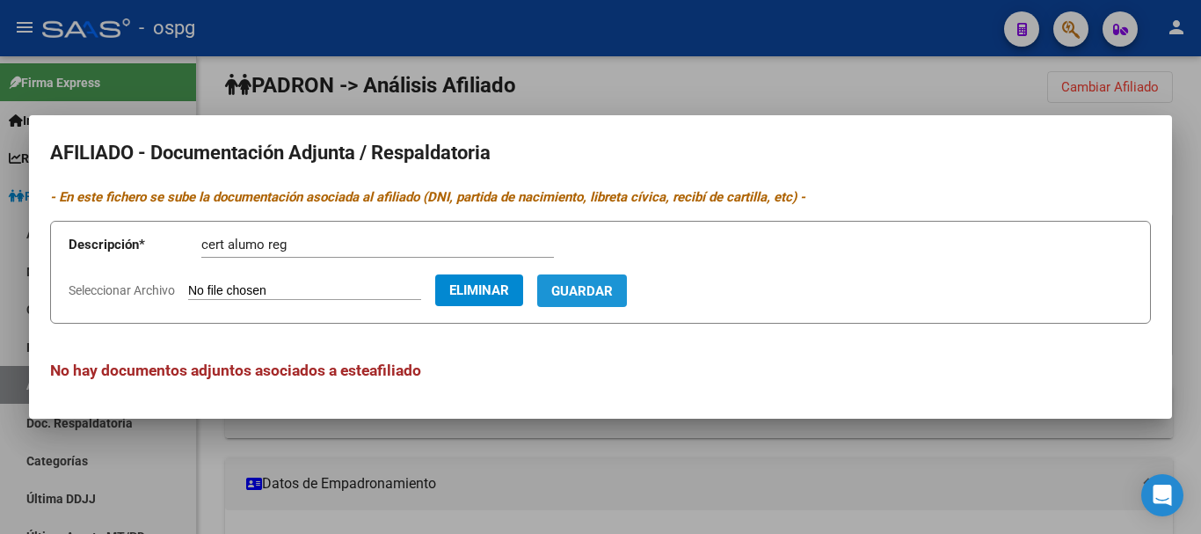
click at [613, 289] on span "Guardar" at bounding box center [582, 291] width 62 height 16
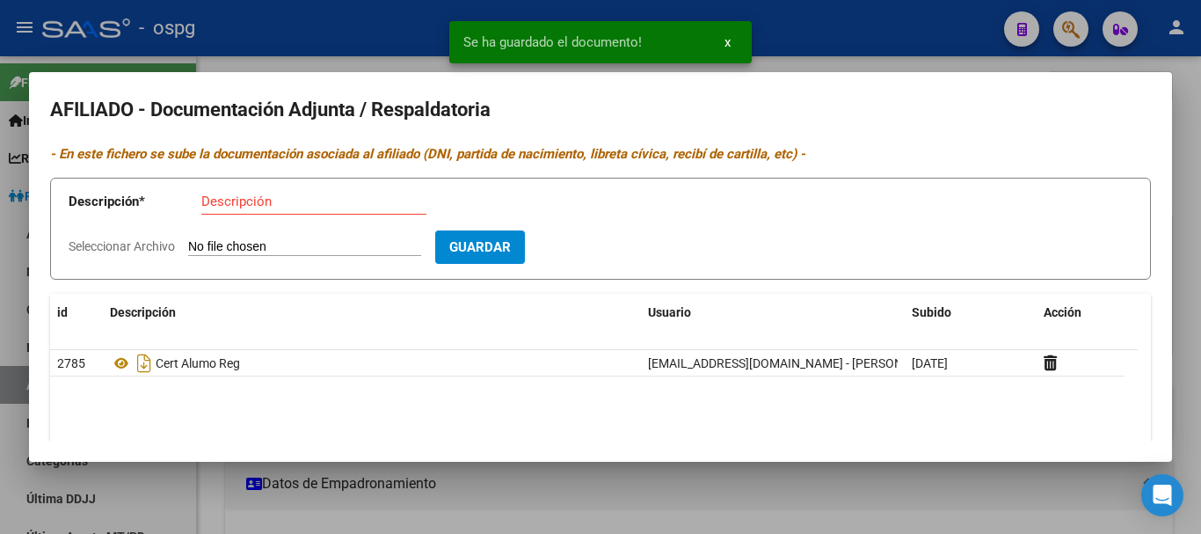
drag, startPoint x: 361, startPoint y: 12, endPoint x: 354, endPoint y: 4, distance: 10.6
click at [360, 12] on div at bounding box center [600, 267] width 1201 height 534
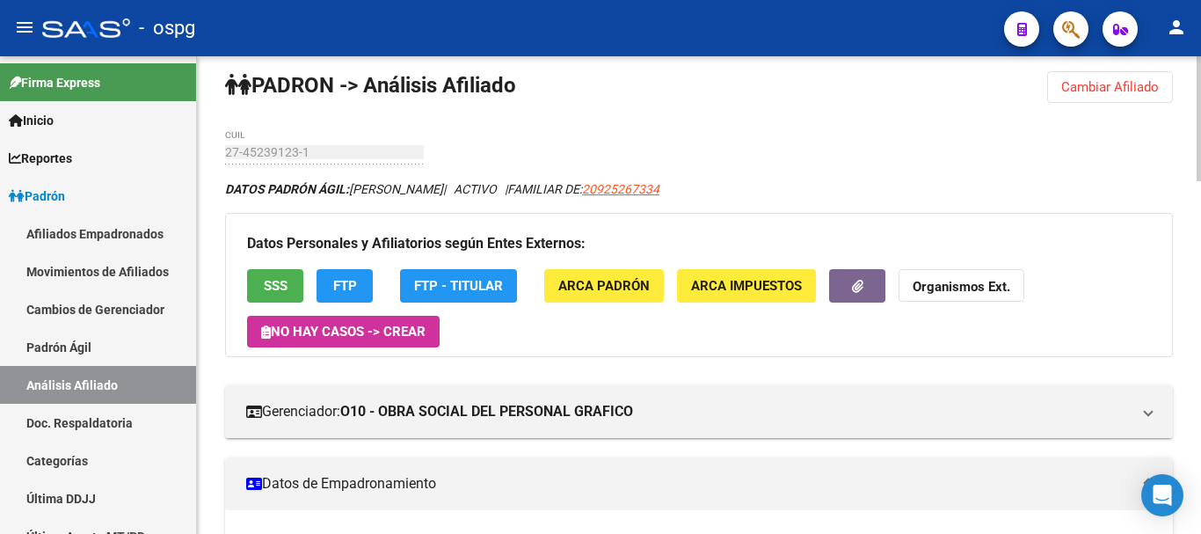
click at [1108, 96] on button "Cambiar Afiliado" at bounding box center [1110, 87] width 126 height 32
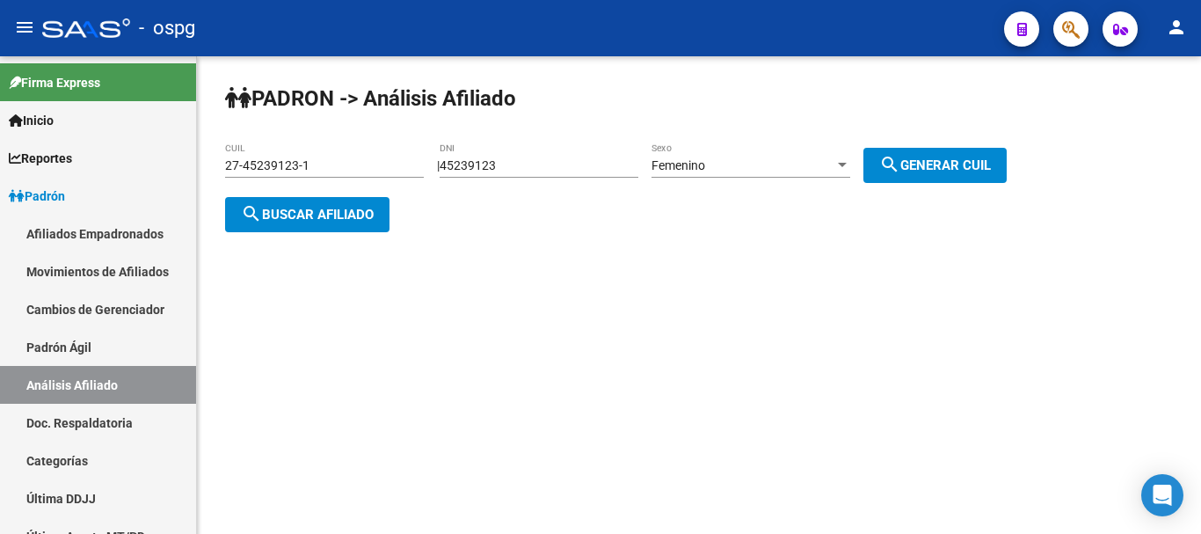
scroll to position [0, 0]
drag, startPoint x: 336, startPoint y: 171, endPoint x: 155, endPoint y: 213, distance: 185.7
click at [155, 213] on mat-sidenav-container "Firma Express Inicio Calendario SSS Instructivos Contacto OS Reportes Ingresos …" at bounding box center [600, 294] width 1201 height 477
click at [341, 202] on button "search Buscar afiliado" at bounding box center [307, 214] width 164 height 35
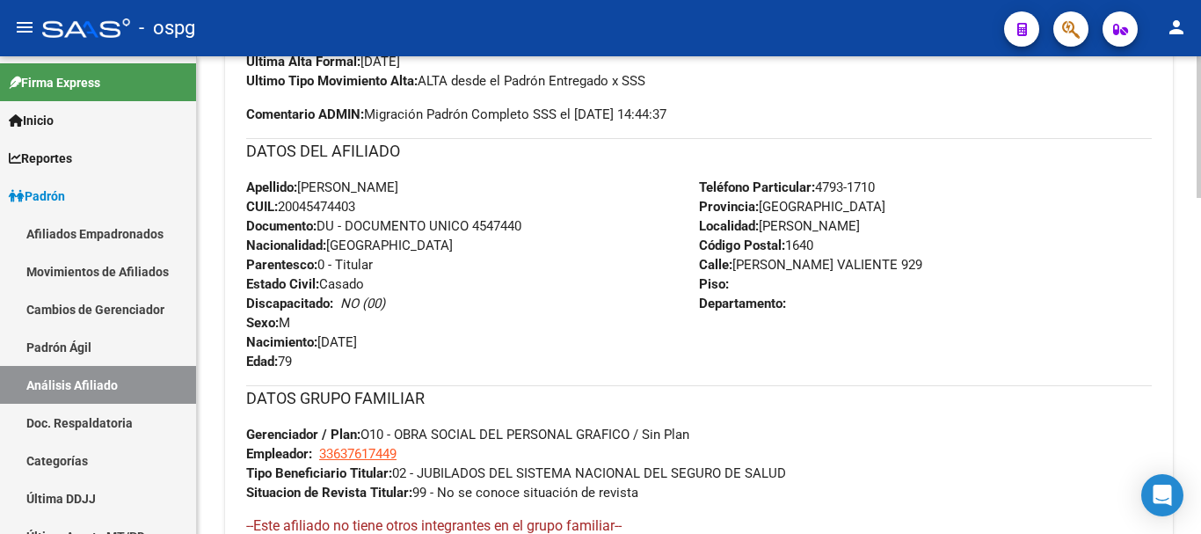
scroll to position [1132, 0]
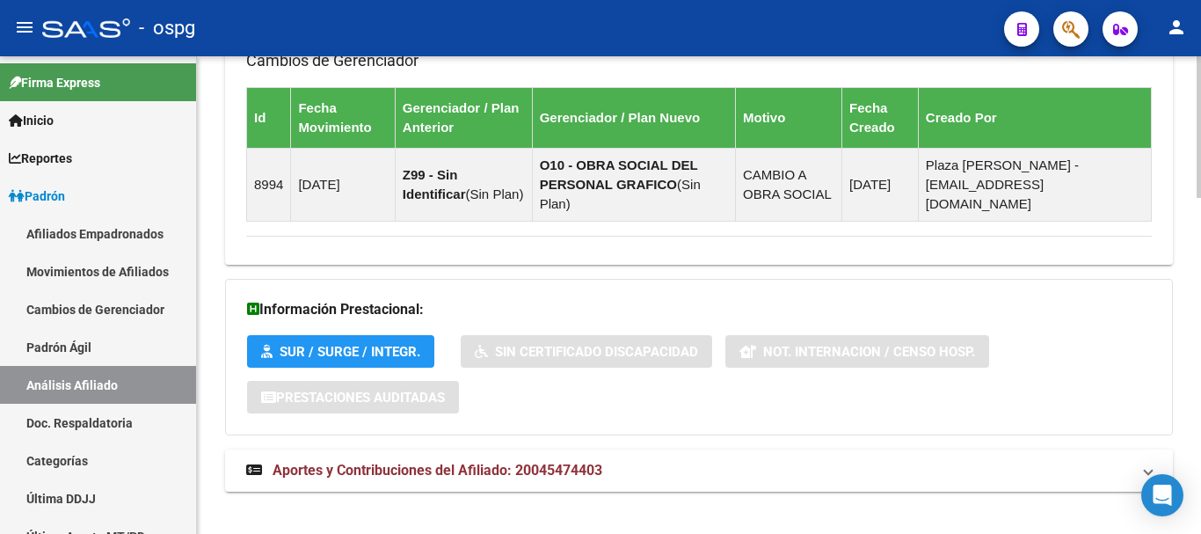
click at [1198, 533] on html "menu - ospg person Firma Express Inicio Calendario SSS Instructivos Contacto OS…" at bounding box center [600, 267] width 1201 height 534
click at [637, 461] on mat-panel-title "Aportes y Contribuciones del Afiliado: 20045474403" at bounding box center [688, 470] width 884 height 19
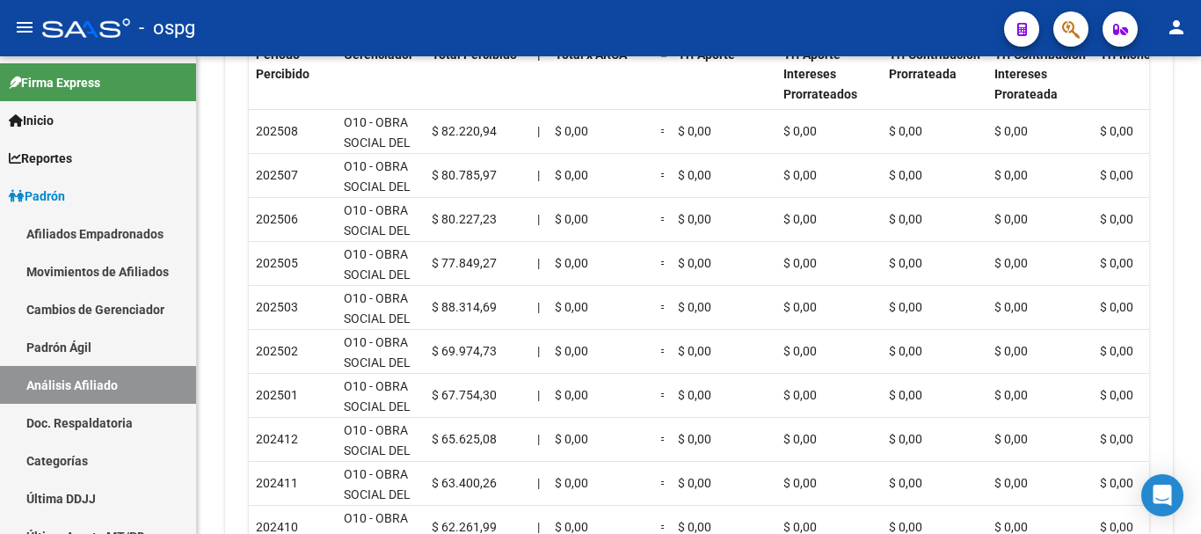
click at [1199, 480] on div at bounding box center [1198, 451] width 4 height 95
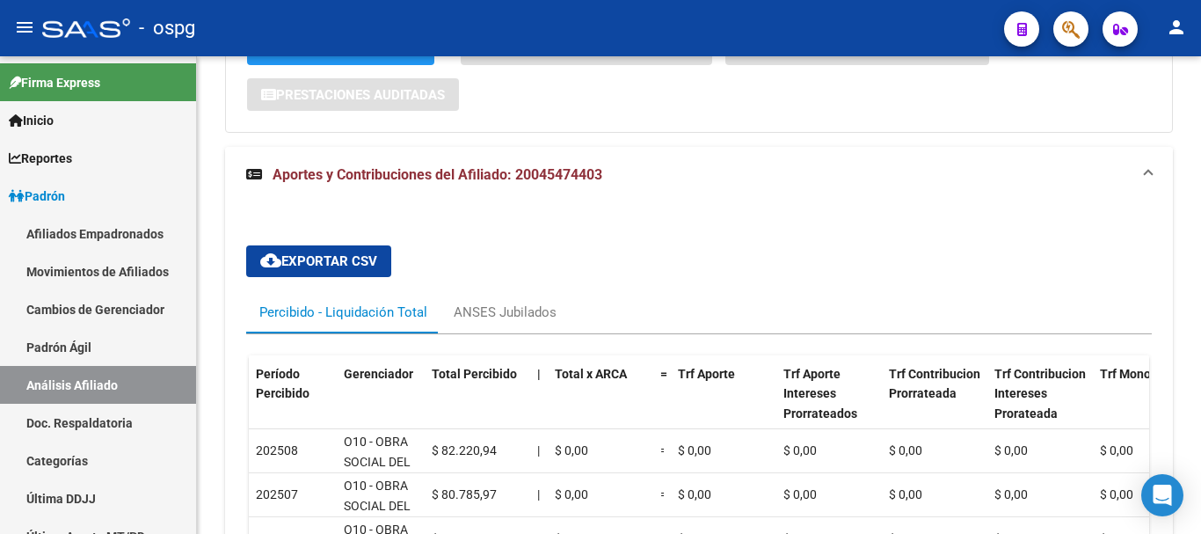
click at [1200, 343] on div at bounding box center [1198, 388] width 4 height 95
drag, startPoint x: 499, startPoint y: 280, endPoint x: 506, endPoint y: 231, distance: 48.9
click at [500, 291] on div "ANSES Jubilados" at bounding box center [504, 312] width 129 height 42
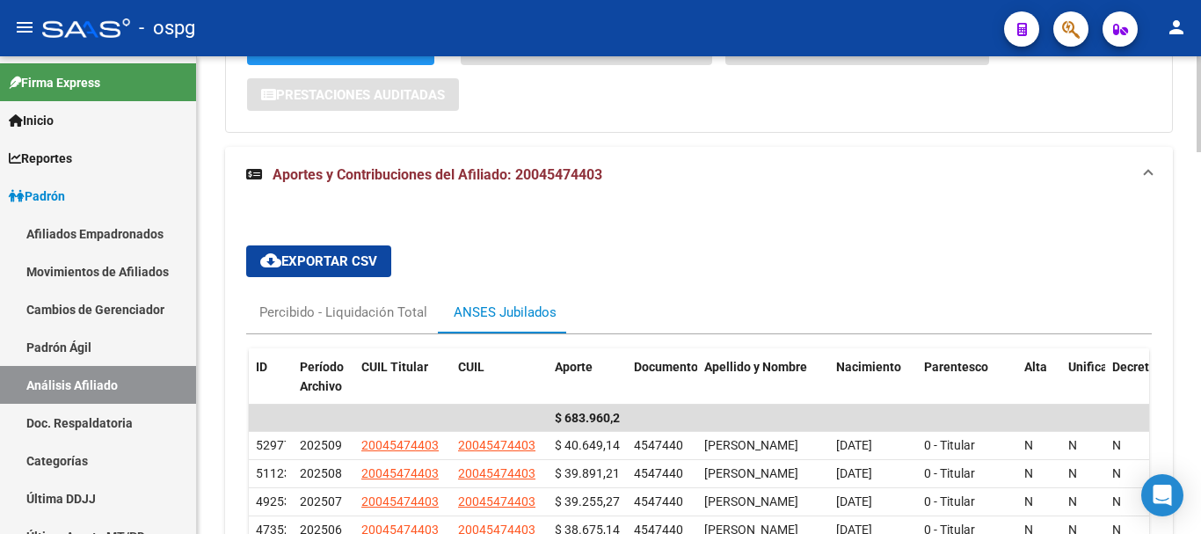
scroll to position [957, 0]
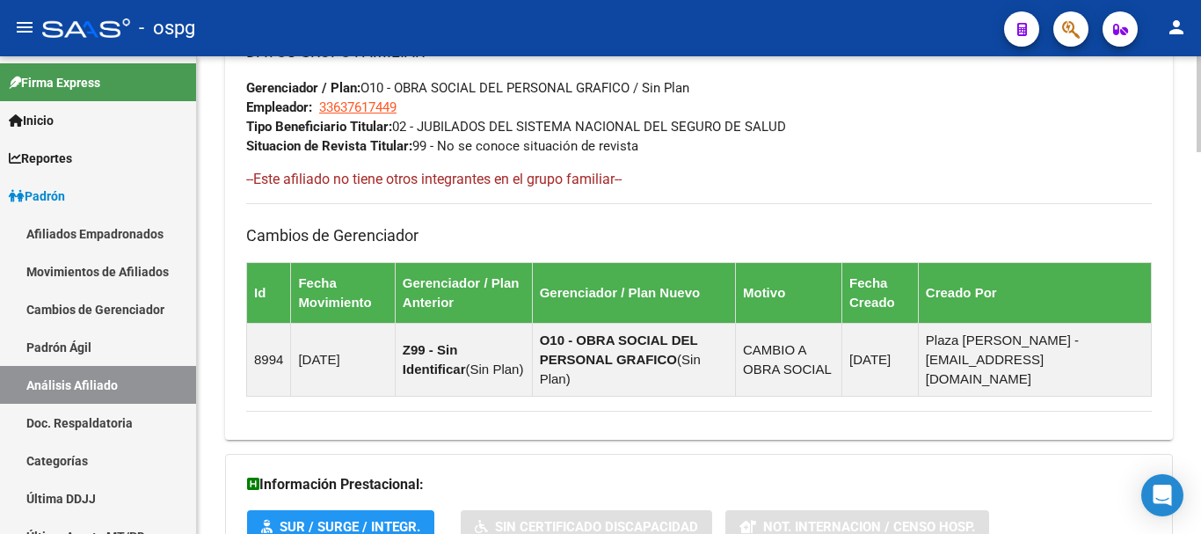
click at [1196, 191] on div at bounding box center [1198, 294] width 4 height 477
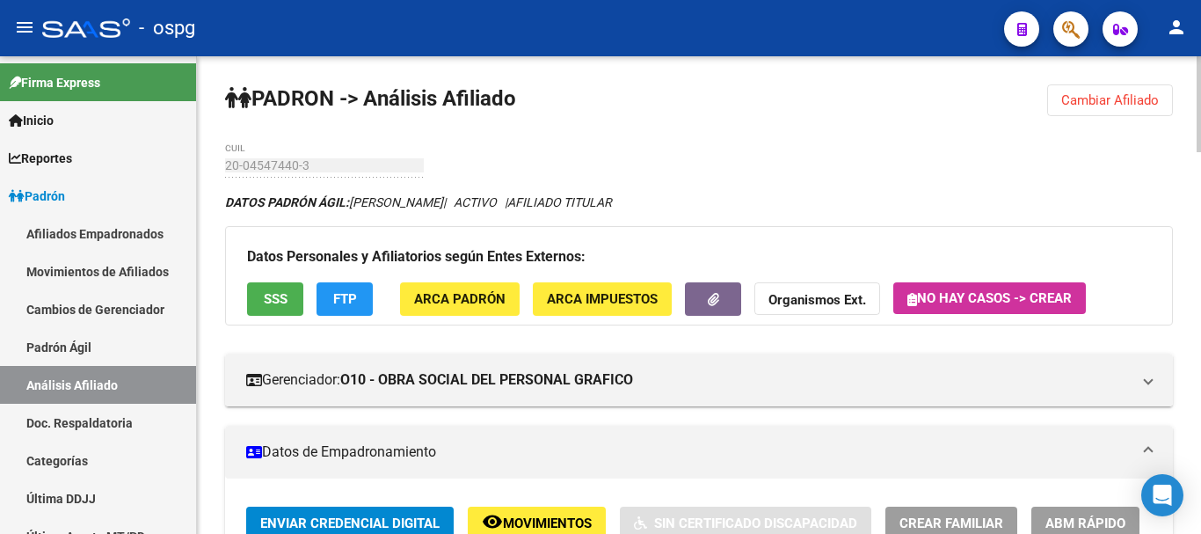
click at [1200, 0] on html "menu - ospg person Firma Express Inicio Calendario SSS Instructivos Contacto OS…" at bounding box center [600, 267] width 1201 height 534
drag, startPoint x: 1119, startPoint y: 89, endPoint x: 886, endPoint y: 97, distance: 233.1
click at [1114, 91] on button "Cambiar Afiliado" at bounding box center [1110, 100] width 126 height 32
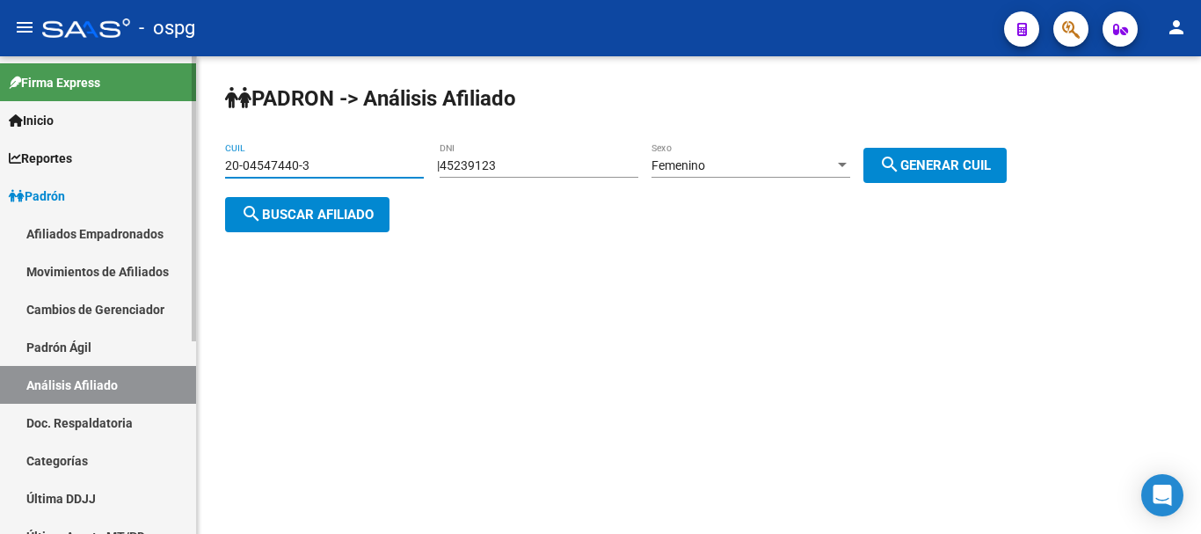
drag, startPoint x: 274, startPoint y: 161, endPoint x: 62, endPoint y: 161, distance: 211.8
click at [66, 161] on mat-sidenav-container "Firma Express Inicio Calendario SSS Instructivos Contacto OS Reportes Ingresos …" at bounding box center [600, 294] width 1201 height 477
paste input "43419376-2"
type input "20-43419376-2"
click at [302, 207] on span "search Buscar afiliado" at bounding box center [307, 215] width 133 height 16
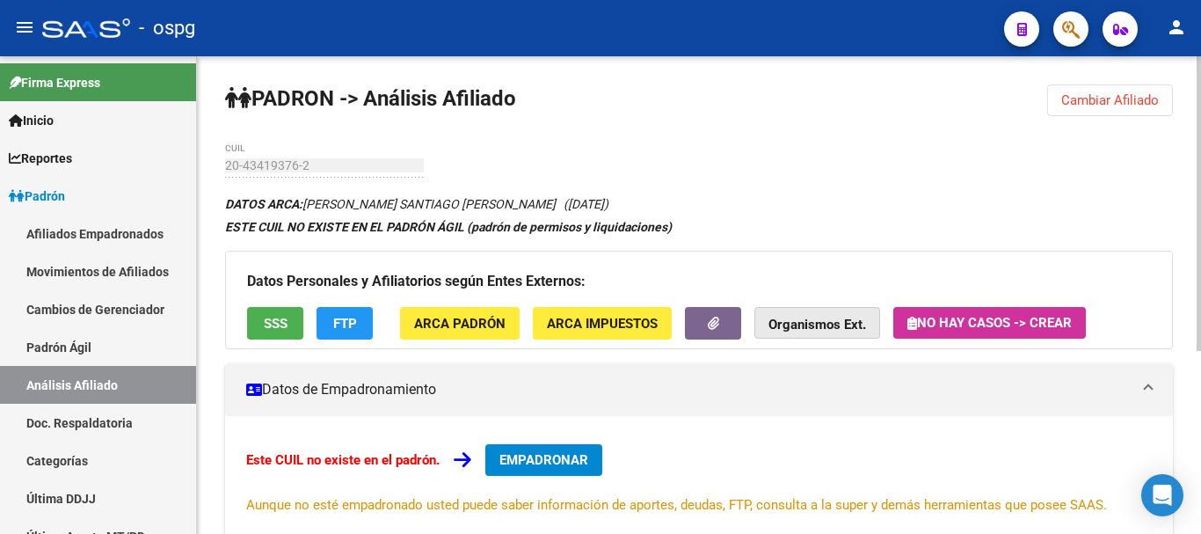
click at [813, 312] on button "Organismos Ext." at bounding box center [817, 323] width 126 height 33
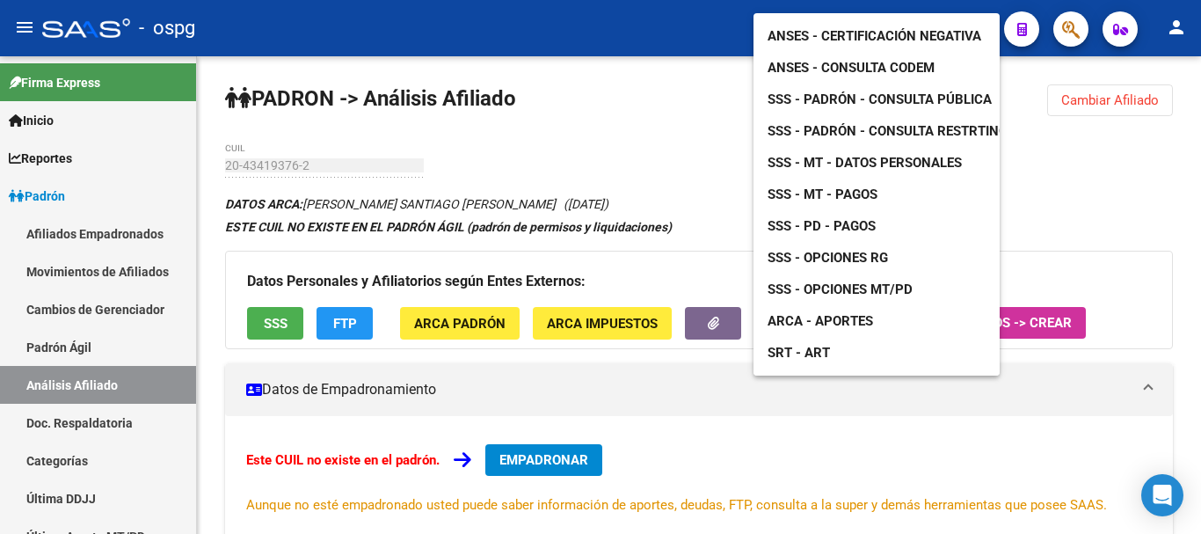
click at [904, 13] on div "ANSES - Certificación Negativa ANSES - Consulta CODEM SSS - Padrón - Consulta P…" at bounding box center [876, 194] width 246 height 362
click at [900, 17] on div "- ospg" at bounding box center [516, 28] width 948 height 39
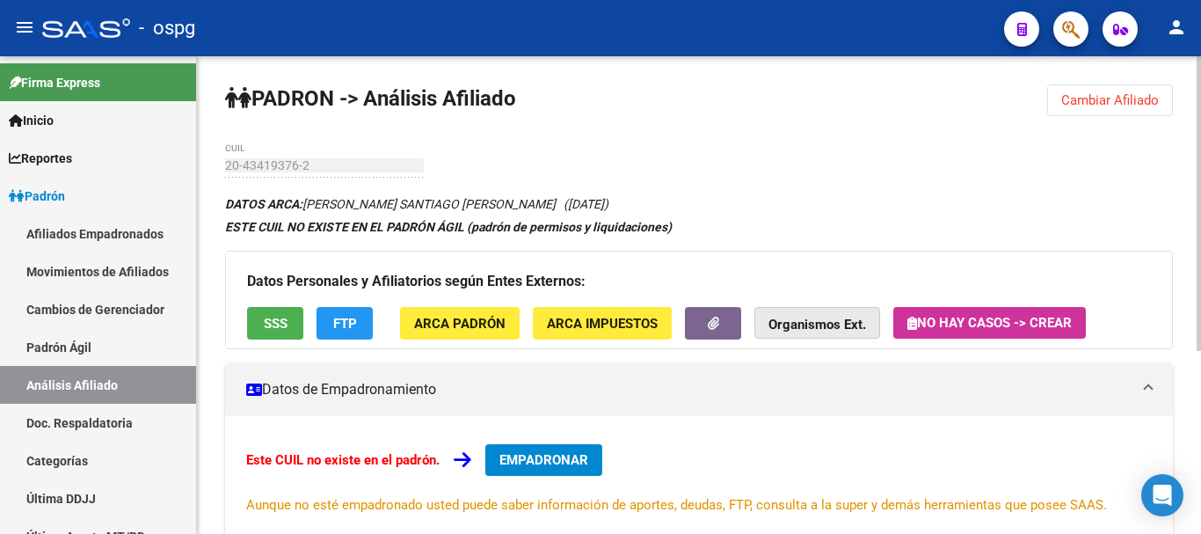
click at [806, 327] on strong "Organismos Ext." at bounding box center [817, 324] width 98 height 16
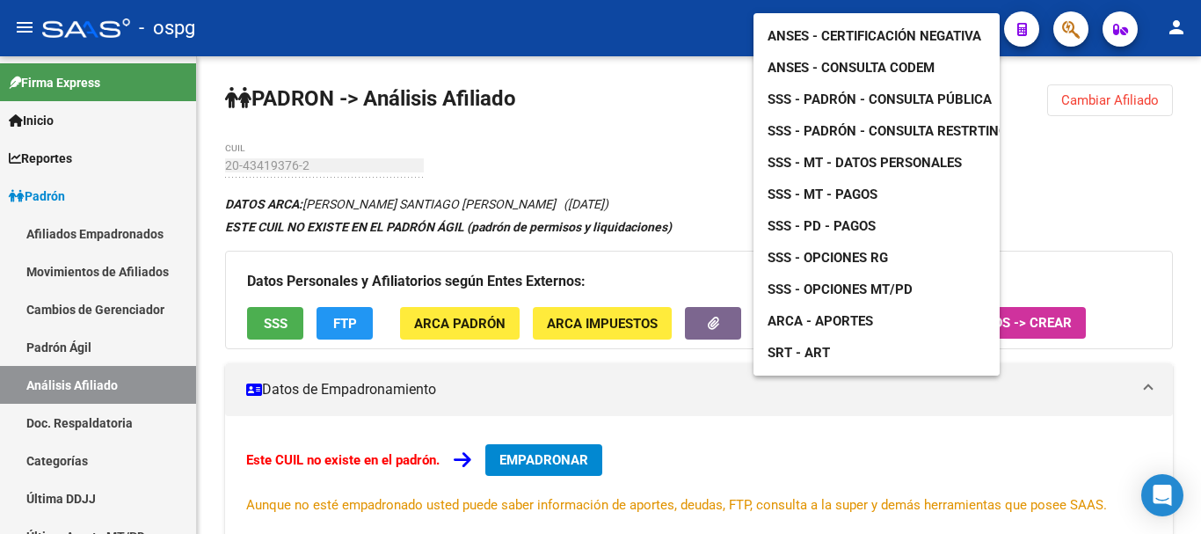
click at [832, 28] on span "ANSES - Certificación Negativa" at bounding box center [874, 36] width 214 height 16
